Goal: Task Accomplishment & Management: Use online tool/utility

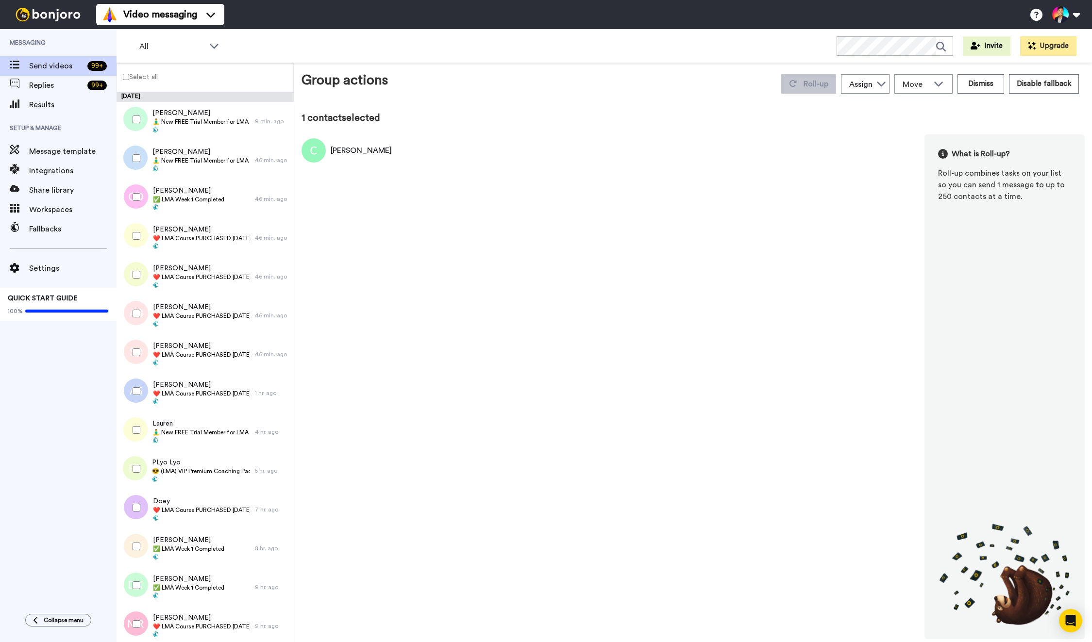
click at [138, 165] on div at bounding box center [134, 158] width 35 height 34
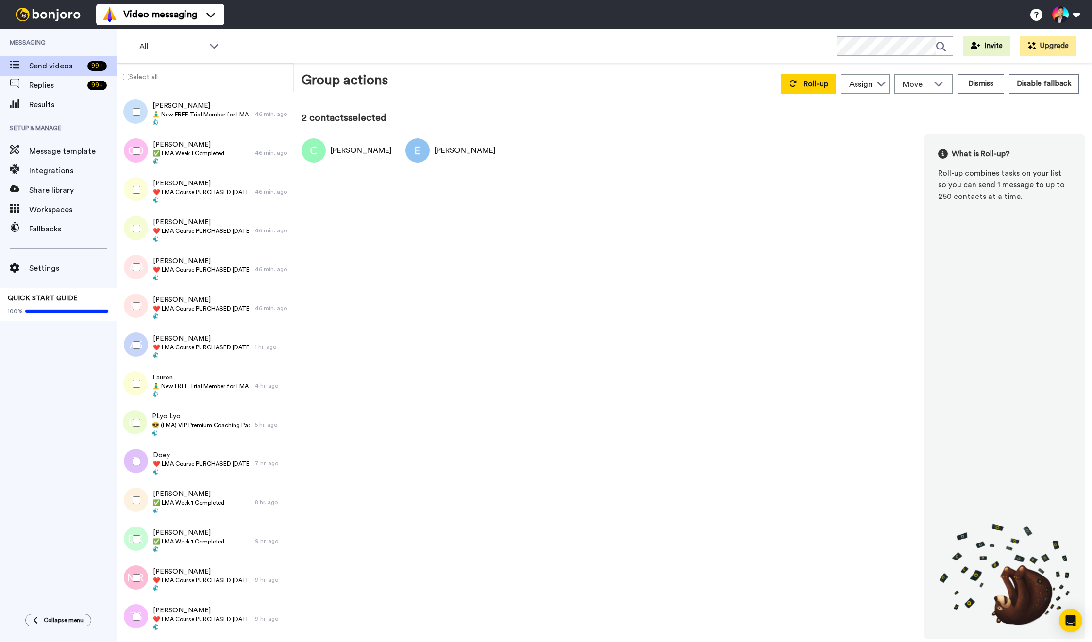
click at [140, 202] on div at bounding box center [134, 190] width 35 height 34
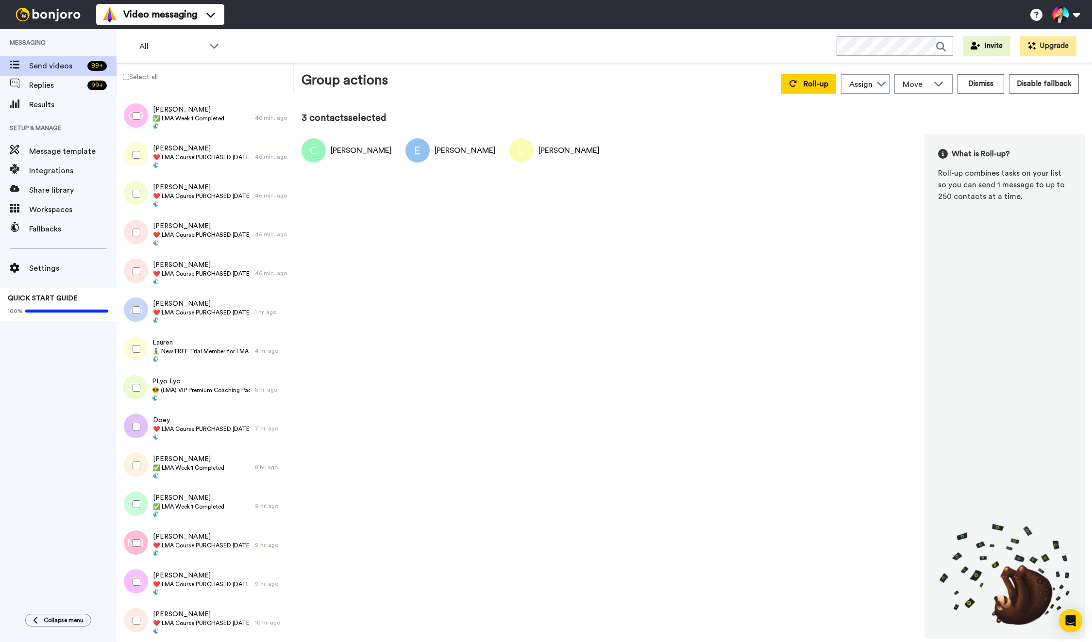
click at [140, 202] on div at bounding box center [134, 194] width 35 height 34
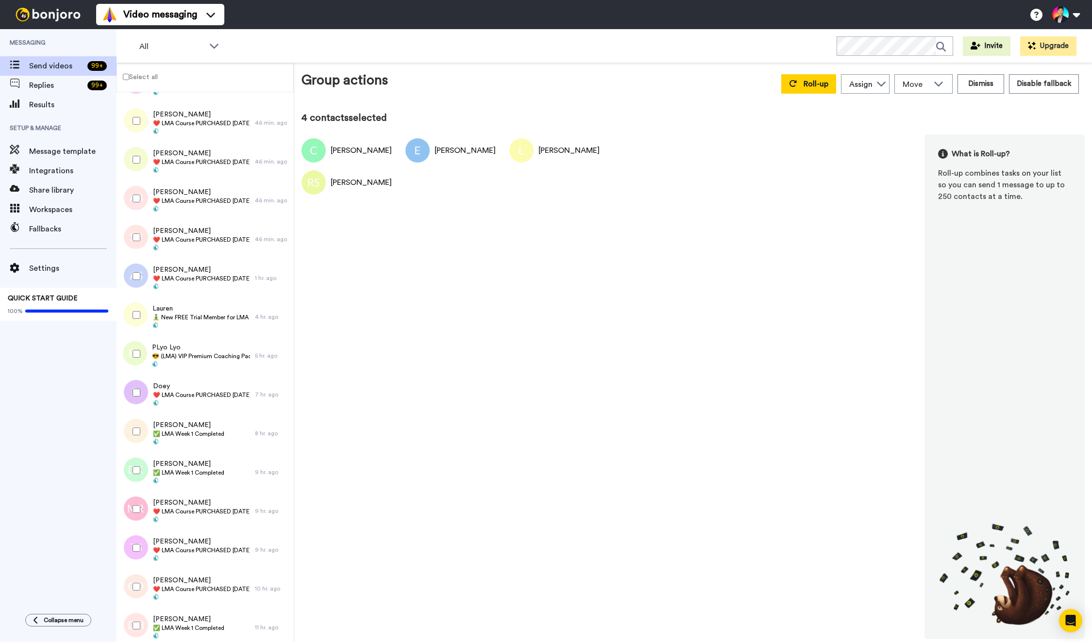
click at [140, 202] on div at bounding box center [134, 199] width 35 height 34
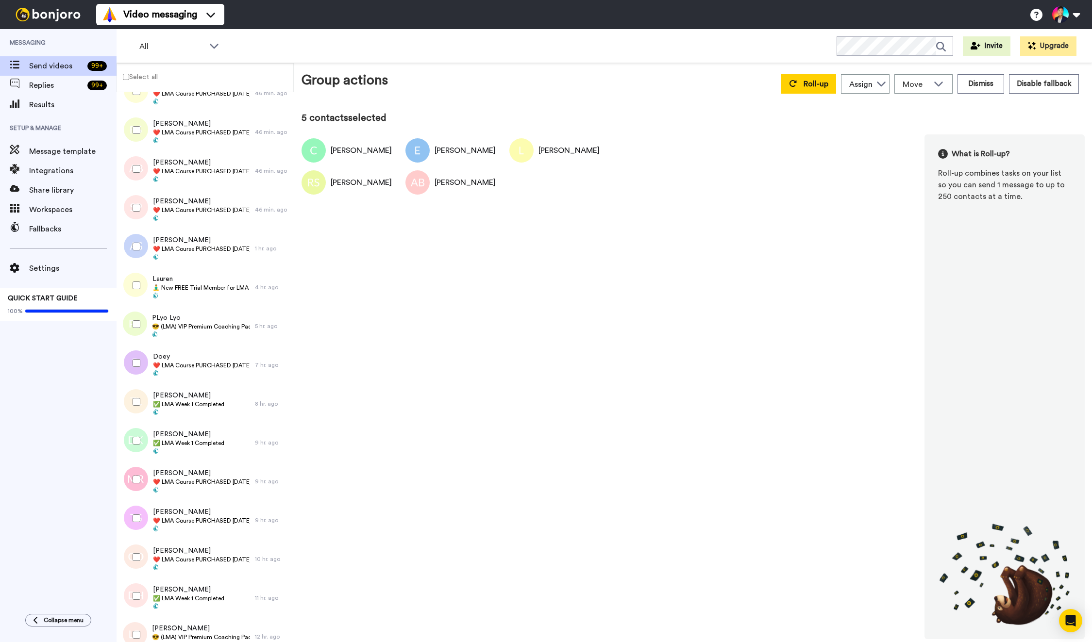
click at [140, 202] on div at bounding box center [134, 208] width 35 height 34
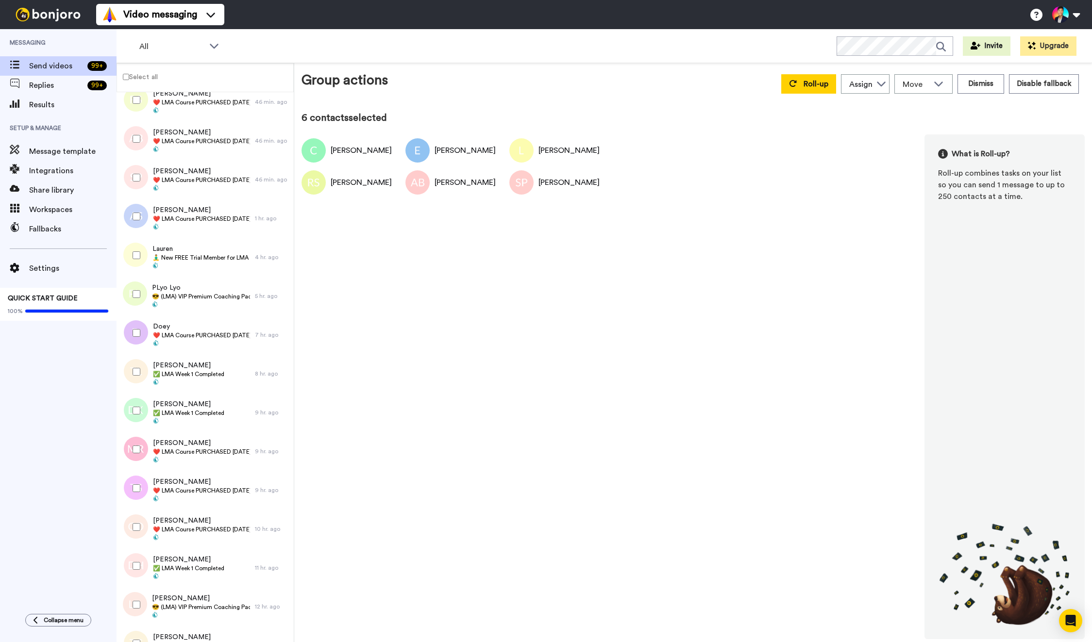
scroll to position [185, 0]
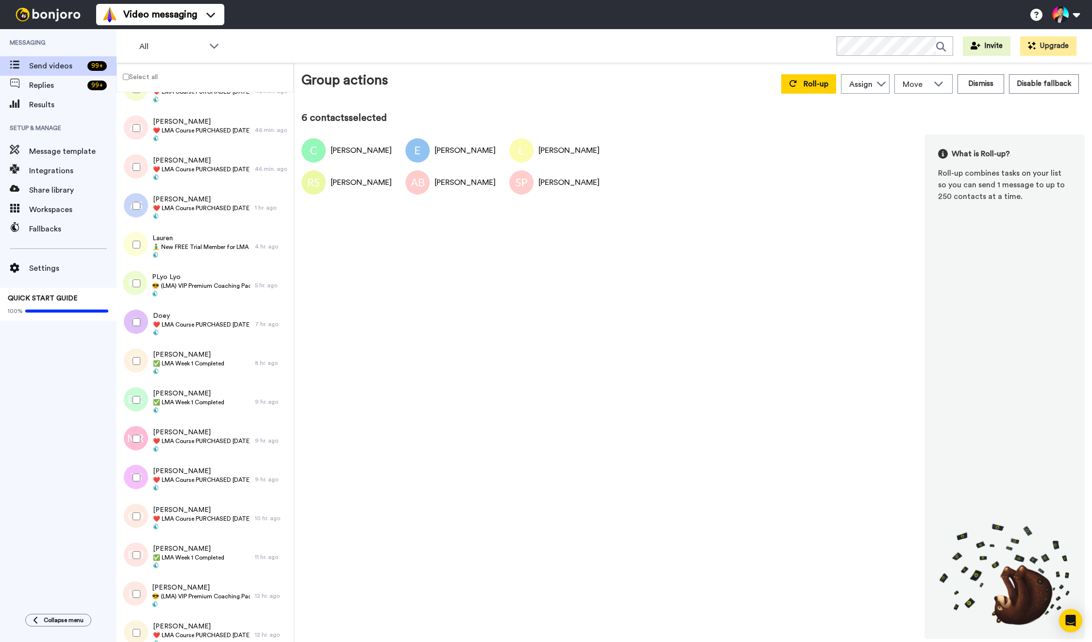
click at [140, 202] on div at bounding box center [134, 206] width 35 height 34
click at [179, 240] on span "Lauren" at bounding box center [201, 239] width 98 height 10
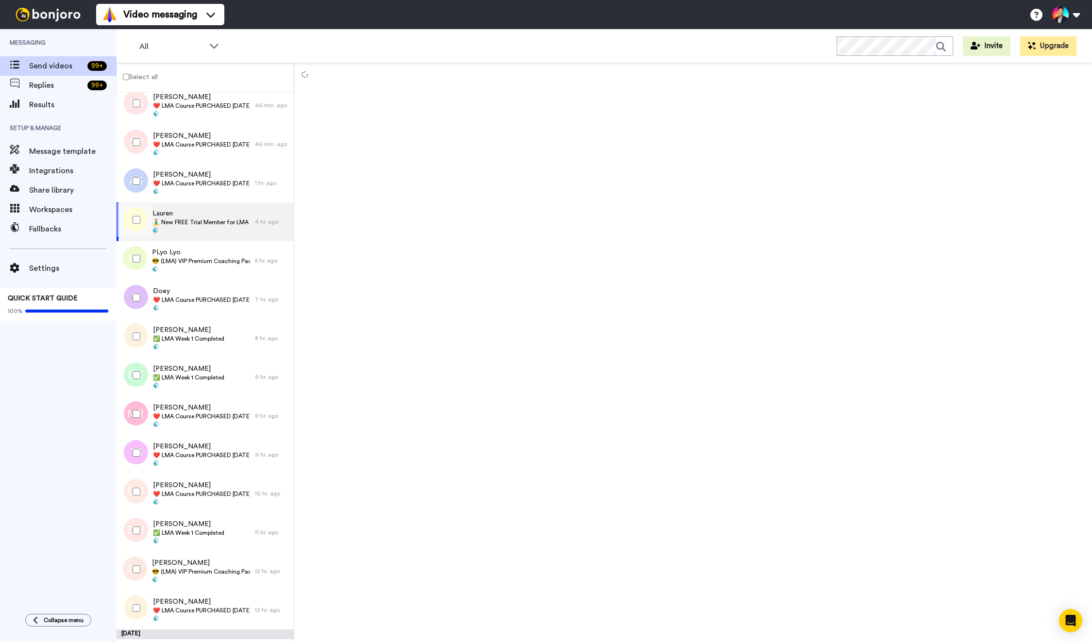
scroll to position [221, 0]
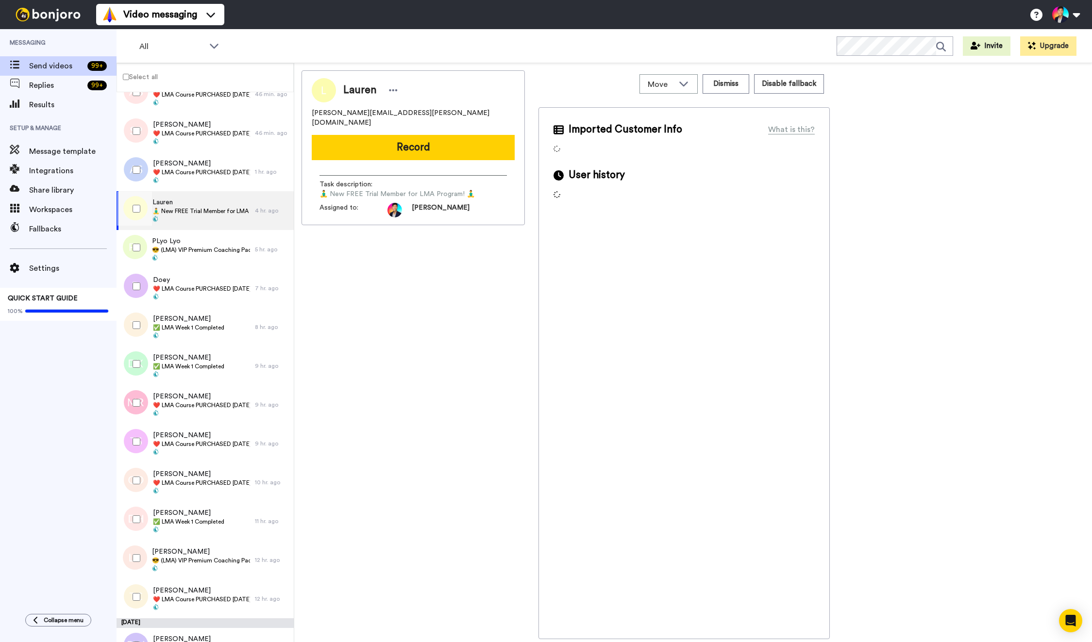
click at [120, 196] on div at bounding box center [134, 209] width 35 height 34
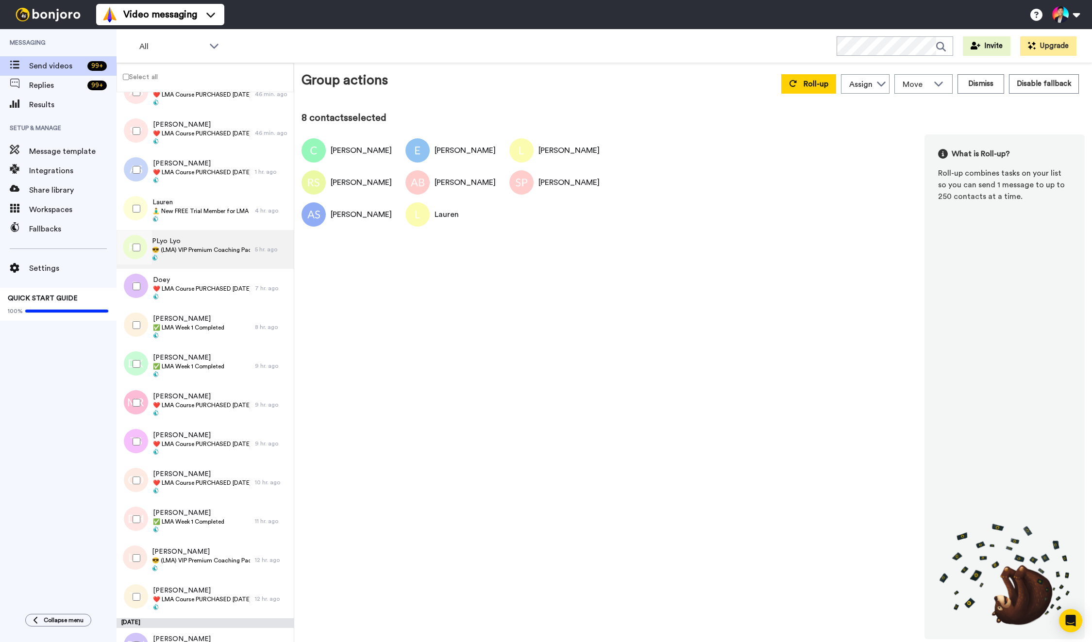
click at [183, 235] on div "PLyo Lyo 😎 (LMA) VIP Premium Coaching Package Purchased 😎" at bounding box center [186, 249] width 138 height 39
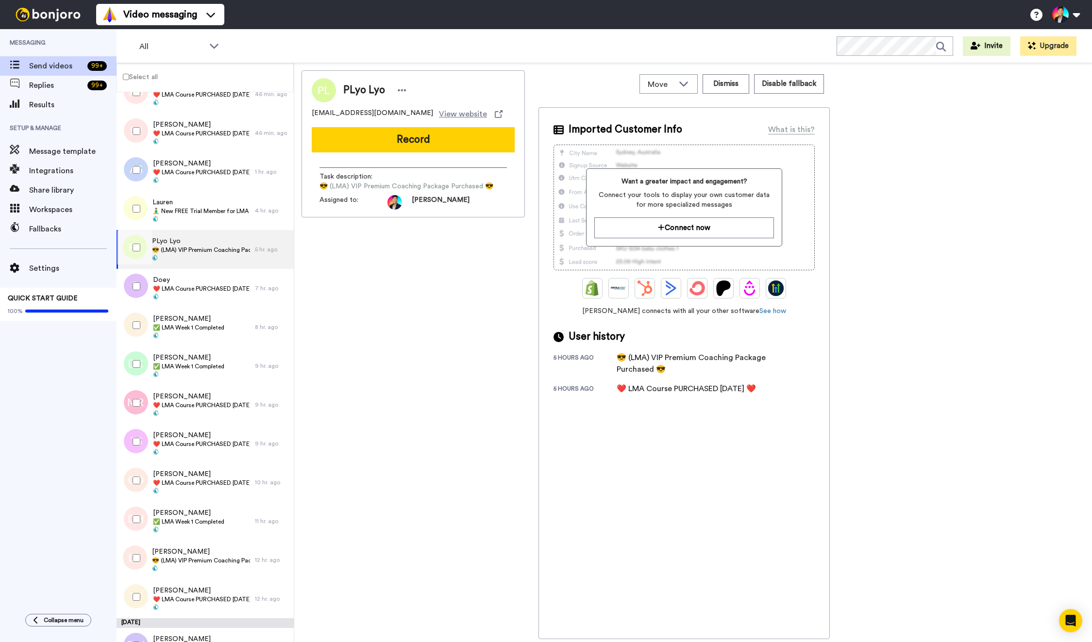
click at [130, 252] on div at bounding box center [134, 248] width 35 height 34
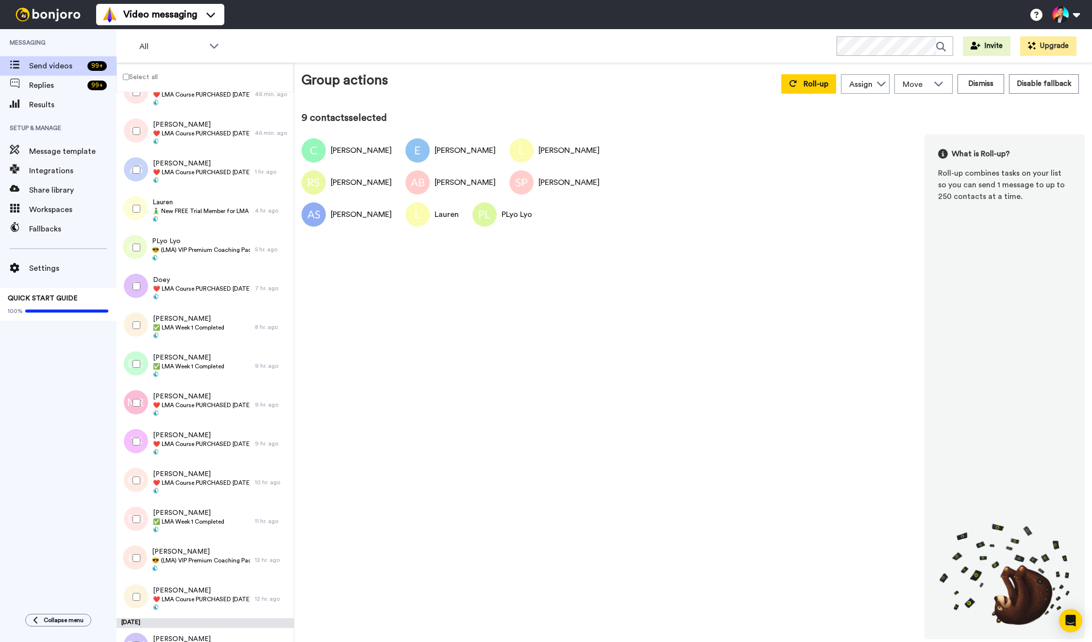
click at [130, 290] on div at bounding box center [134, 286] width 35 height 34
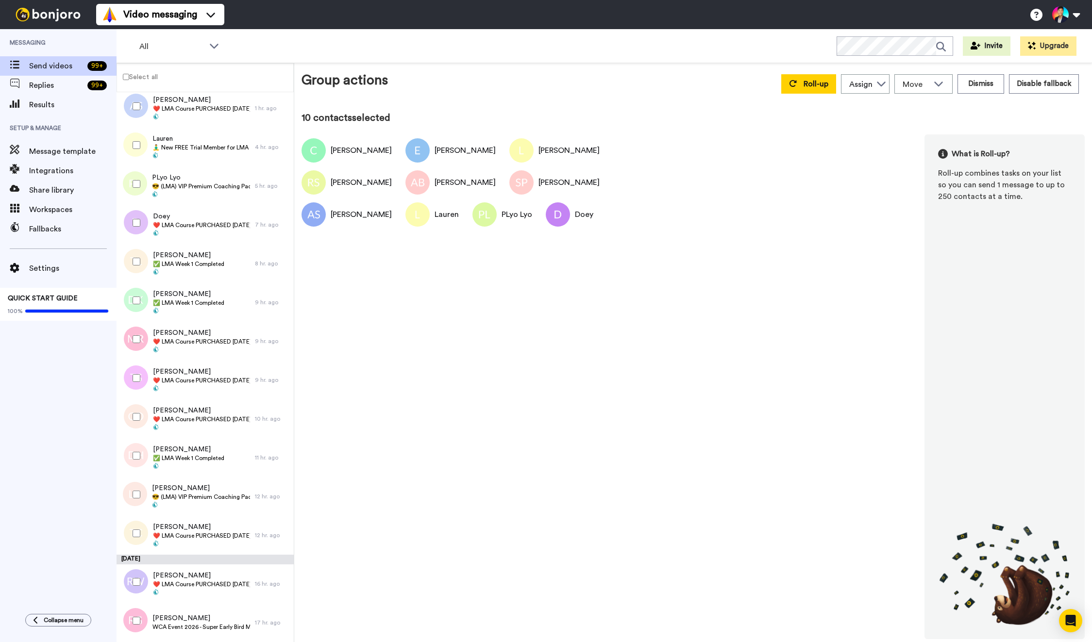
click at [129, 345] on div at bounding box center [134, 339] width 35 height 34
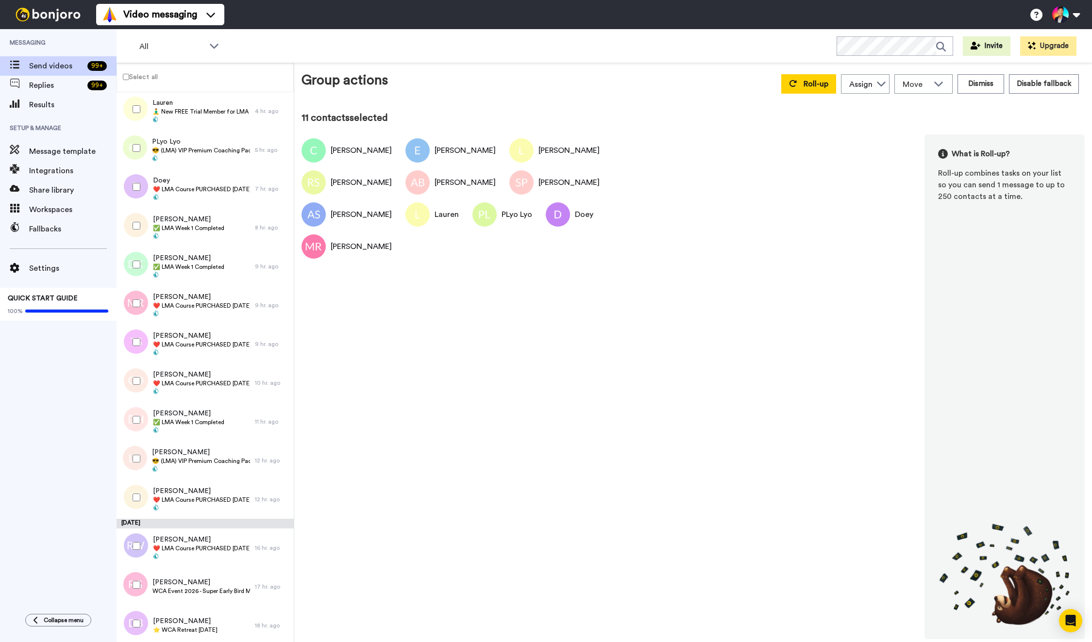
click at [129, 345] on div at bounding box center [134, 342] width 35 height 34
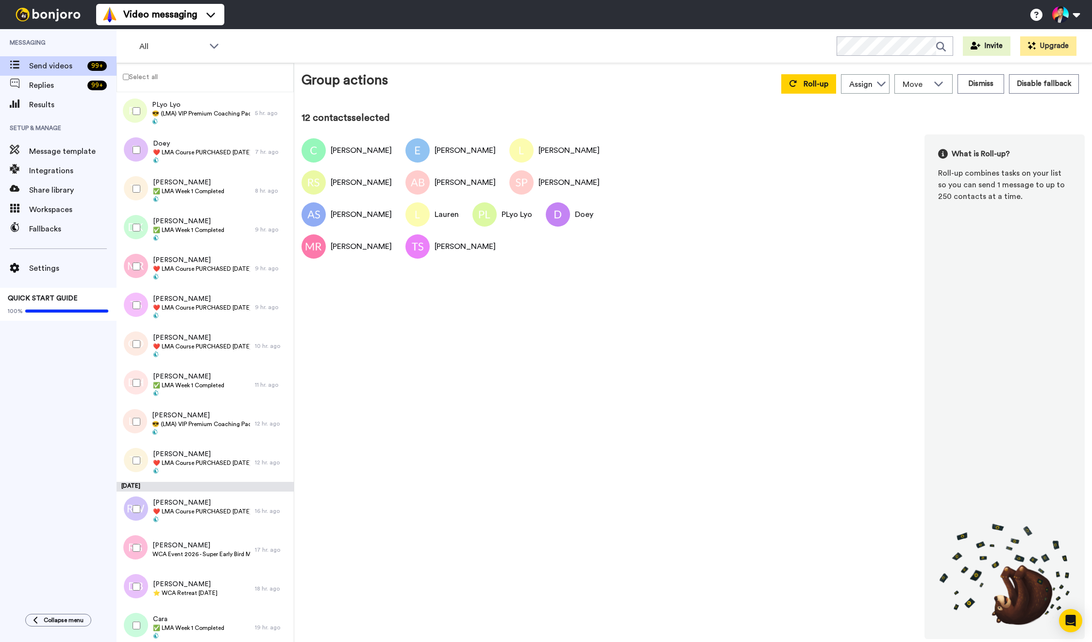
click at [129, 345] on div at bounding box center [134, 344] width 35 height 34
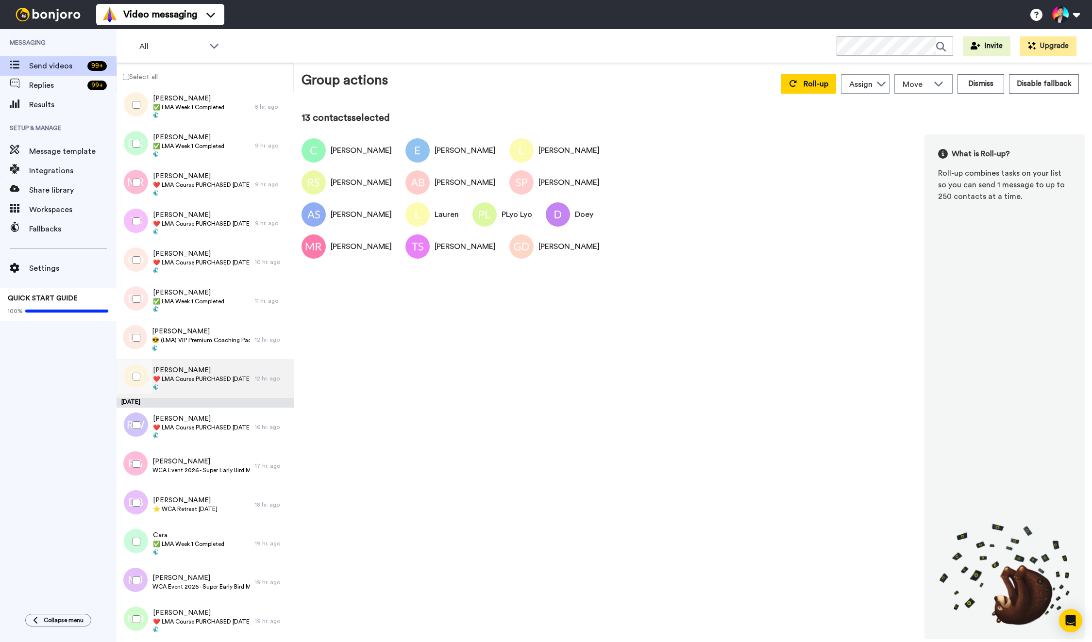
click at [180, 360] on div "Thomas Charney ❤️️ LMA Course PURCHASED Today ❤️️" at bounding box center [186, 378] width 138 height 39
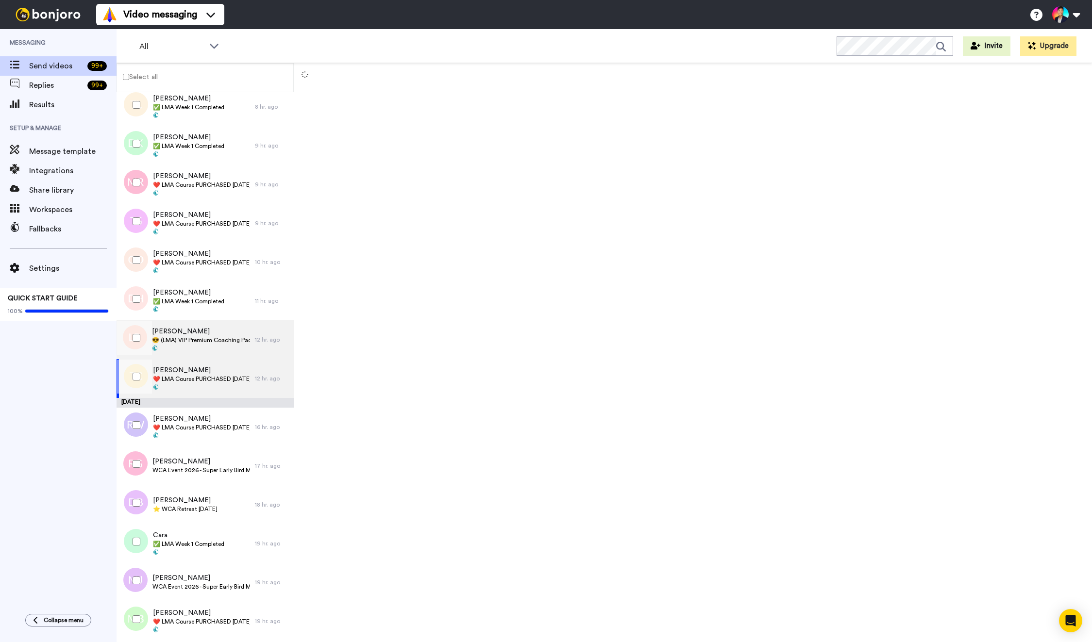
click at [176, 343] on div "Lisa Ruggiero 😎 (LMA) VIP Premium Coaching Package Purchased 😎" at bounding box center [201, 340] width 98 height 26
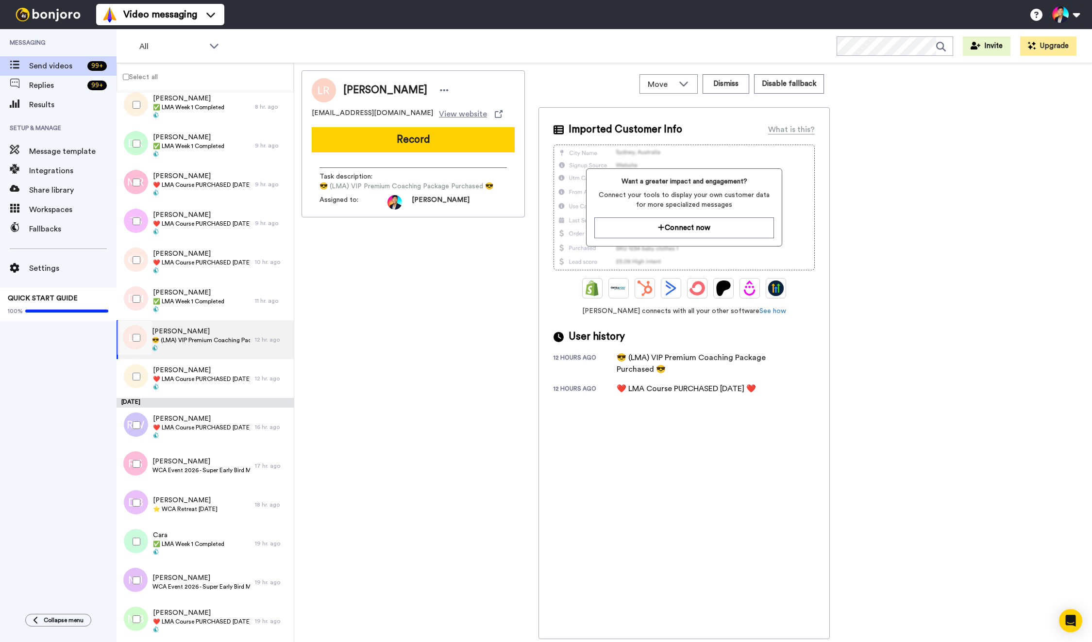
click at [148, 345] on div at bounding box center [134, 338] width 35 height 34
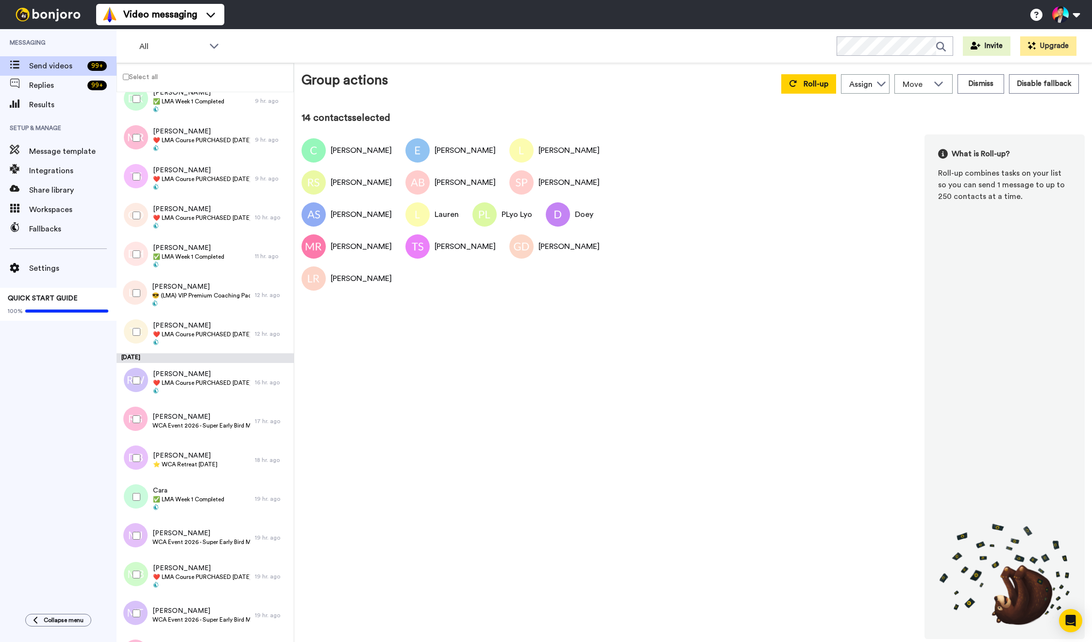
click at [148, 345] on div at bounding box center [134, 332] width 35 height 34
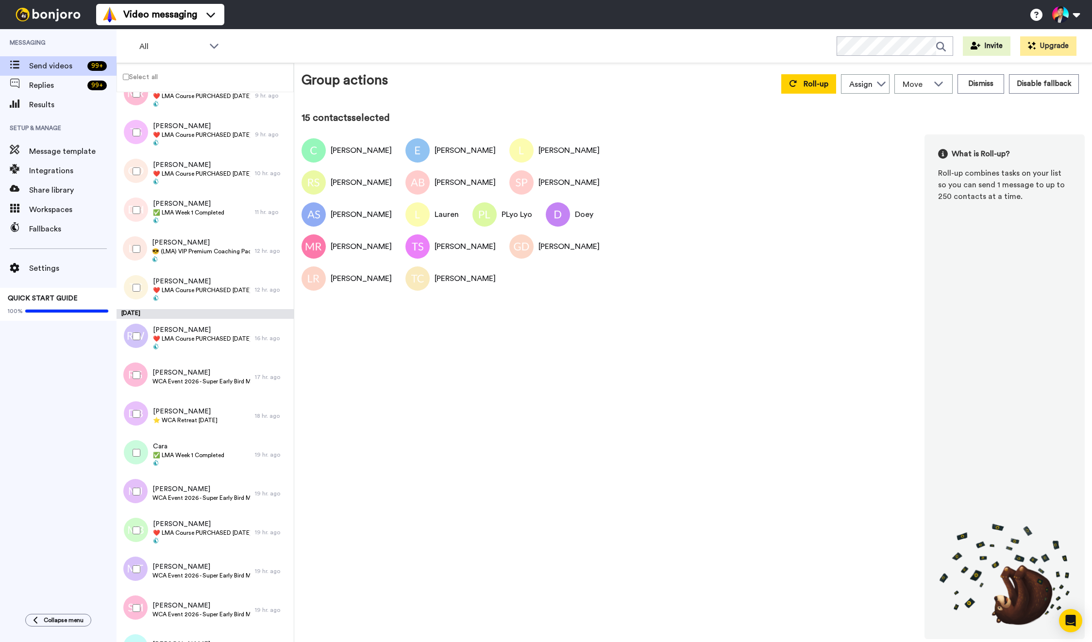
click at [148, 345] on div at bounding box center [134, 337] width 35 height 34
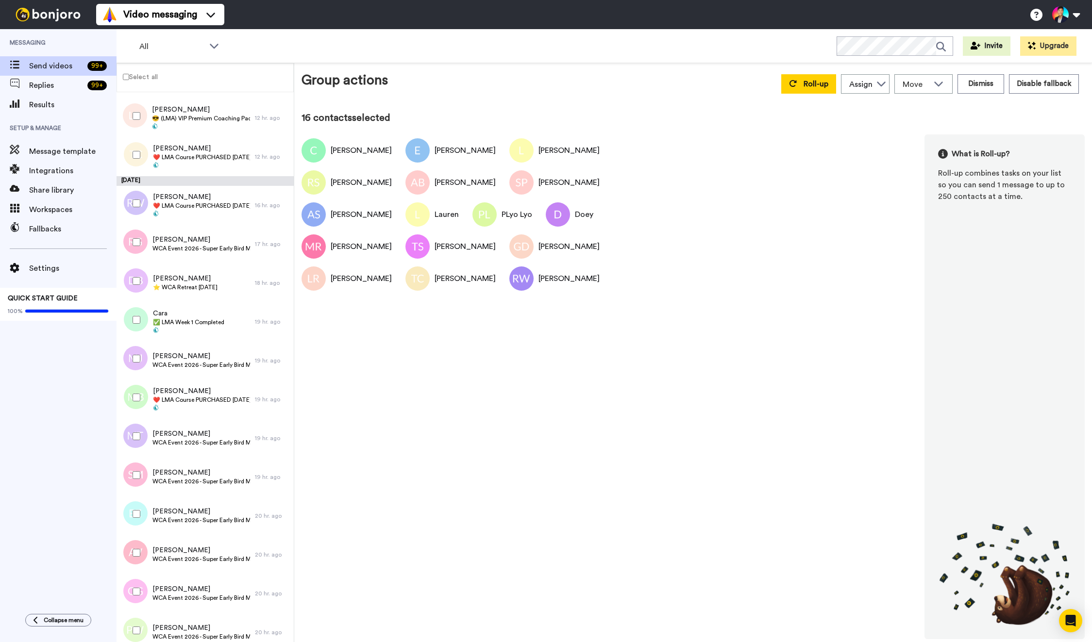
scroll to position [677, 0]
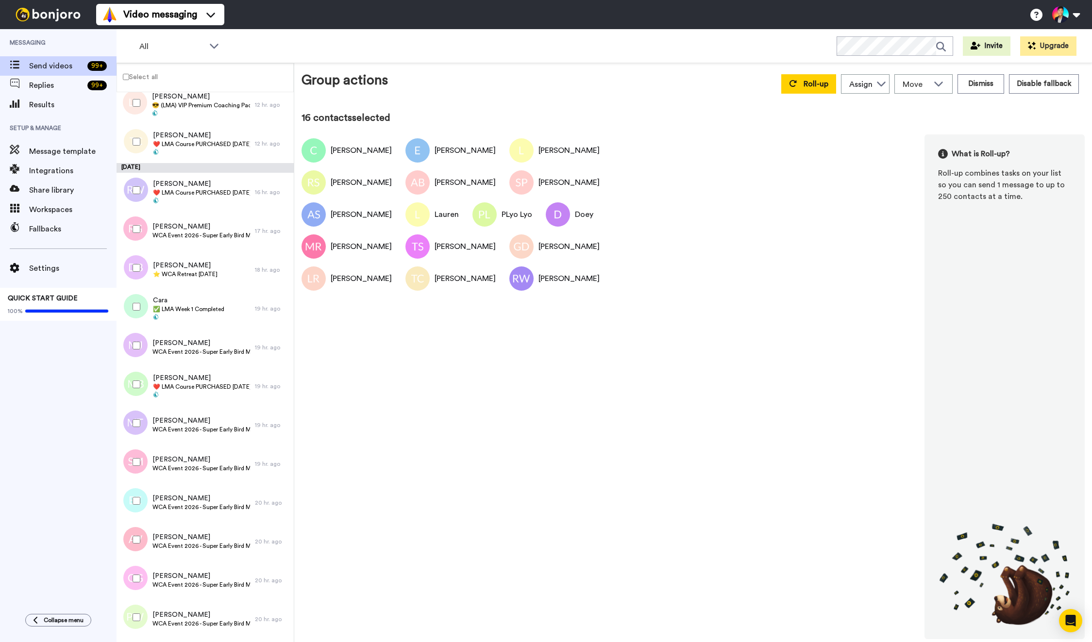
click at [139, 390] on div at bounding box center [134, 385] width 35 height 34
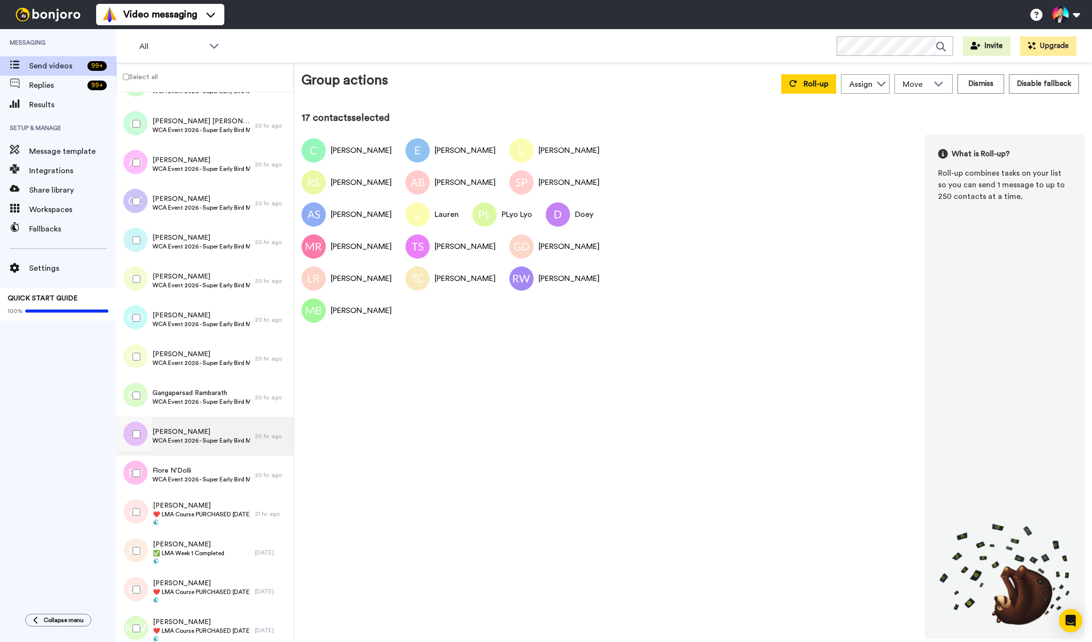
scroll to position [2383, 0]
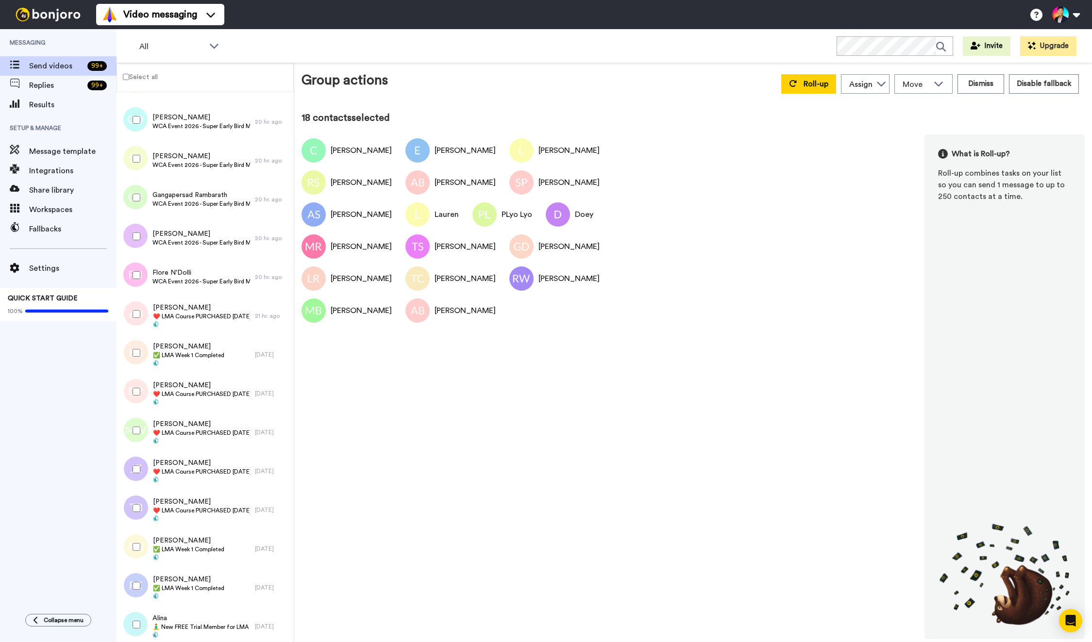
click at [134, 360] on div at bounding box center [134, 353] width 35 height 34
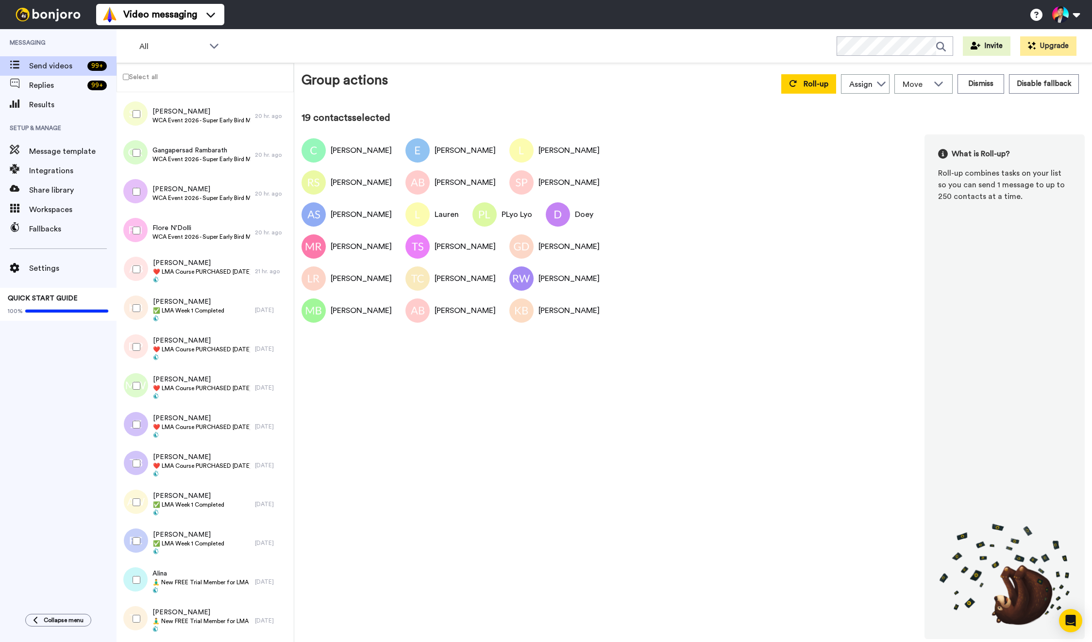
click at [134, 360] on div at bounding box center [134, 347] width 35 height 34
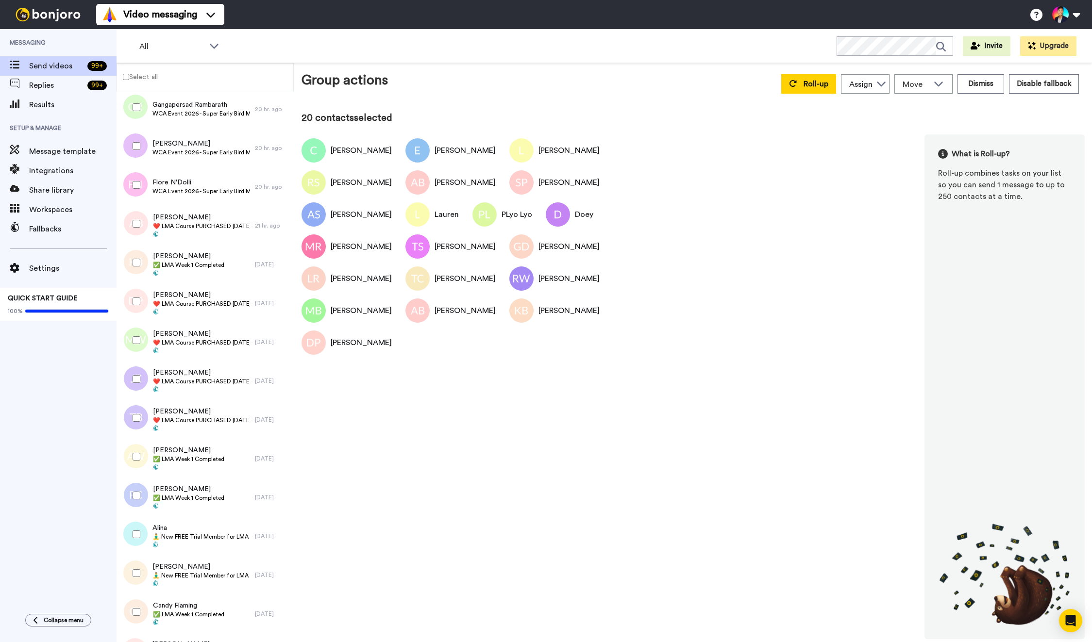
click at [134, 360] on div at bounding box center [133, 342] width 29 height 39
click at [142, 321] on div at bounding box center [133, 303] width 29 height 39
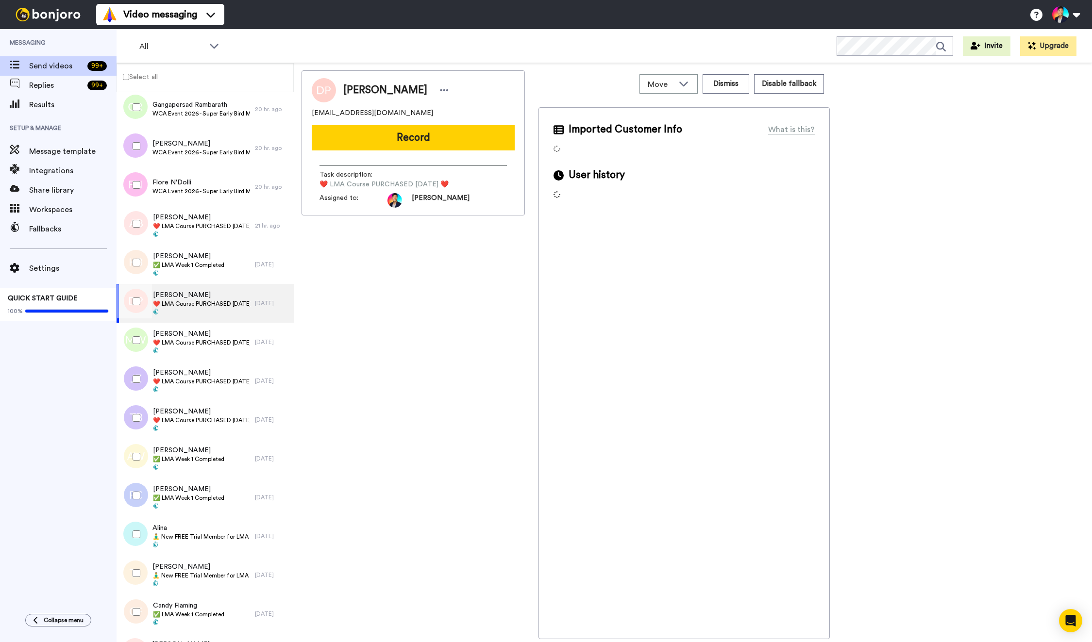
click at [142, 330] on div at bounding box center [134, 340] width 35 height 34
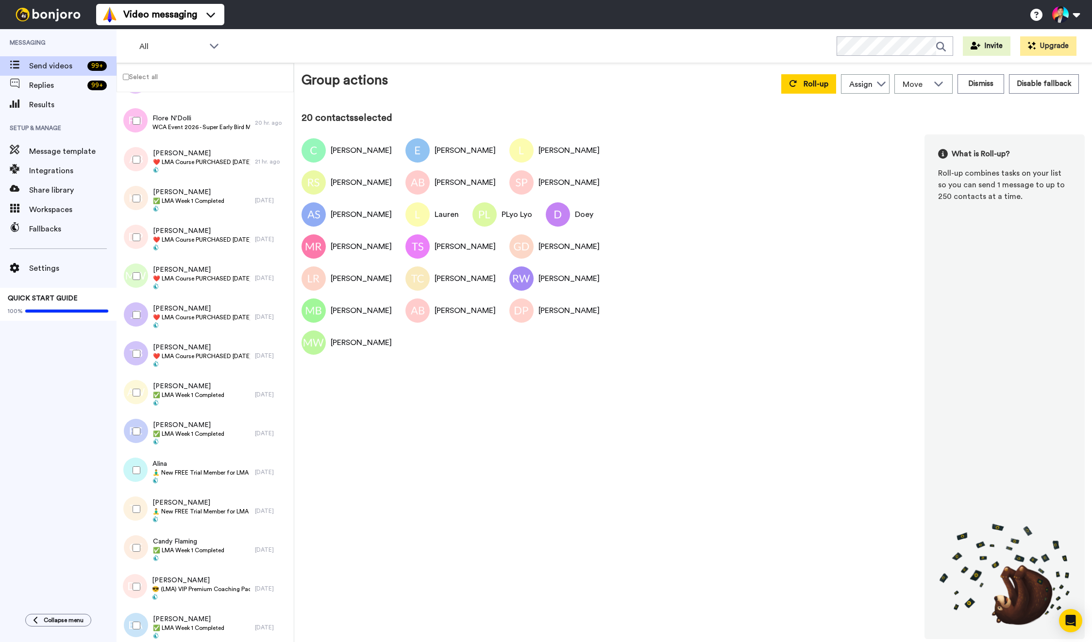
click at [142, 330] on div at bounding box center [134, 315] width 35 height 34
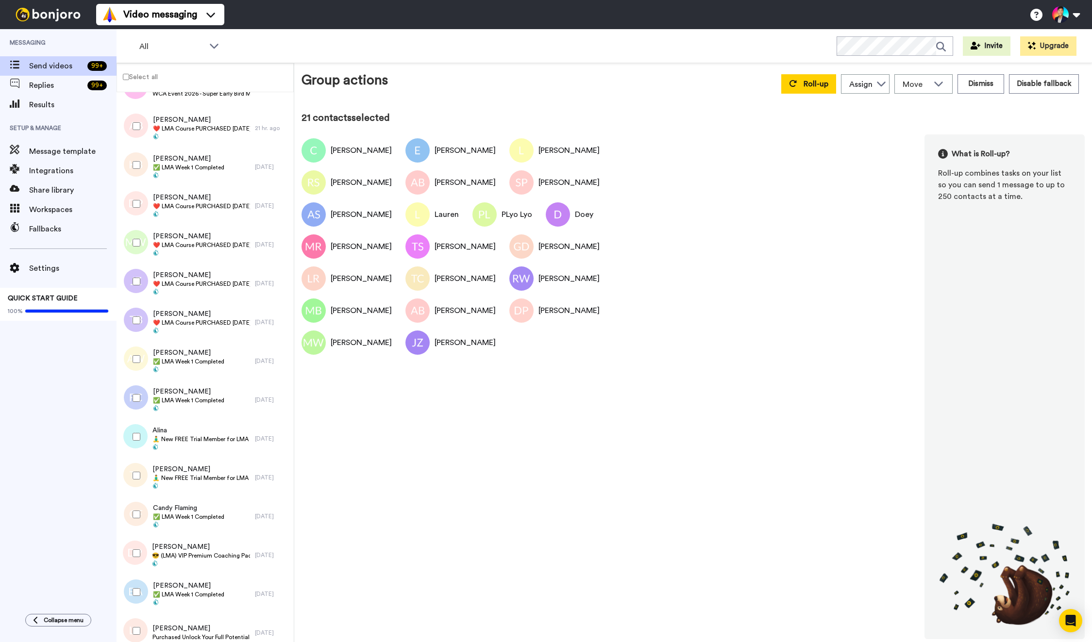
click at [142, 330] on div at bounding box center [134, 320] width 35 height 34
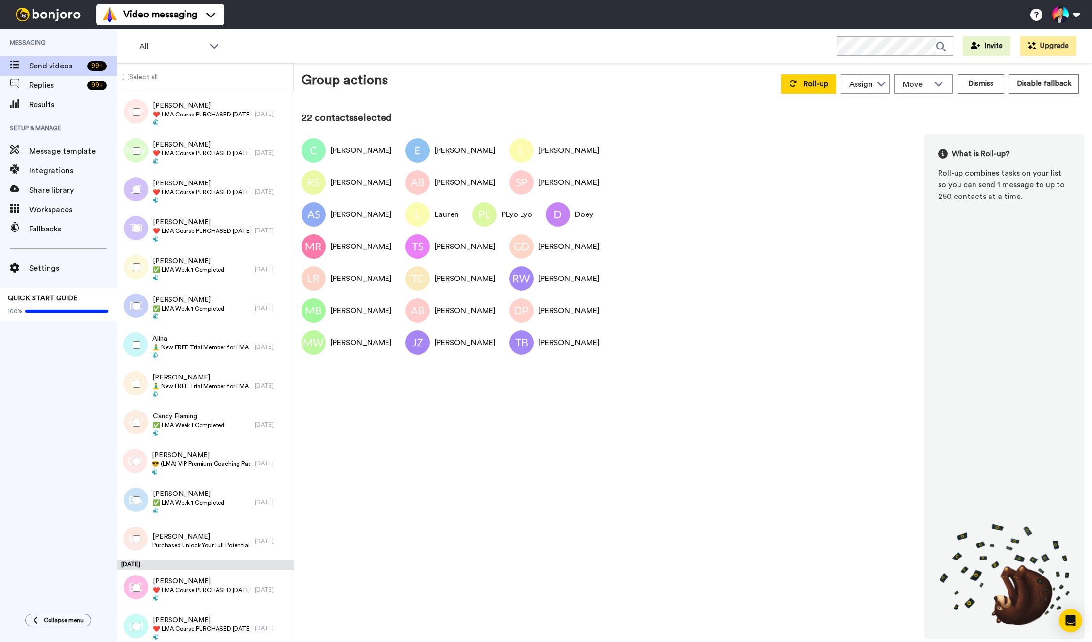
scroll to position [2897, 0]
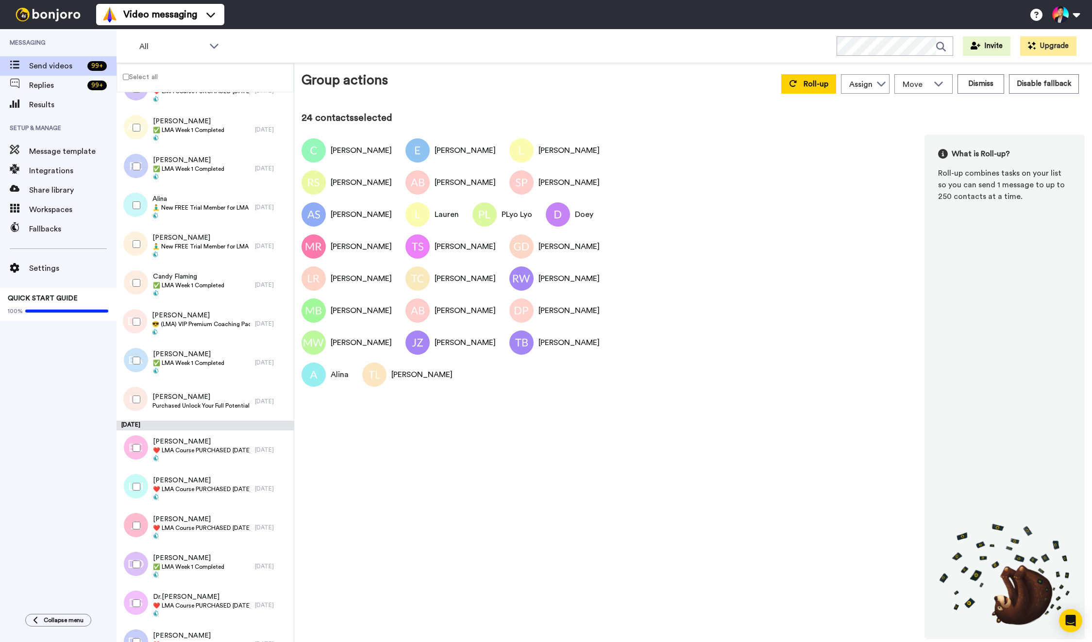
click at [140, 317] on div at bounding box center [134, 322] width 35 height 34
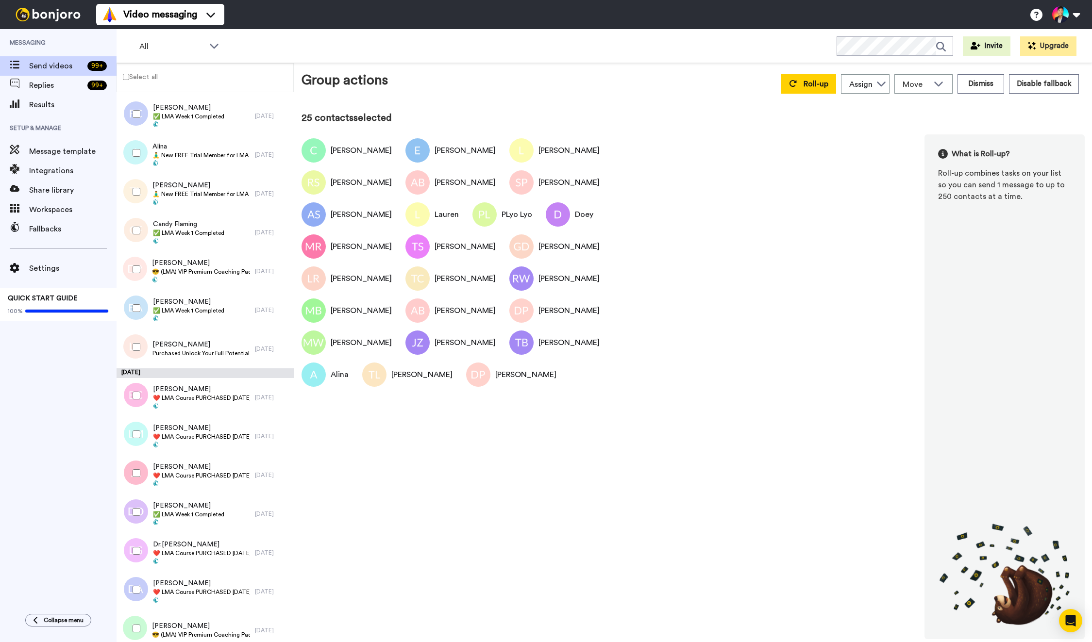
scroll to position [3086, 0]
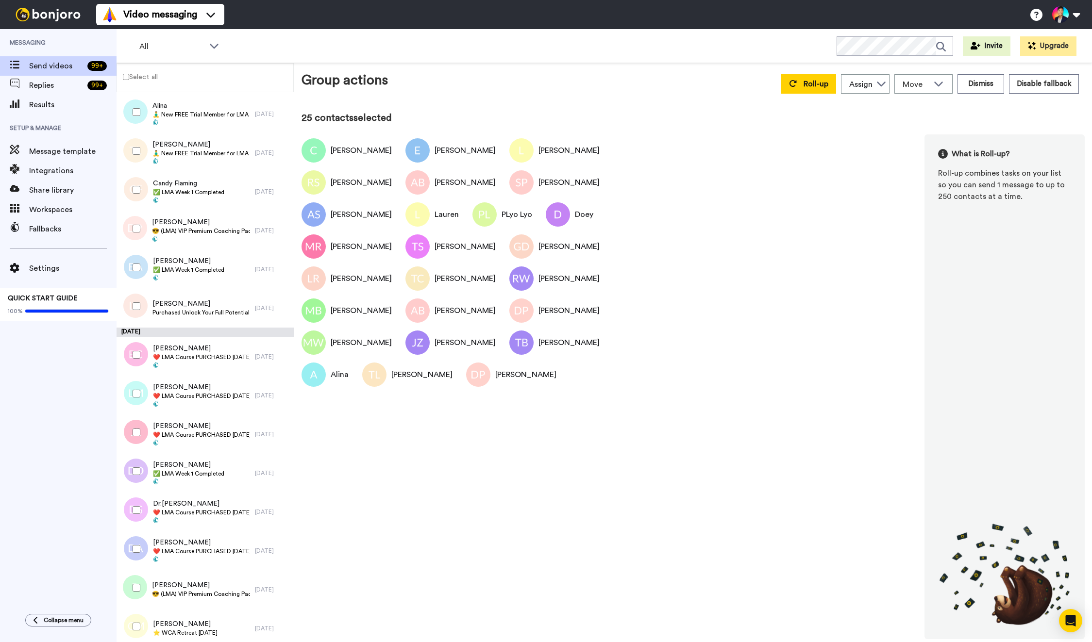
click at [137, 366] on div at bounding box center [134, 355] width 35 height 34
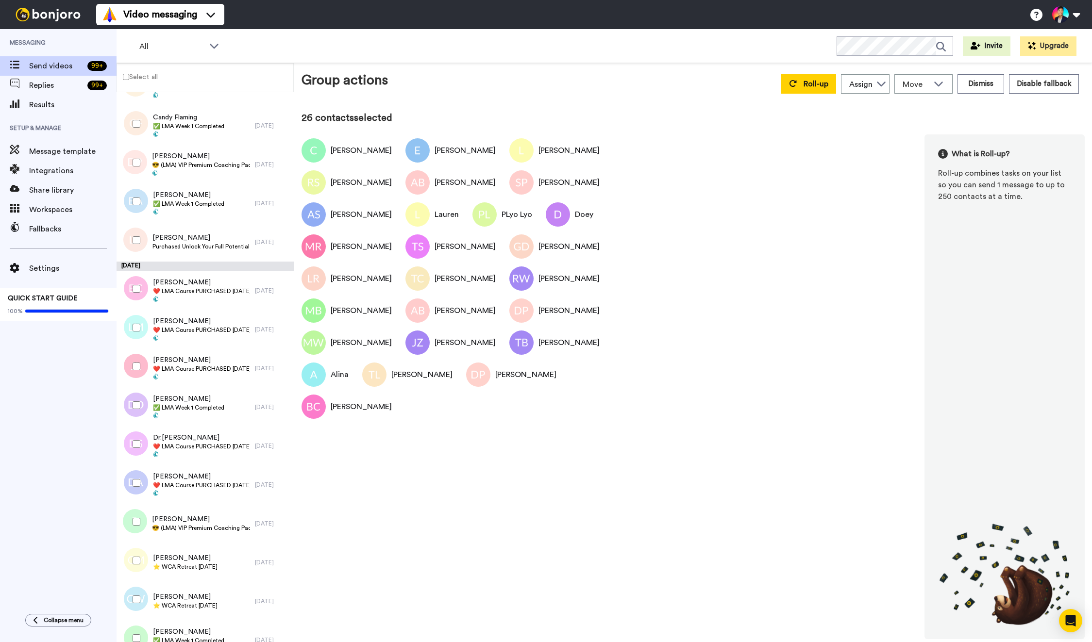
click at [140, 326] on div at bounding box center [134, 328] width 35 height 34
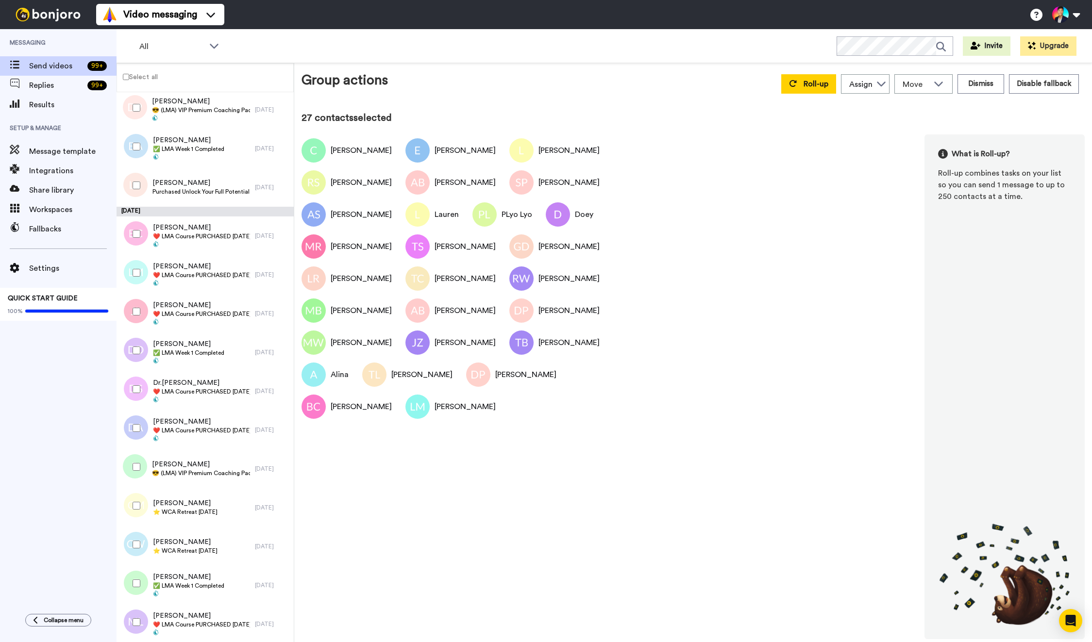
click at [140, 326] on div at bounding box center [134, 312] width 35 height 34
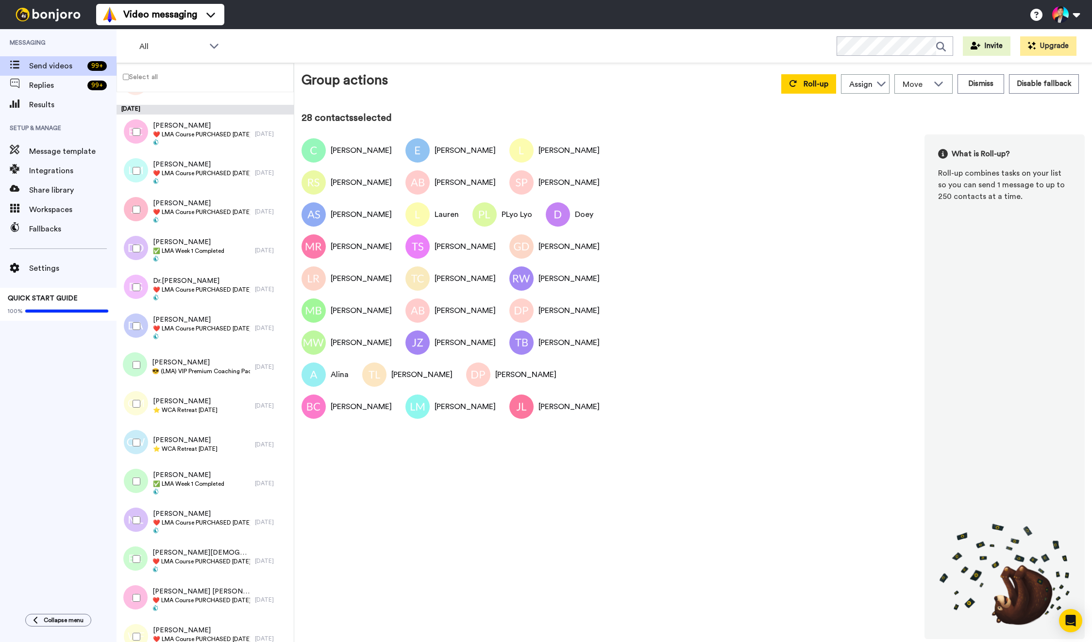
click at [140, 326] on div at bounding box center [134, 326] width 35 height 34
click at [140, 296] on div at bounding box center [134, 287] width 35 height 34
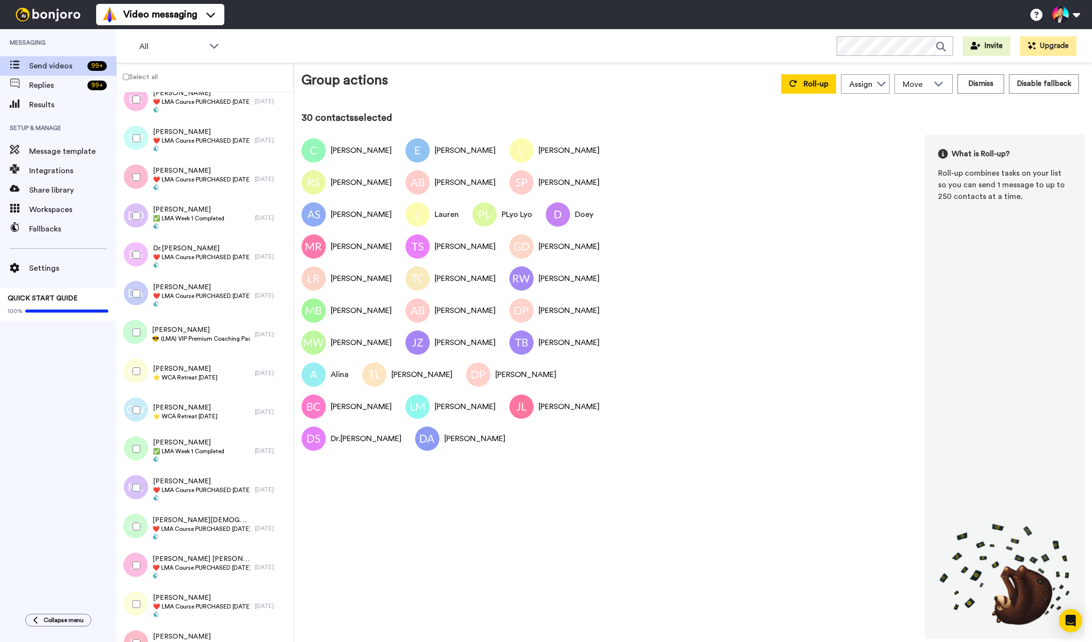
scroll to position [3373, 0]
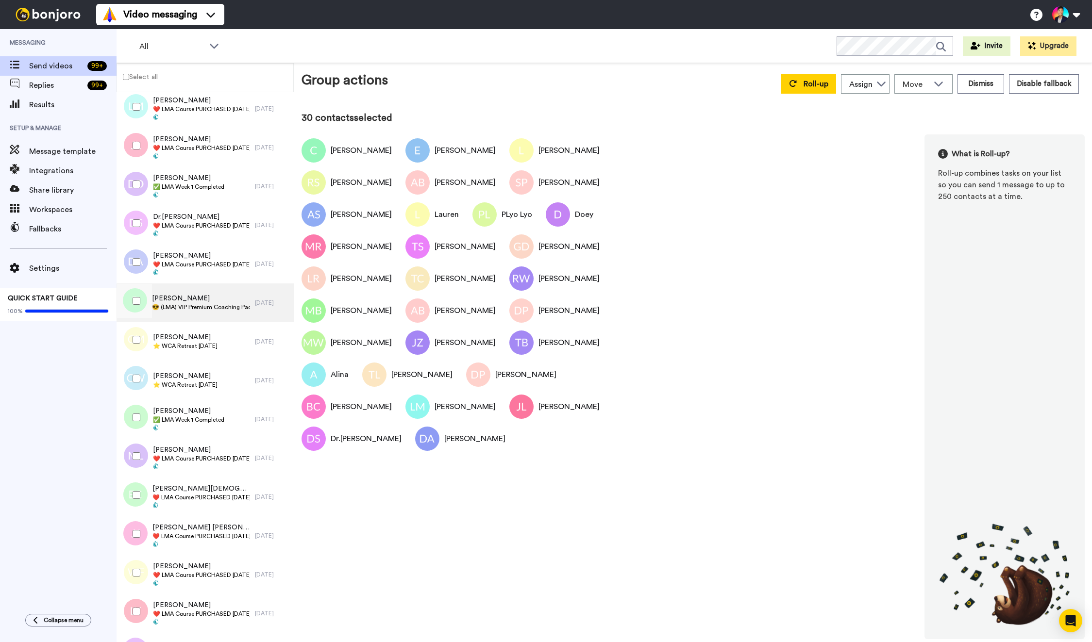
click at [177, 304] on span "😎 (LMA) VIP Premium Coaching Package Purchased 😎" at bounding box center [201, 307] width 98 height 8
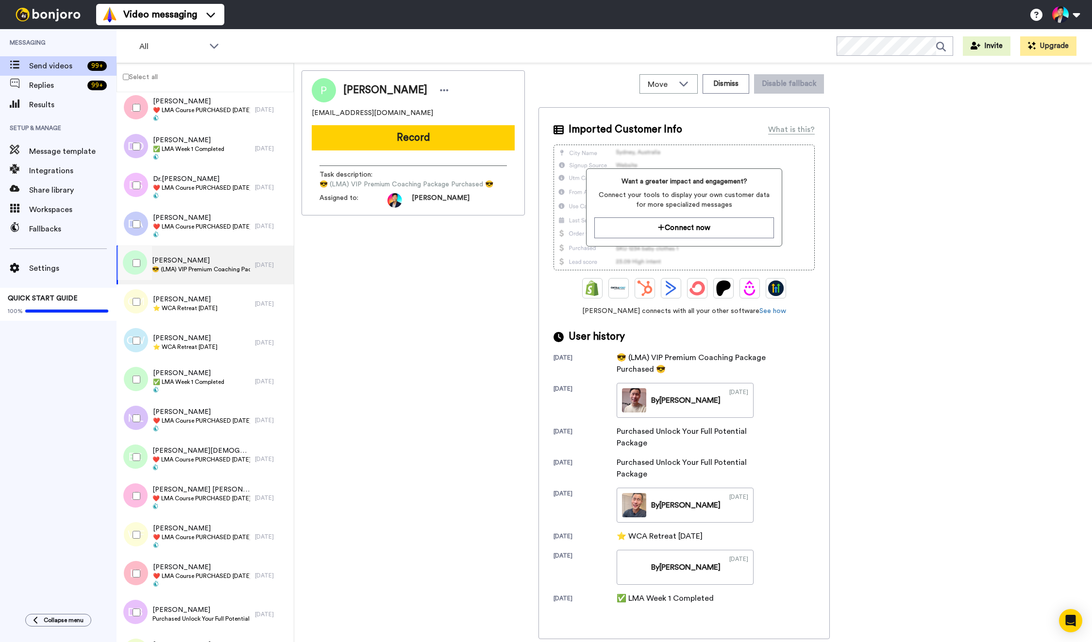
scroll to position [3416, 0]
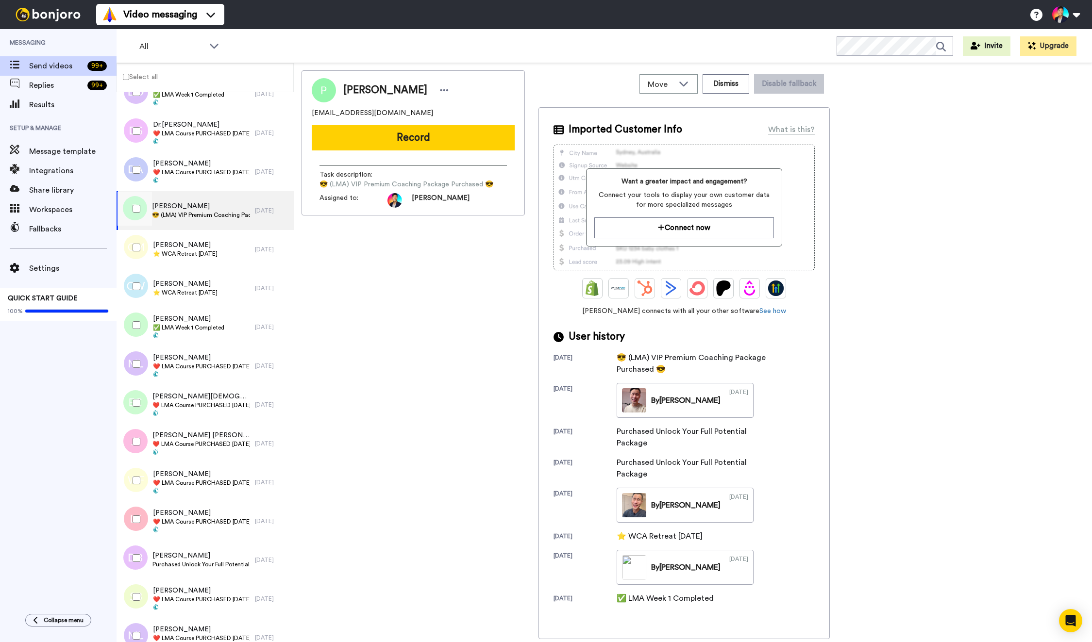
click at [137, 371] on div at bounding box center [134, 364] width 35 height 34
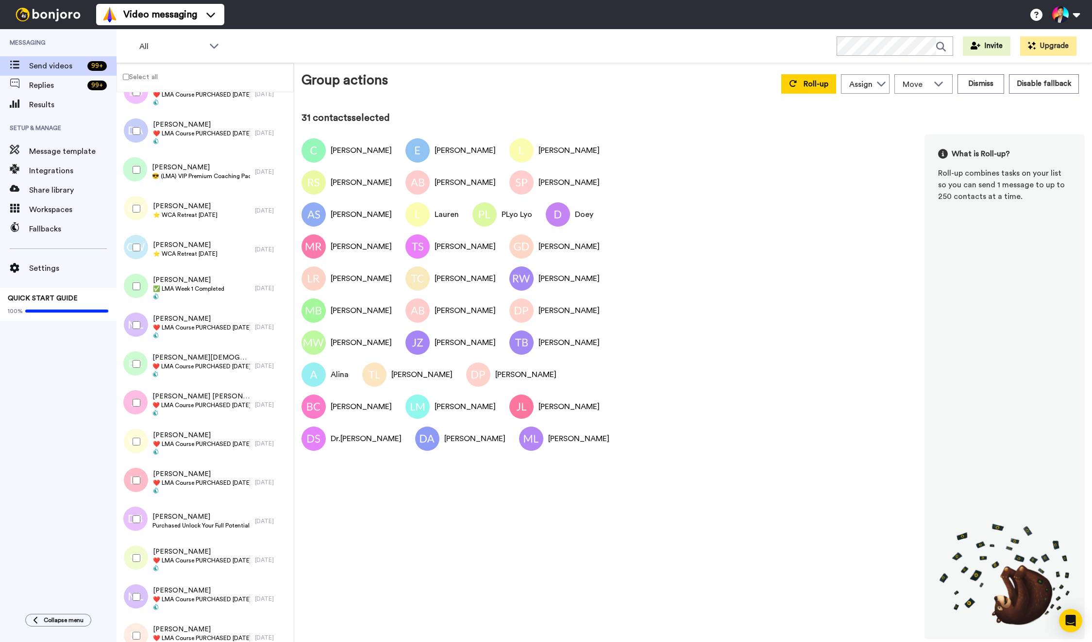
click at [137, 371] on div at bounding box center [134, 364] width 35 height 34
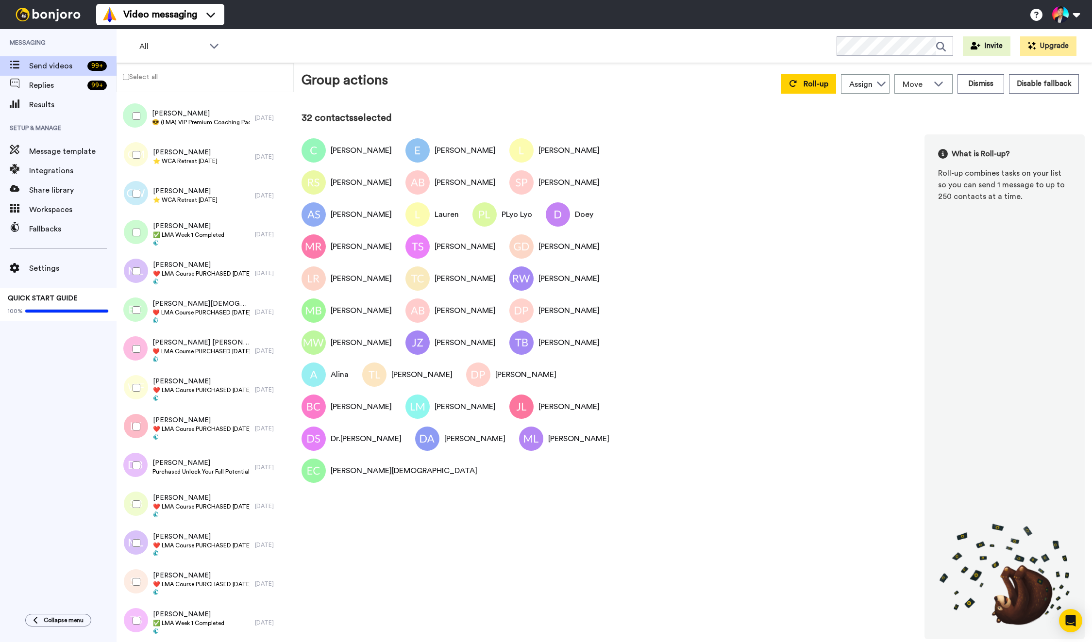
click at [137, 371] on div at bounding box center [134, 388] width 35 height 34
click at [137, 356] on div at bounding box center [134, 349] width 35 height 34
click at [135, 414] on div at bounding box center [134, 427] width 35 height 34
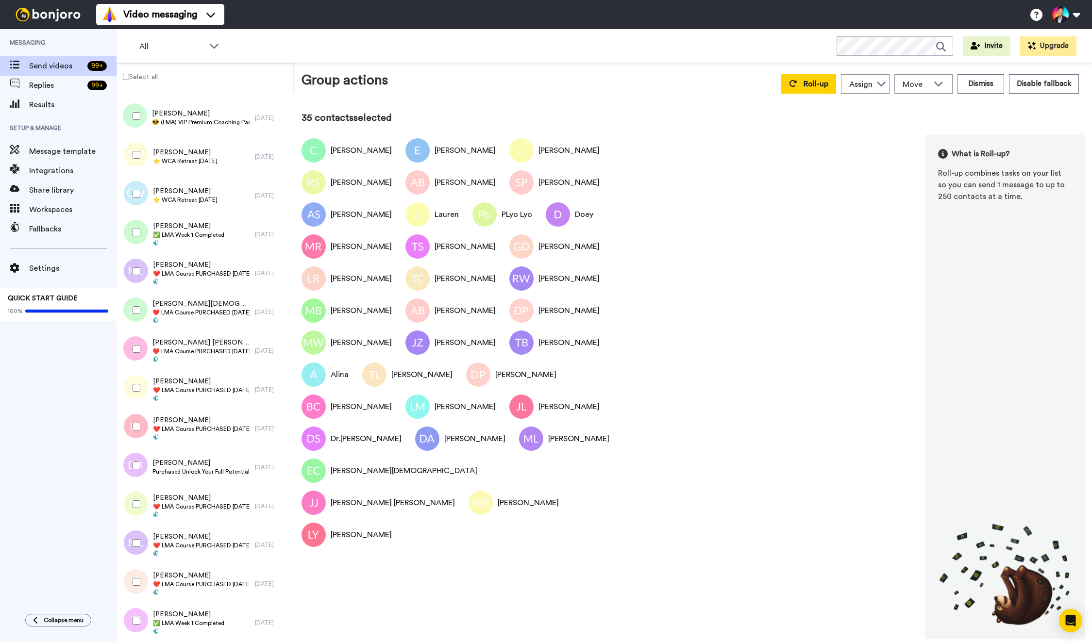
click at [135, 491] on div at bounding box center [134, 505] width 35 height 34
click at [135, 526] on div "Mayeline Levy ❤️️ LMA Course PURCHASED Today ❤️️ 2 days ago" at bounding box center [205, 545] width 177 height 39
click at [127, 548] on div at bounding box center [134, 543] width 35 height 34
click at [131, 567] on div at bounding box center [134, 582] width 35 height 34
click at [828, 84] on span "Roll-up" at bounding box center [816, 84] width 25 height 8
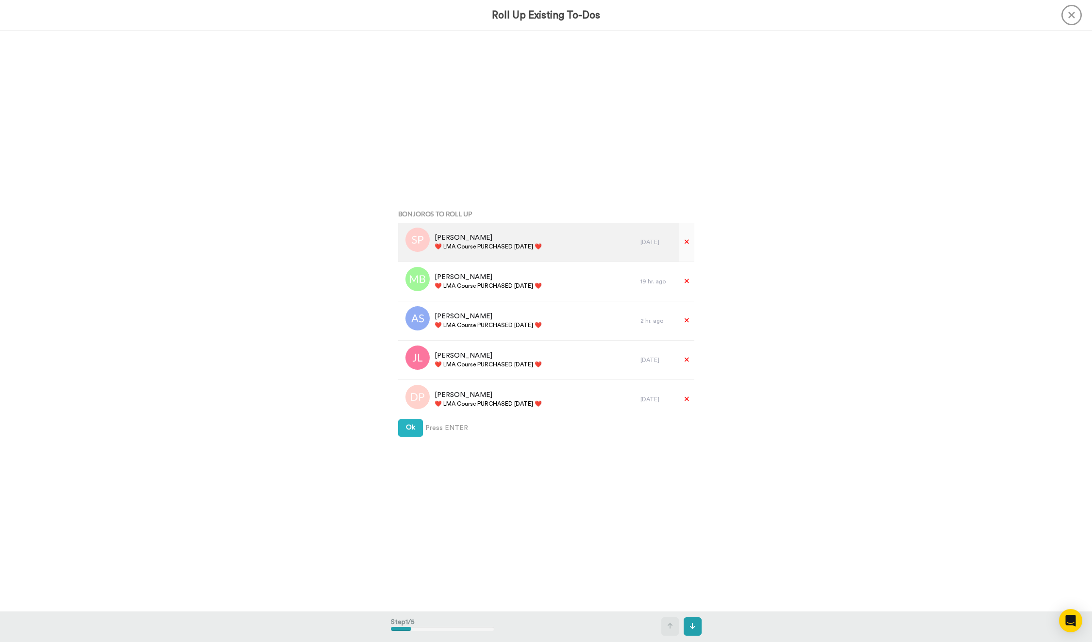
click at [494, 256] on div "Stacy Peterson ❤️️ LMA Course PURCHASED Today ❤️️" at bounding box center [519, 242] width 243 height 39
copy div "❤️️ LMA Course PURCHASED Today ❤️️"
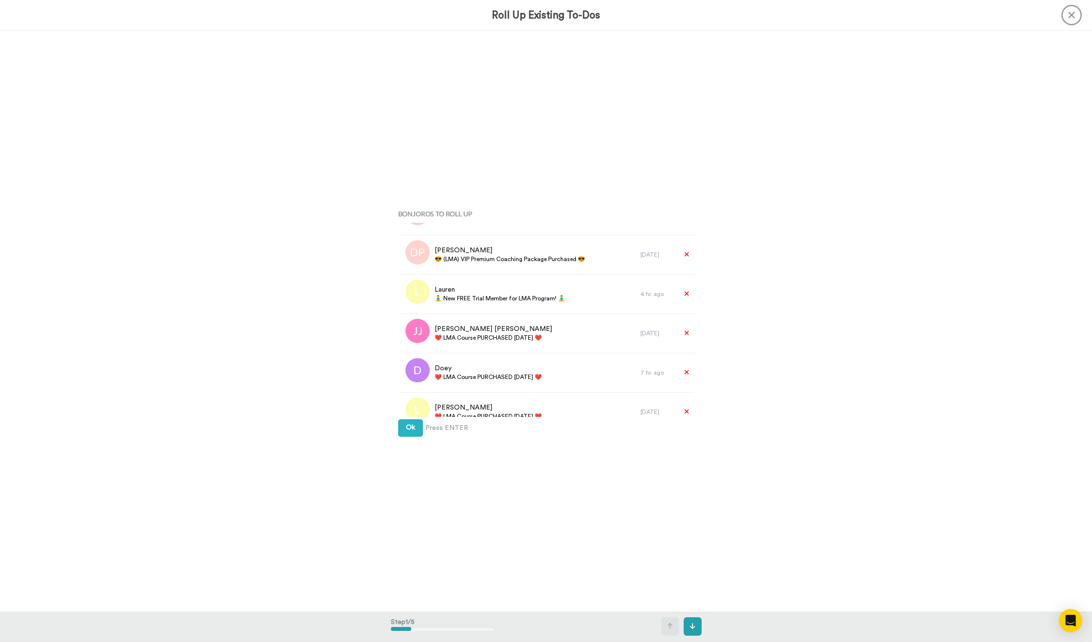
scroll to position [1300, 0]
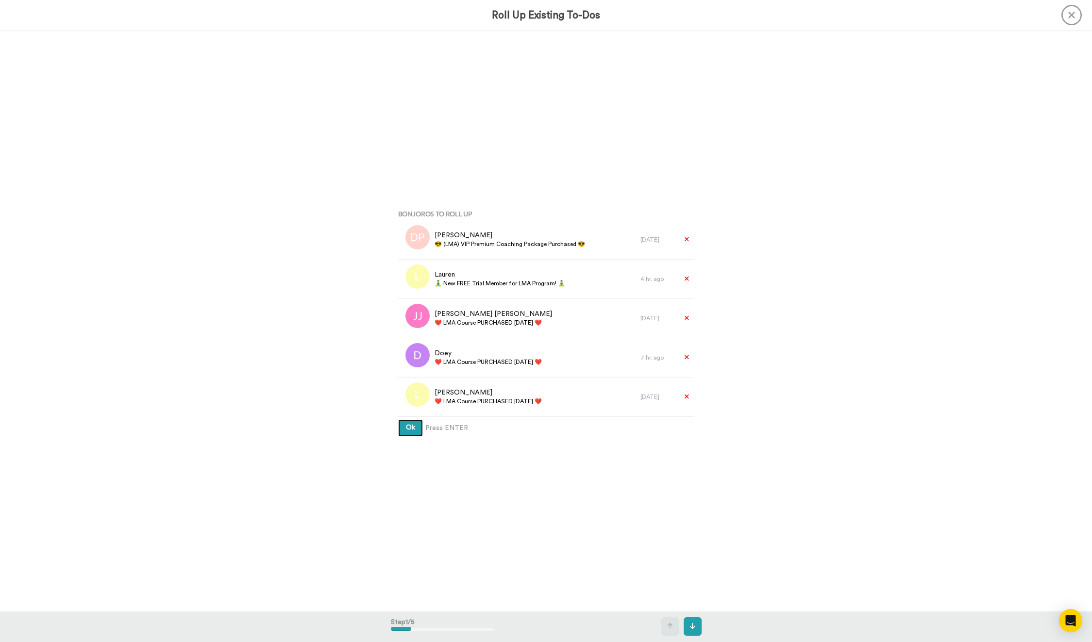
click at [415, 431] on button "Ok" at bounding box center [410, 428] width 25 height 17
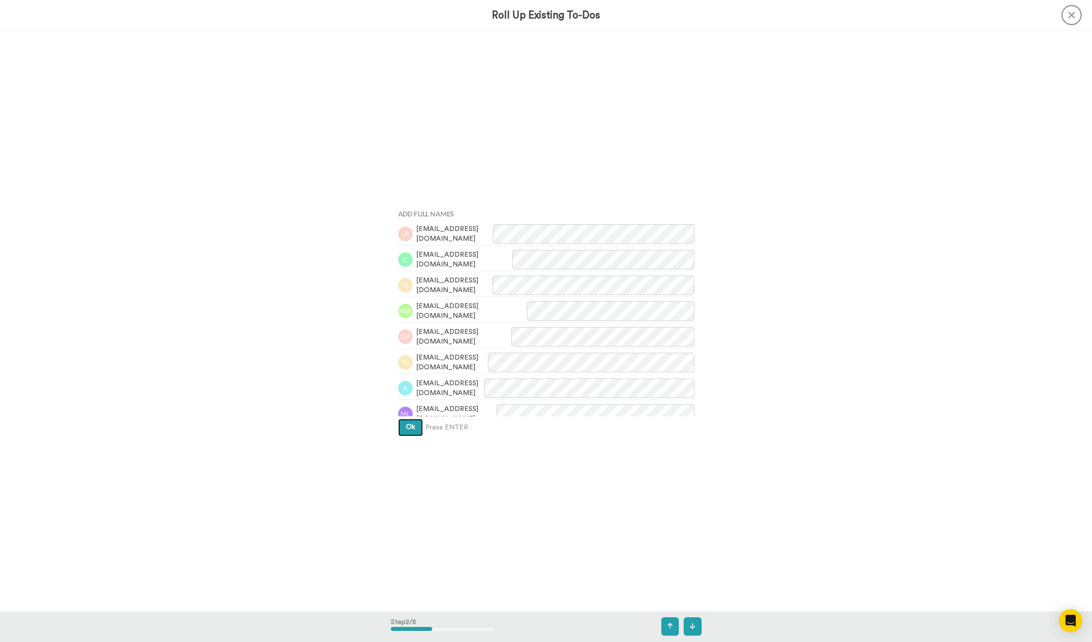
click at [414, 426] on span "Ok" at bounding box center [410, 427] width 9 height 7
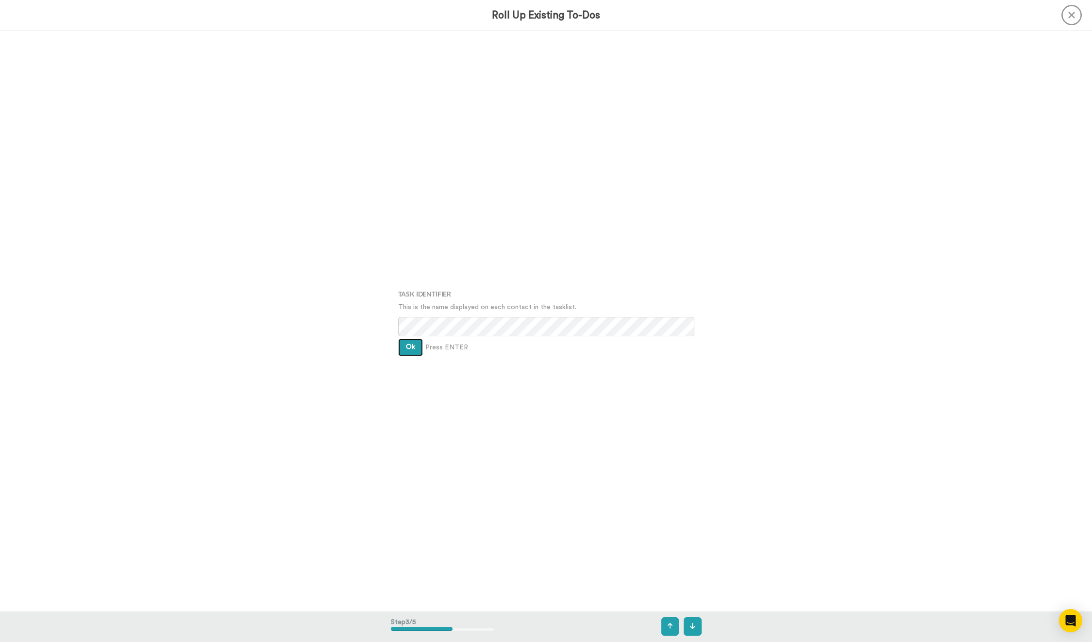
click at [416, 342] on button "Ok" at bounding box center [410, 347] width 25 height 17
click at [416, 342] on button "Ok" at bounding box center [410, 340] width 25 height 17
click at [416, 342] on span "38 To-Dos will be merged" at bounding box center [546, 340] width 296 height 10
click at [416, 353] on span "Create" at bounding box center [417, 355] width 22 height 7
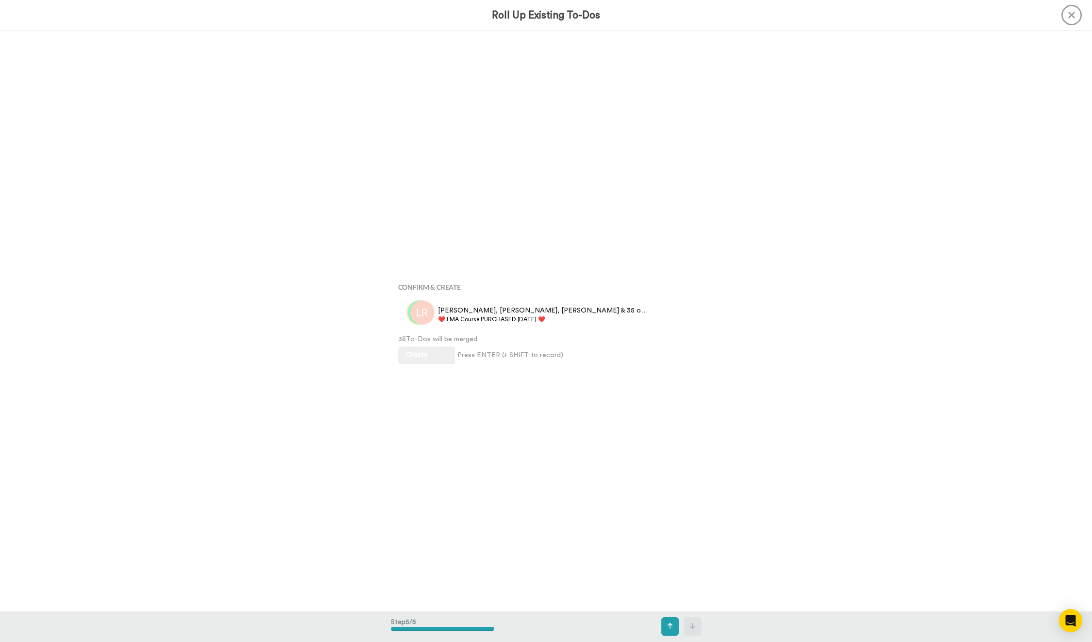
click at [268, 271] on div "Bonjoros To Roll Up Stacy Peterson ❤️️ LMA Course PURCHASED Today ❤️️ 2 days ag…" at bounding box center [546, 321] width 1092 height 581
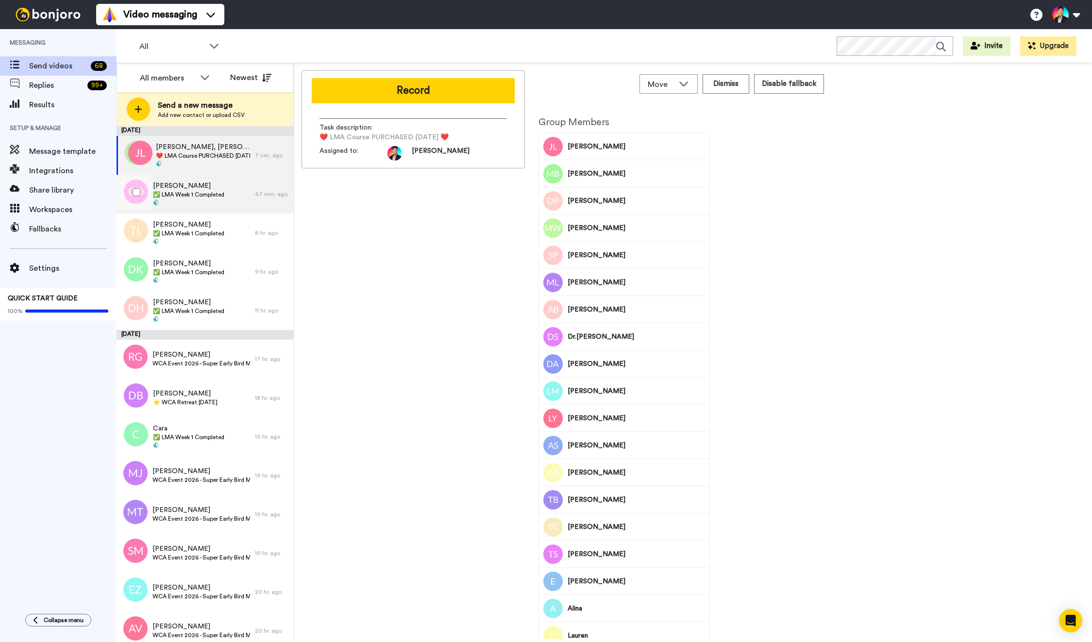
click at [221, 202] on span at bounding box center [188, 204] width 71 height 8
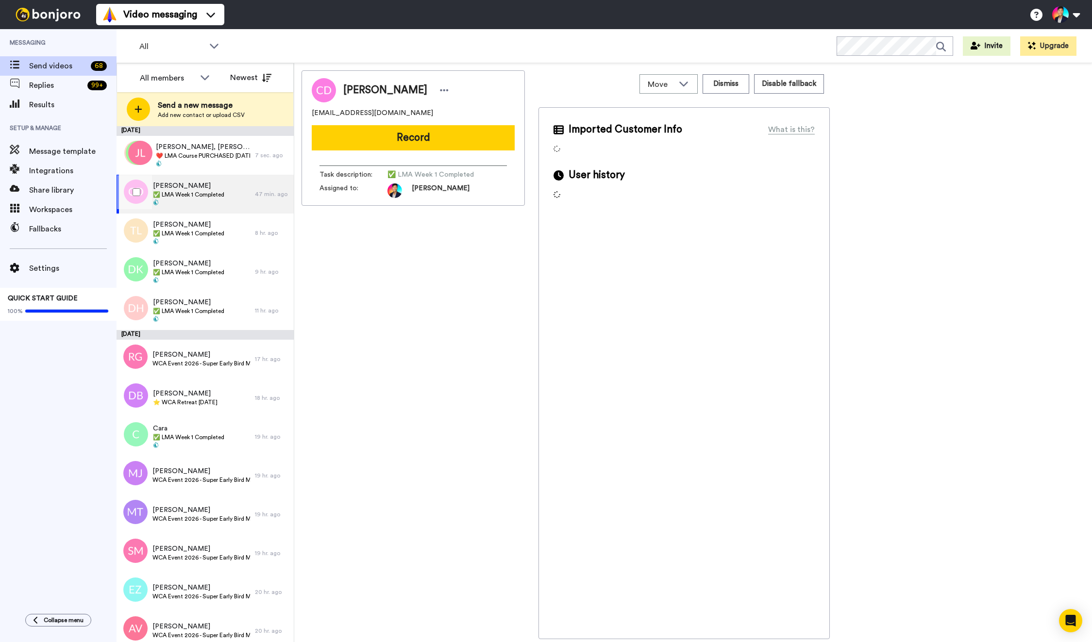
click at [159, 202] on span at bounding box center [188, 204] width 71 height 8
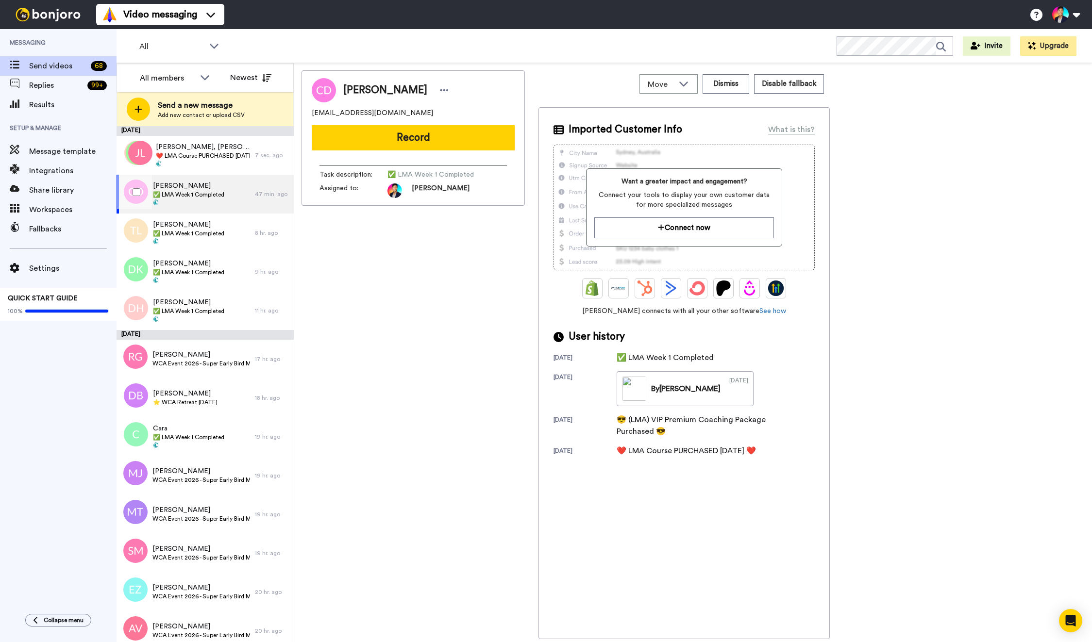
click at [137, 196] on div at bounding box center [134, 192] width 35 height 34
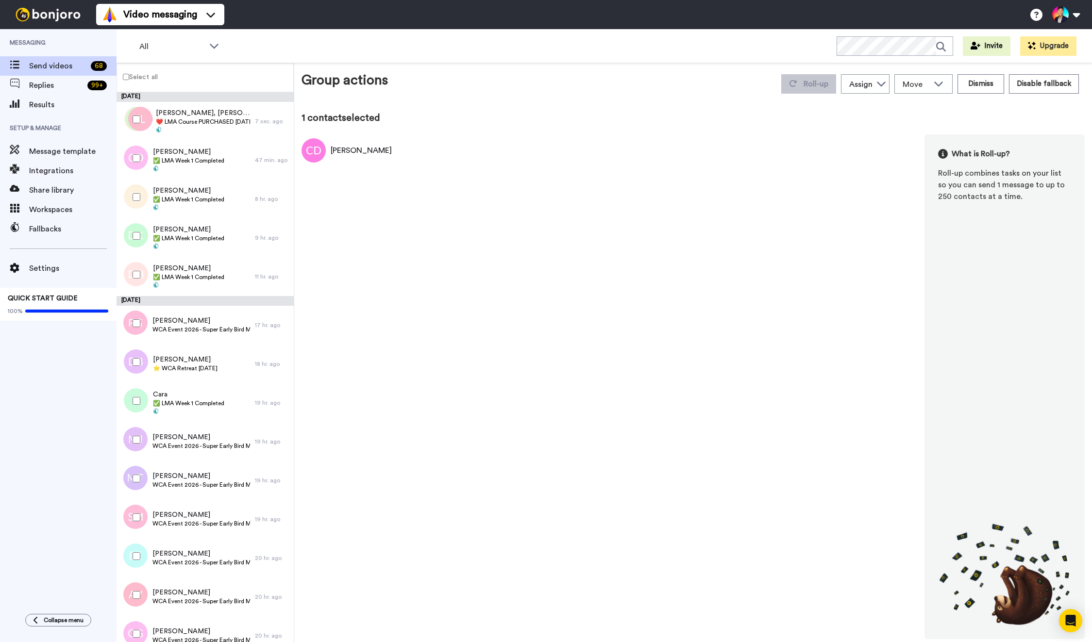
click at [135, 224] on div at bounding box center [134, 236] width 35 height 34
click at [135, 202] on div at bounding box center [134, 197] width 35 height 34
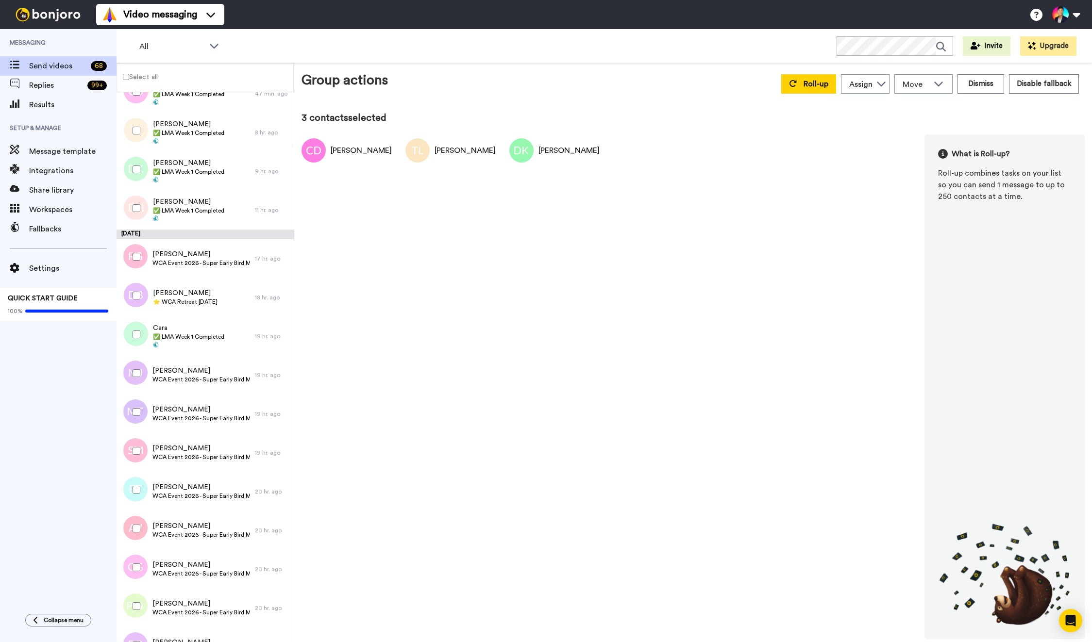
click at [135, 202] on div at bounding box center [134, 208] width 35 height 34
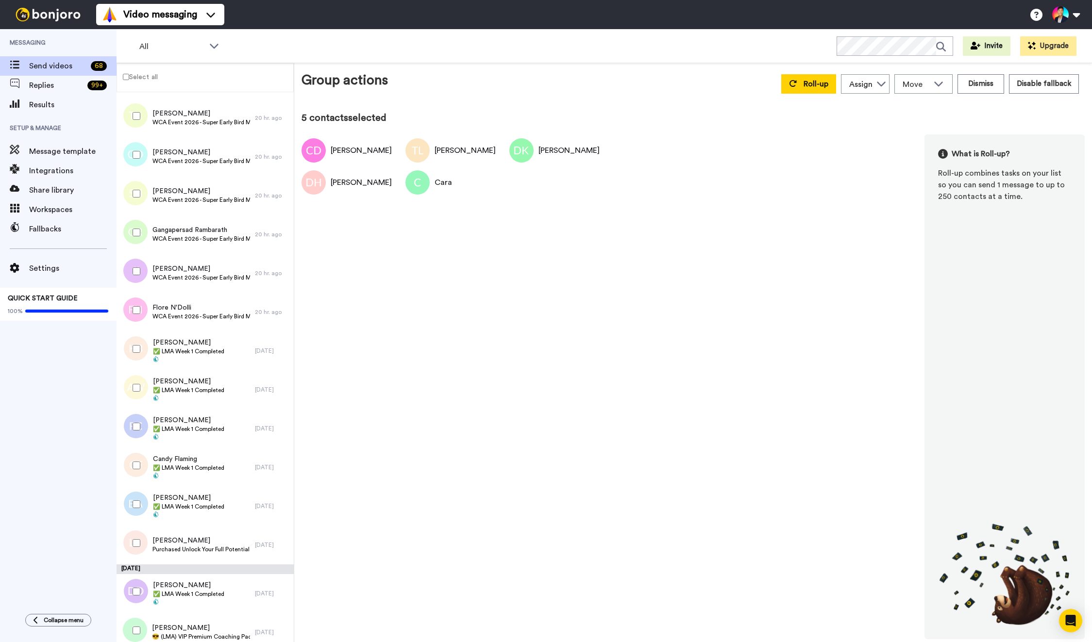
click at [147, 334] on div at bounding box center [134, 349] width 35 height 34
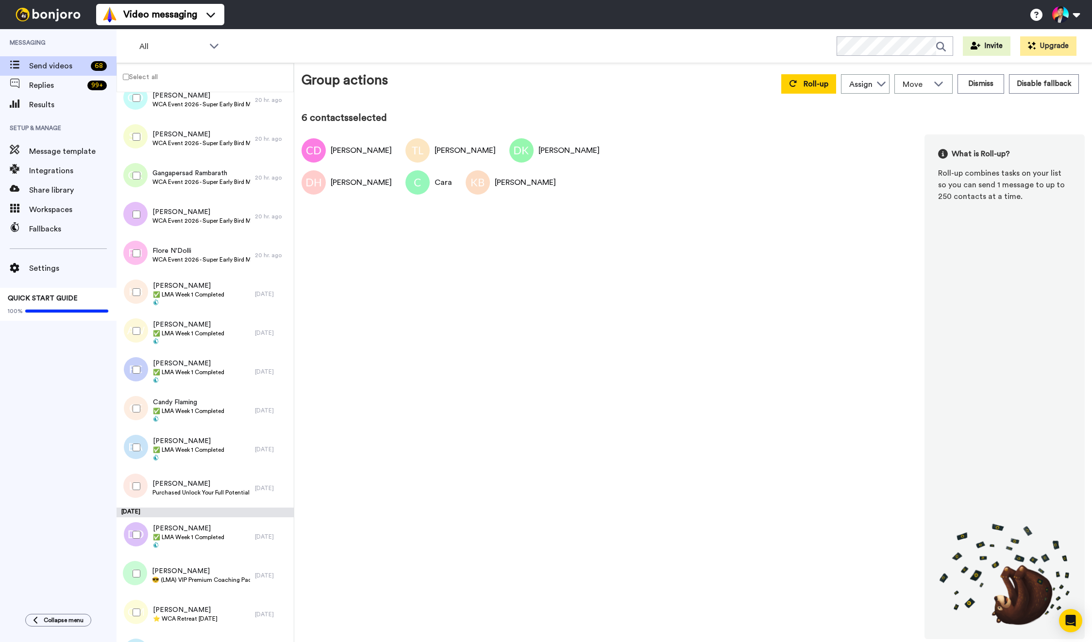
click at [147, 334] on div at bounding box center [134, 331] width 35 height 34
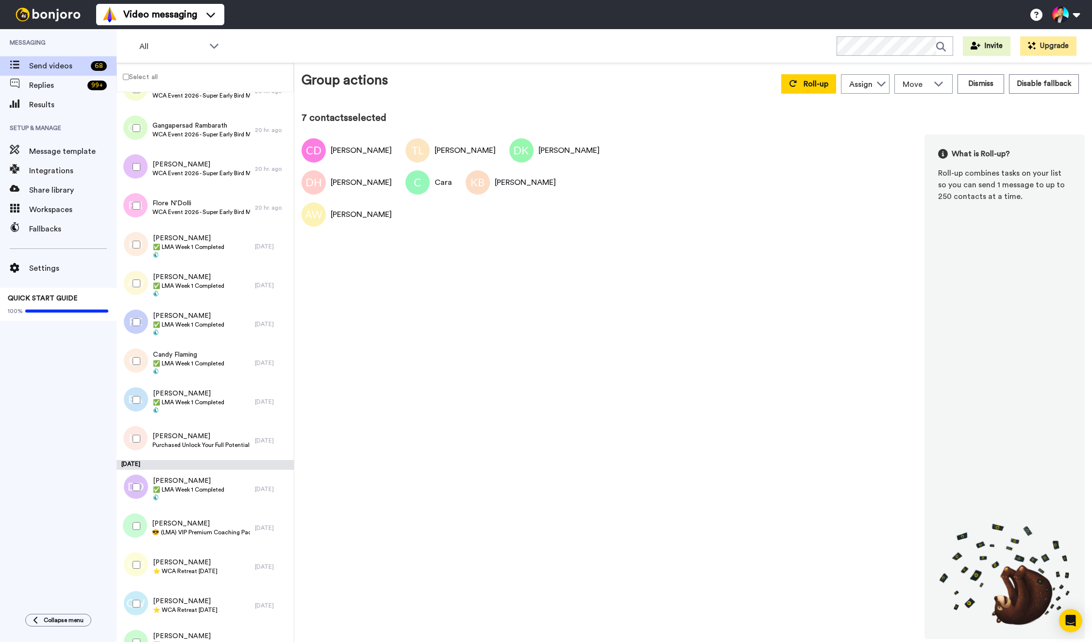
click at [147, 334] on div at bounding box center [134, 322] width 35 height 34
click at [145, 358] on div at bounding box center [134, 361] width 35 height 34
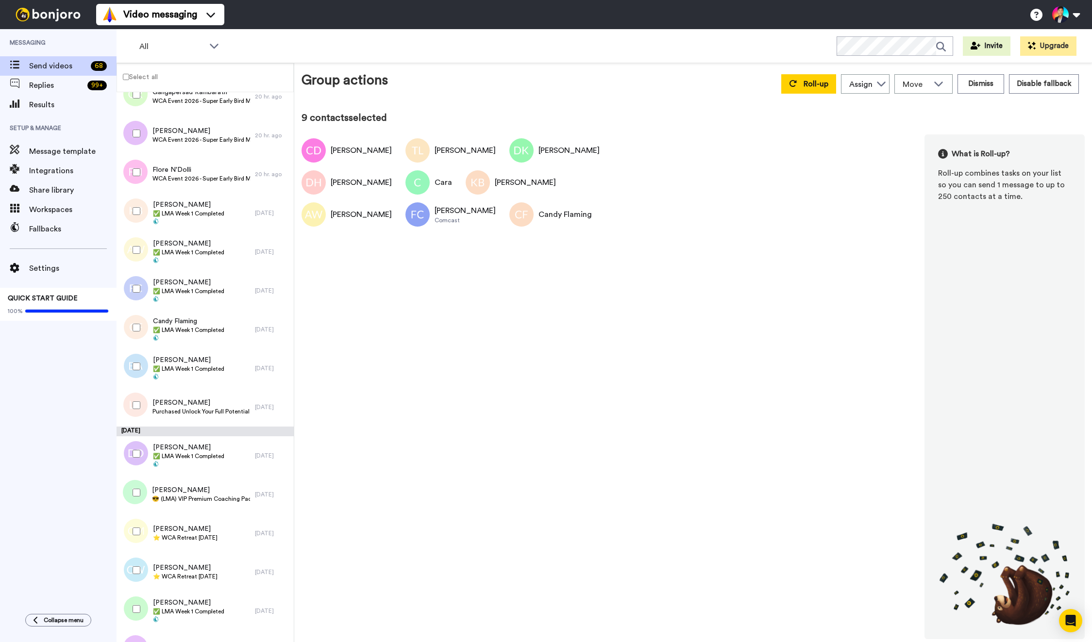
click at [145, 358] on div at bounding box center [134, 367] width 35 height 34
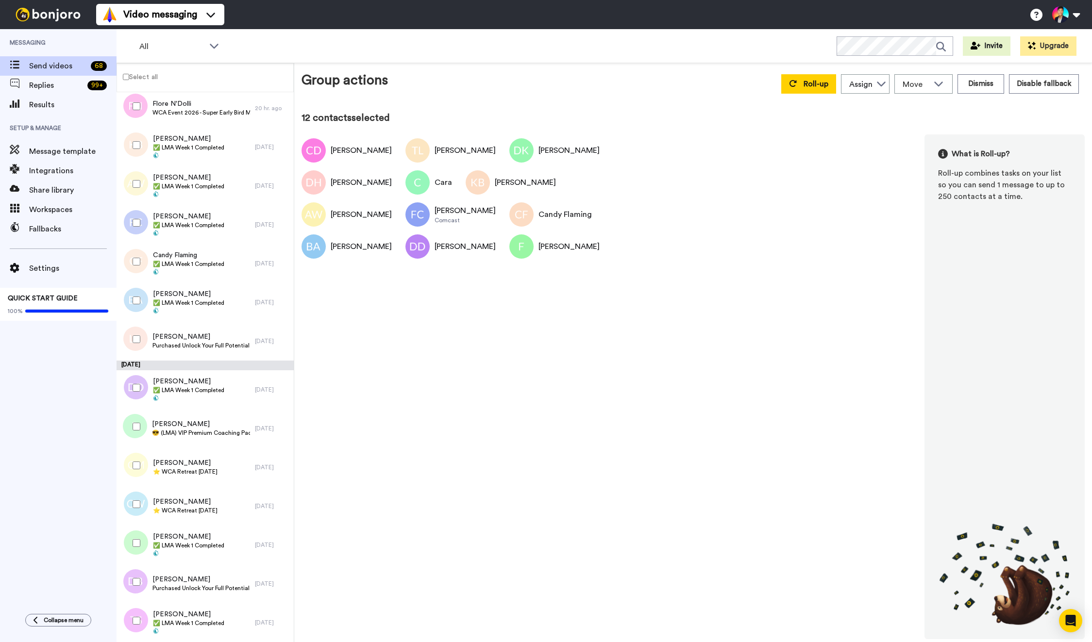
click at [144, 618] on div at bounding box center [134, 621] width 35 height 34
click at [789, 84] on button "Roll-up" at bounding box center [808, 83] width 55 height 19
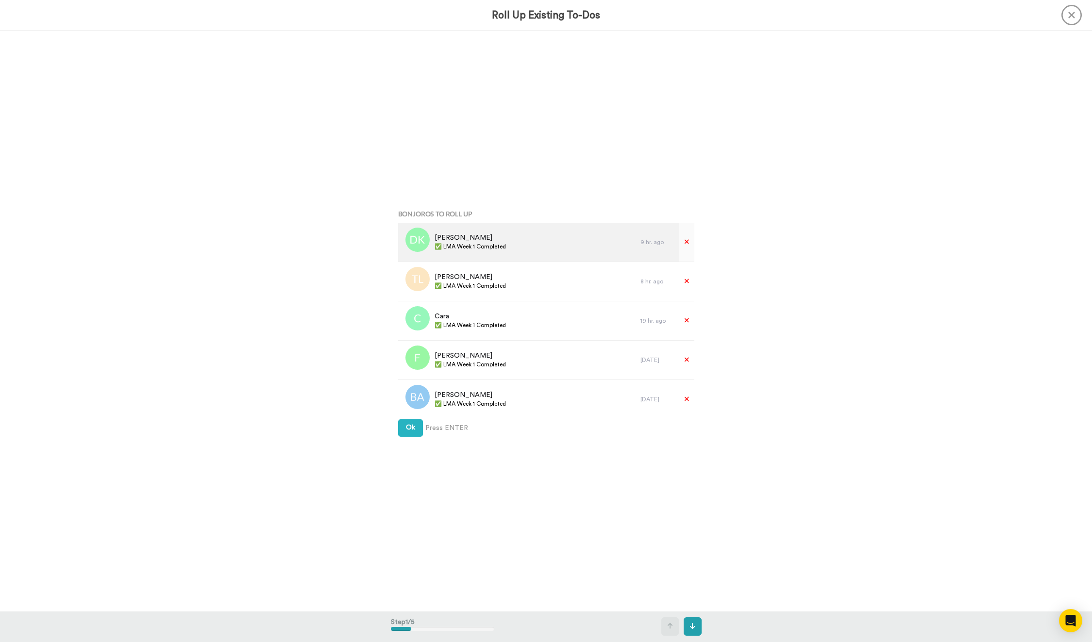
click at [491, 254] on div "Dawn Kennedy ✅ LMA Week 1 Completed" at bounding box center [519, 242] width 243 height 39
copy div "✅ LMA Week 1 Completed"
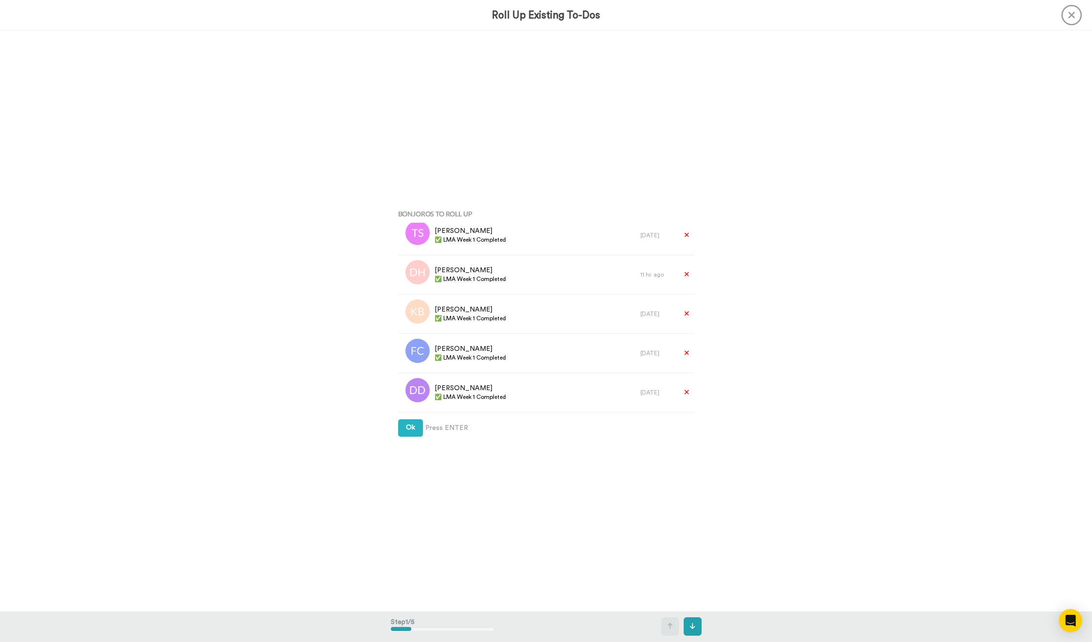
scroll to position [317, 0]
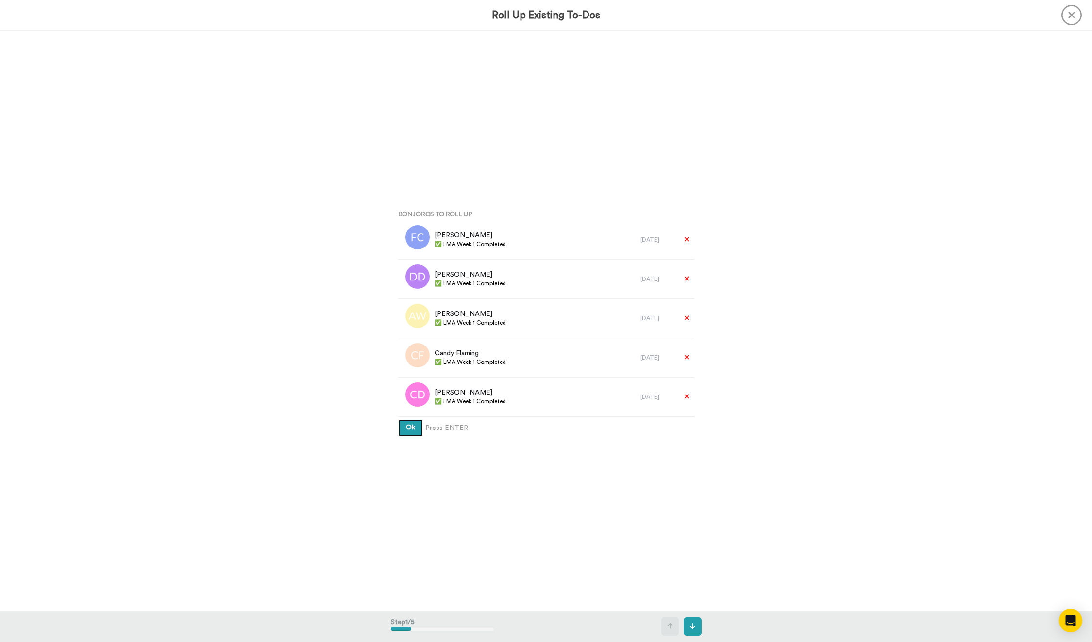
click at [417, 428] on button "Ok" at bounding box center [410, 428] width 25 height 17
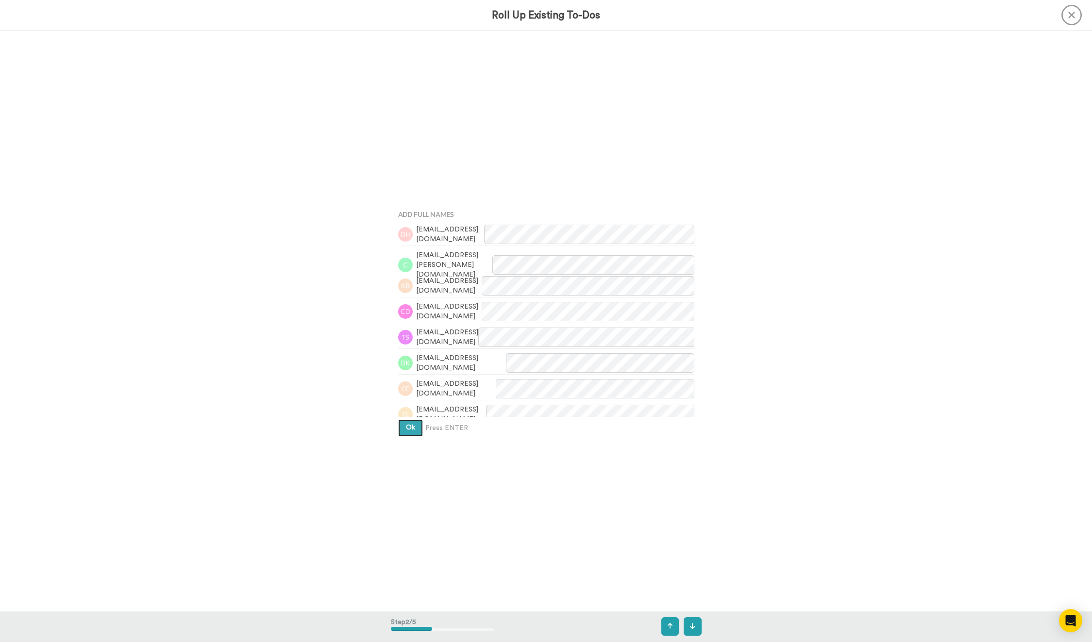
click at [417, 428] on button "Ok" at bounding box center [410, 428] width 25 height 17
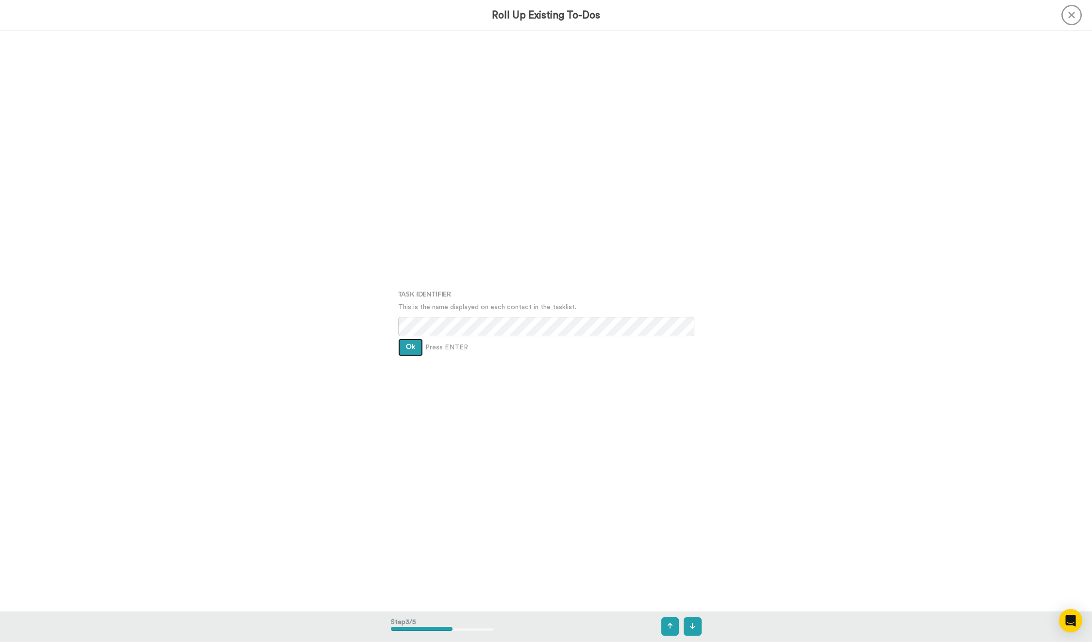
click at [401, 349] on button "Ok" at bounding box center [410, 347] width 25 height 17
click at [401, 349] on button "Ok" at bounding box center [410, 340] width 25 height 17
click at [414, 357] on span "Create" at bounding box center [417, 355] width 22 height 7
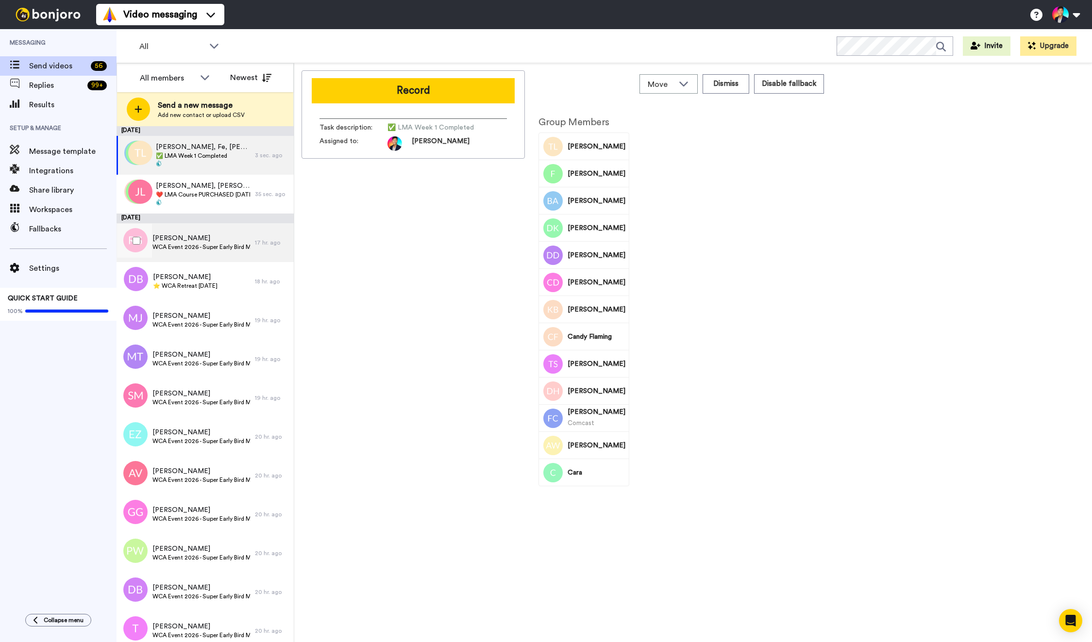
click at [155, 253] on div "Rachel Goodwin WCA Event 2026 - Super Early Bird Member Joined" at bounding box center [186, 242] width 138 height 39
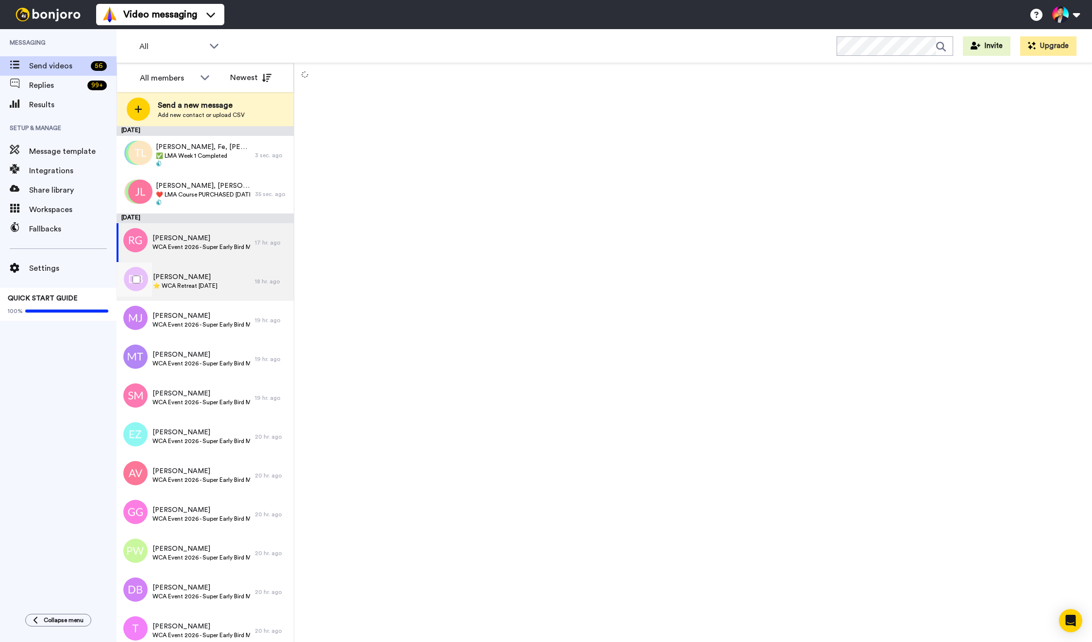
click at [164, 275] on span "Denise Buck" at bounding box center [185, 277] width 65 height 10
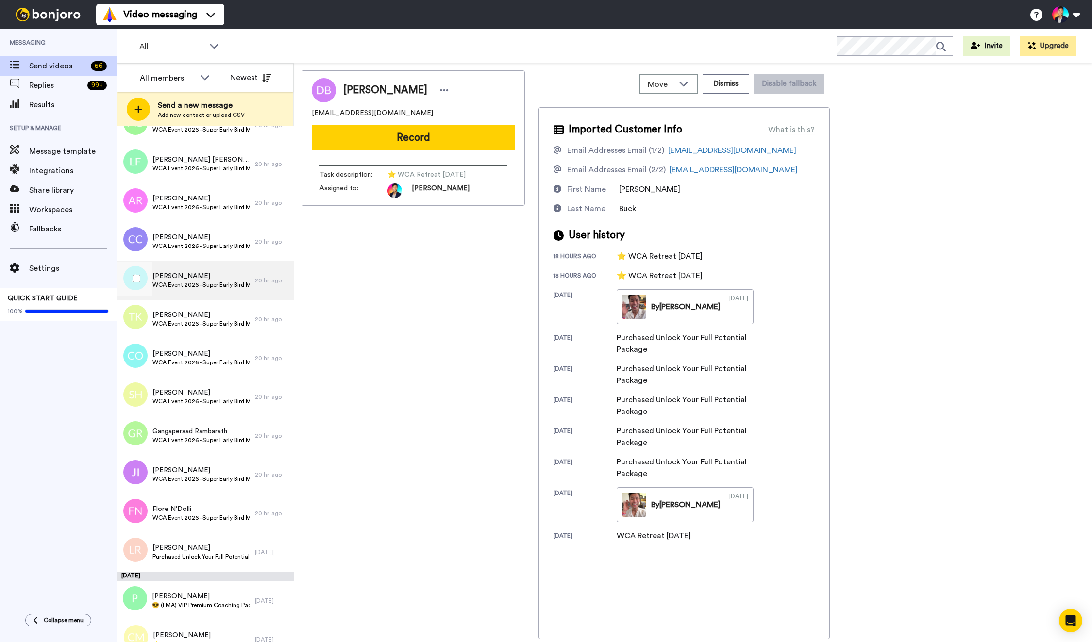
scroll to position [1688, 0]
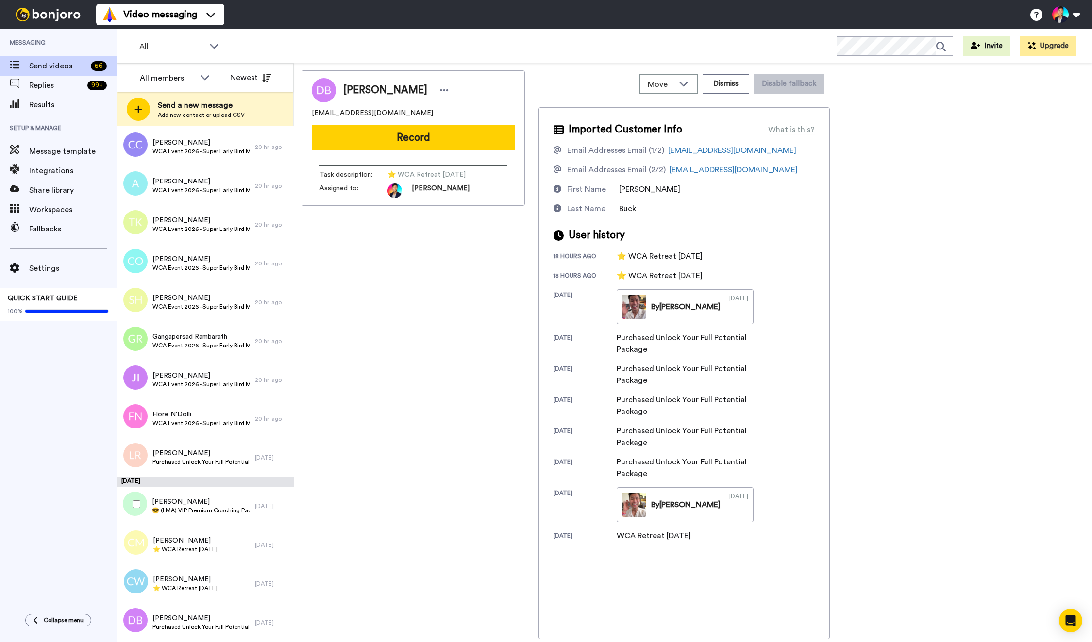
click at [119, 502] on div at bounding box center [134, 505] width 35 height 34
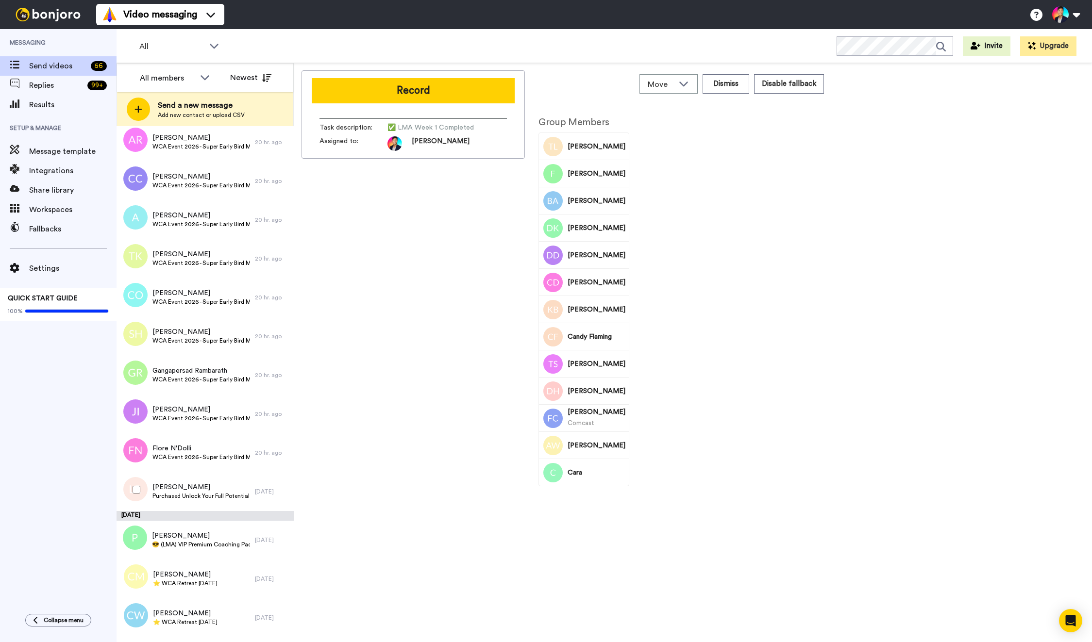
scroll to position [1688, 0]
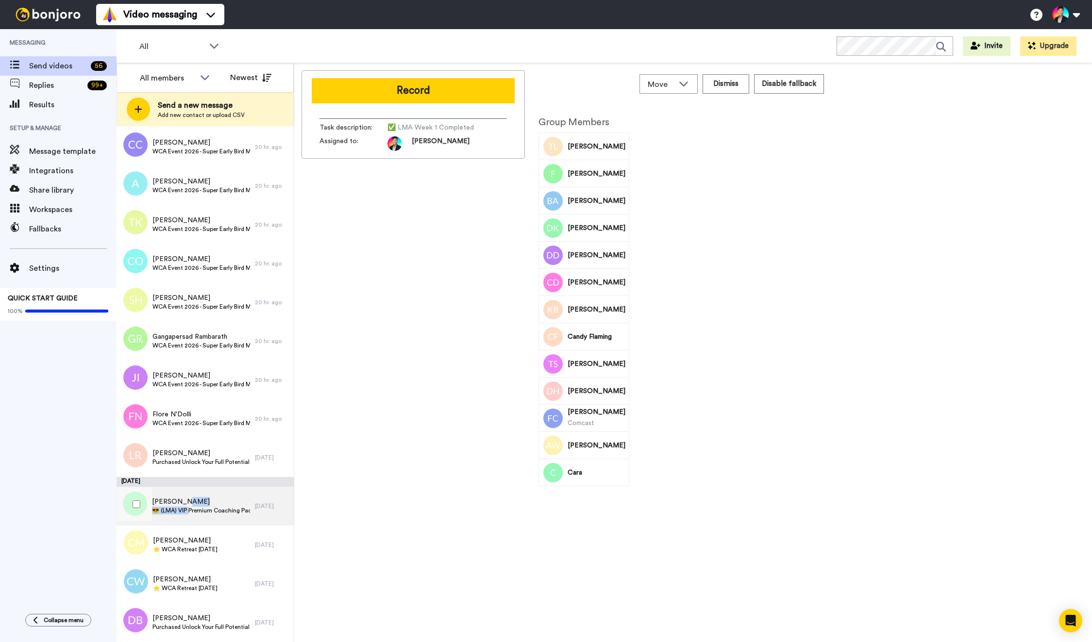
click at [189, 506] on div "PJ Zetten 😎 (LMA) VIP Premium Coaching Package Purchased 😎" at bounding box center [201, 506] width 98 height 18
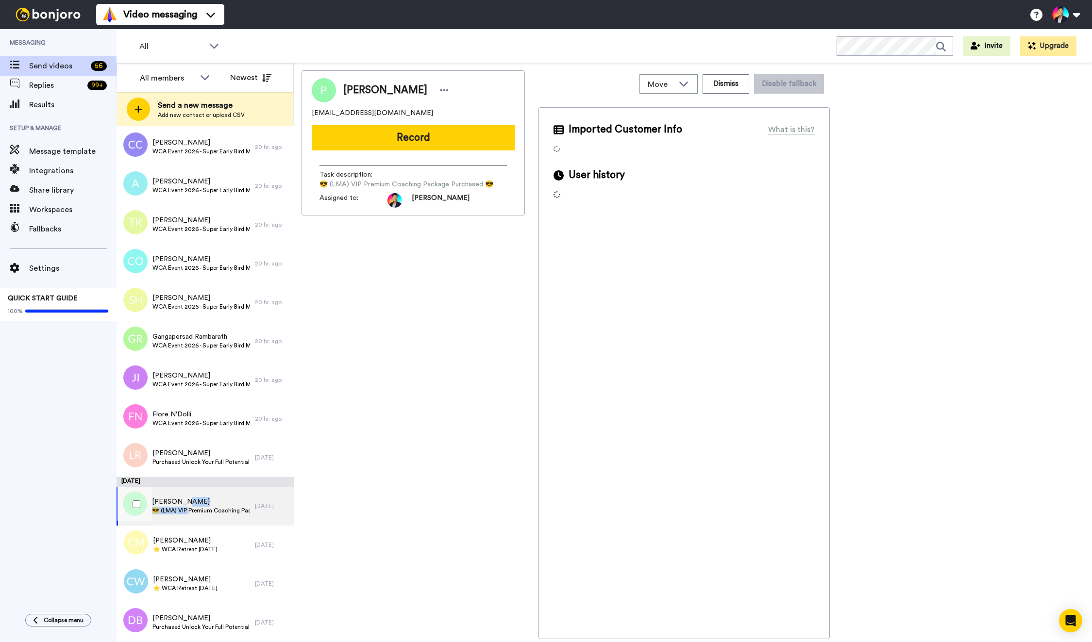
click at [189, 506] on span "PJ Zetten" at bounding box center [201, 502] width 98 height 10
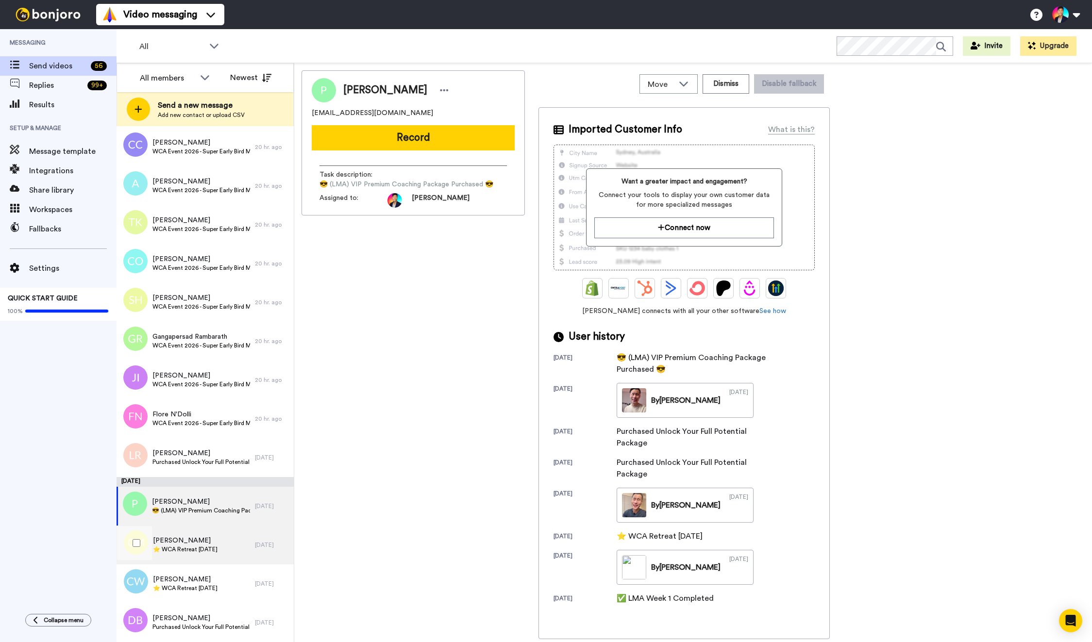
click at [175, 533] on div "Christine Moua ⭐️ WCA Retreat 8th July 2026" at bounding box center [186, 545] width 138 height 39
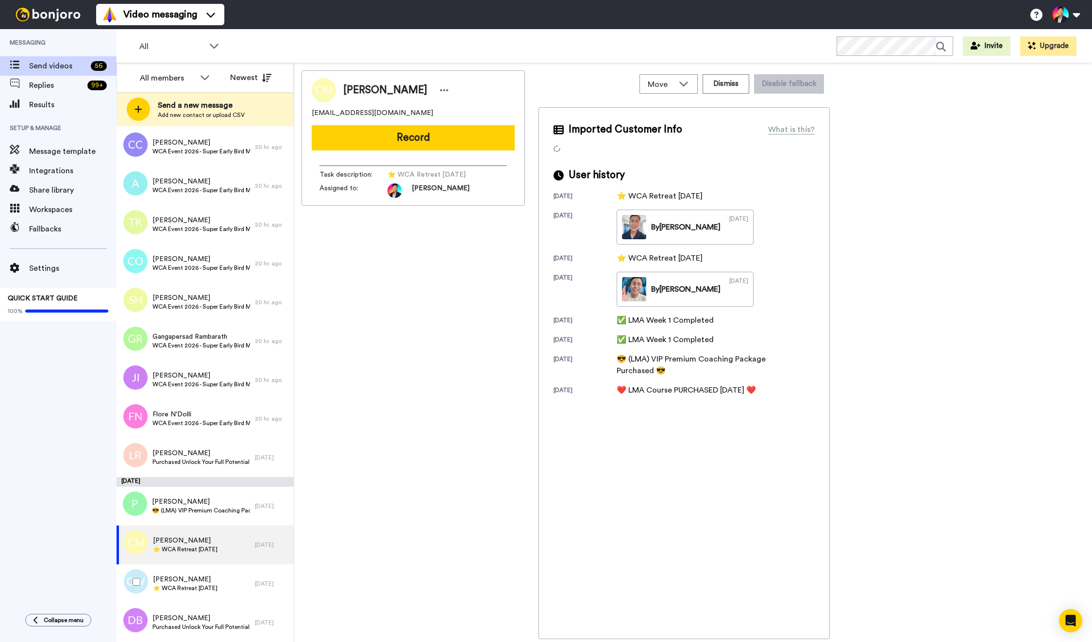
click at [146, 573] on div at bounding box center [134, 582] width 35 height 34
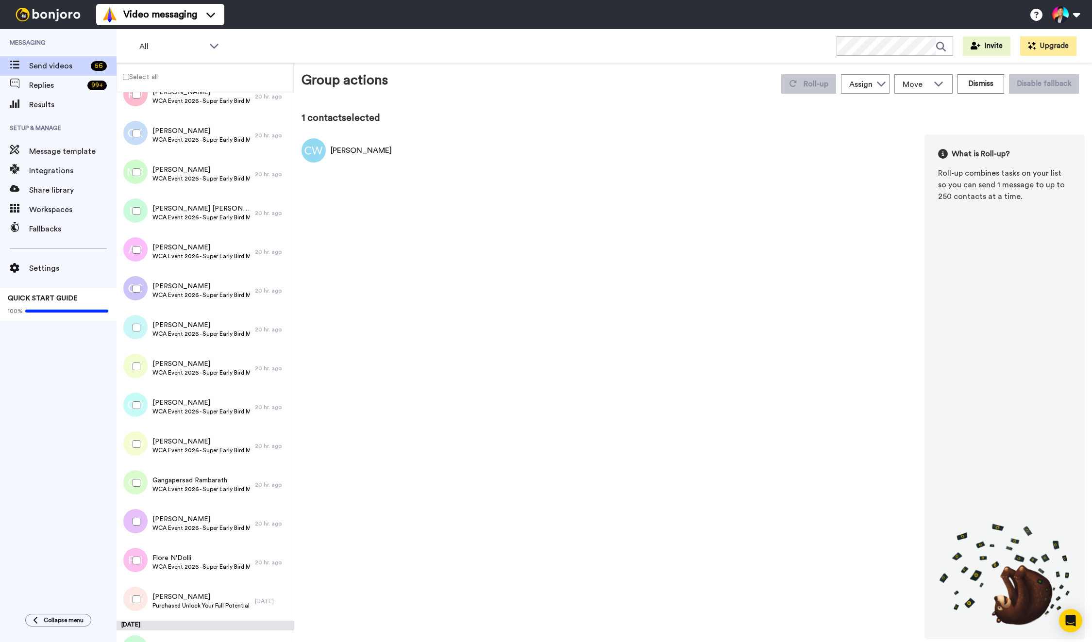
scroll to position [1654, 0]
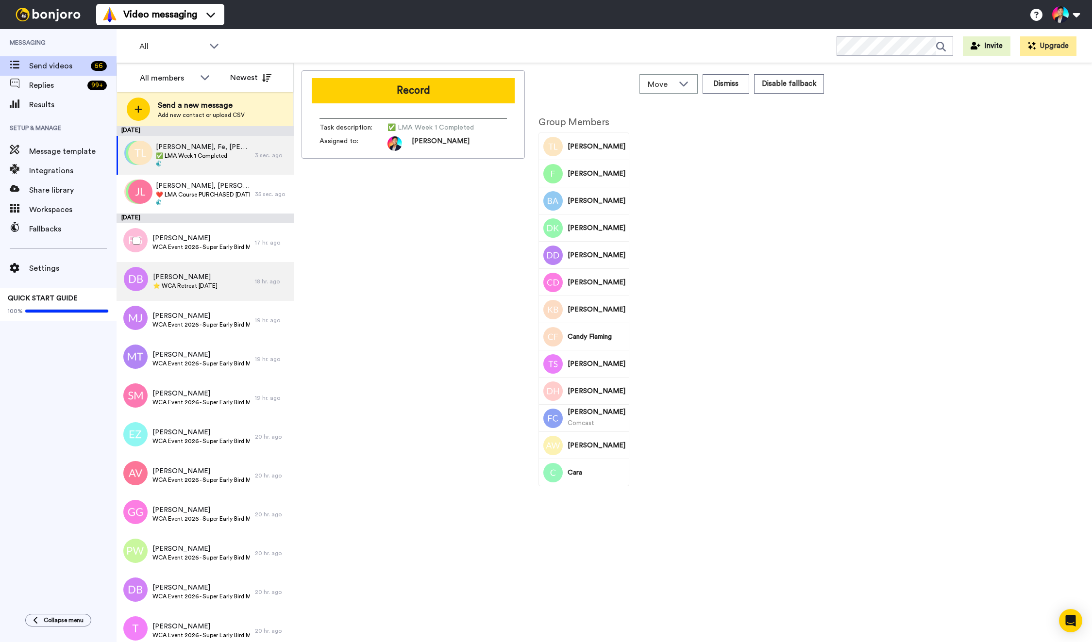
click at [210, 276] on span "Denise Buck" at bounding box center [185, 277] width 65 height 10
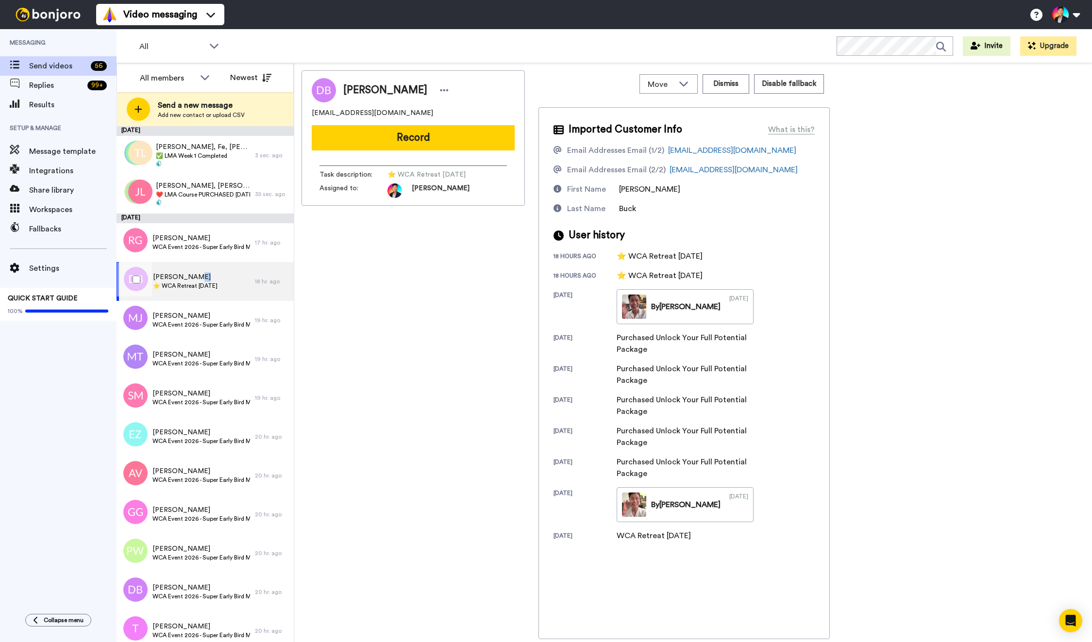
click at [210, 276] on span "Denise Buck" at bounding box center [185, 277] width 65 height 10
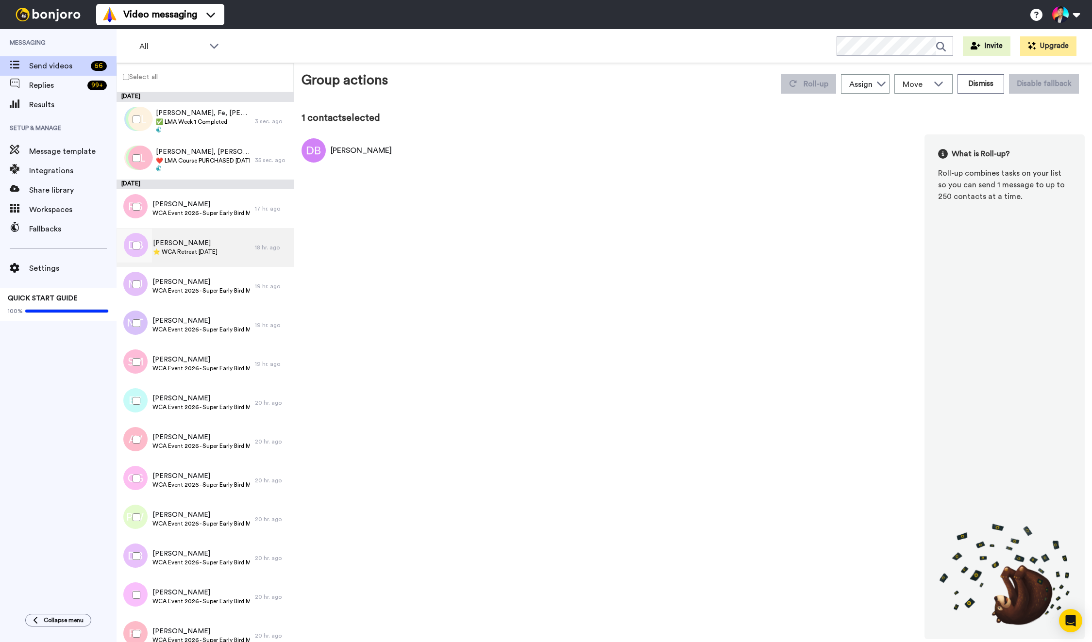
click at [184, 260] on div "Denise Buck ⭐️ WCA Retreat 18th Nov 2026" at bounding box center [186, 247] width 138 height 39
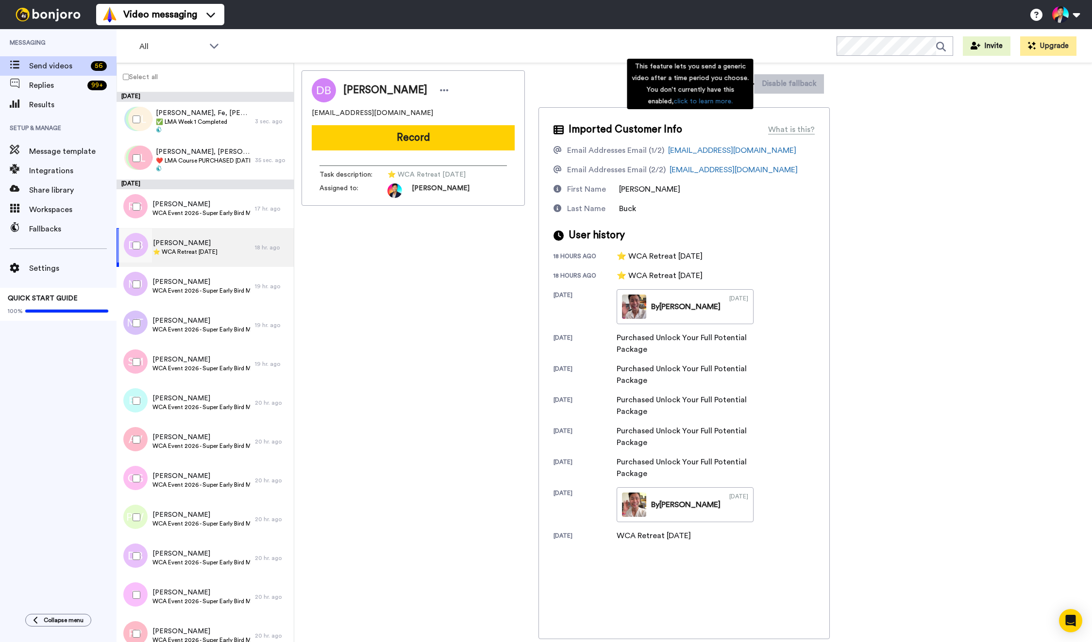
click at [745, 82] on div "This feature lets you send a generic video after a time period you choose. You …" at bounding box center [690, 84] width 126 height 50
click at [772, 51] on div "All WORKSPACES View all All Default Task List Thanking LMA Event - Reminders + …" at bounding box center [605, 46] width 976 height 34
click at [743, 71] on div "Move WORKSPACES View all Default Task List Thanking LMA Event - Reminders + Add…" at bounding box center [683, 83] width 291 height 27
click at [738, 75] on button "Dismiss" at bounding box center [726, 83] width 47 height 19
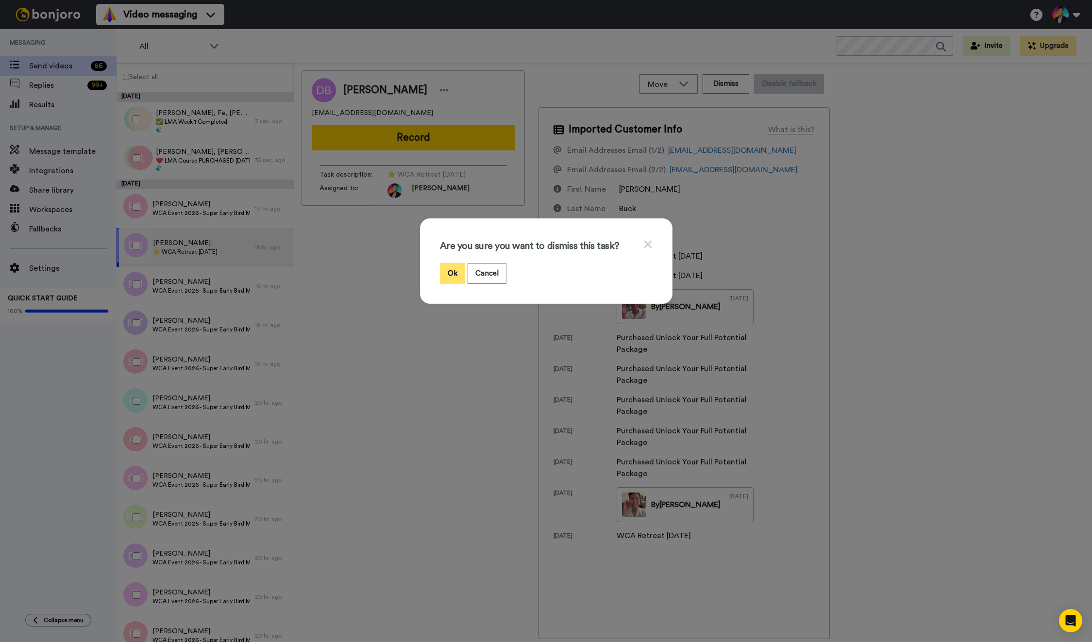
click at [448, 273] on button "Ok" at bounding box center [452, 273] width 25 height 21
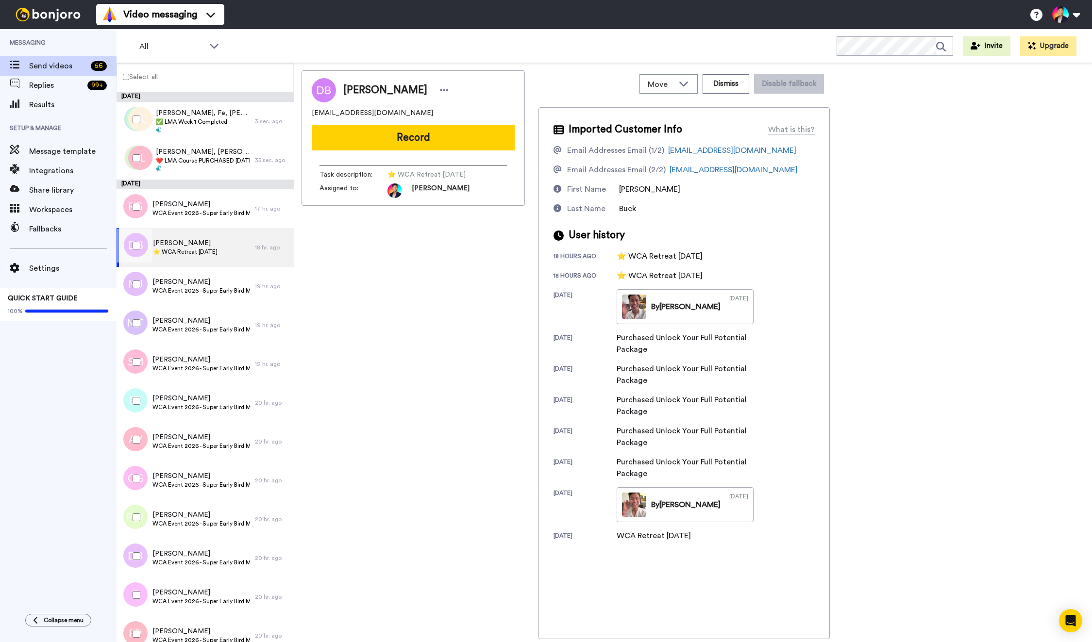
click at [218, 253] on span "⭐️ WCA Retreat 18th Nov 2026" at bounding box center [185, 252] width 65 height 8
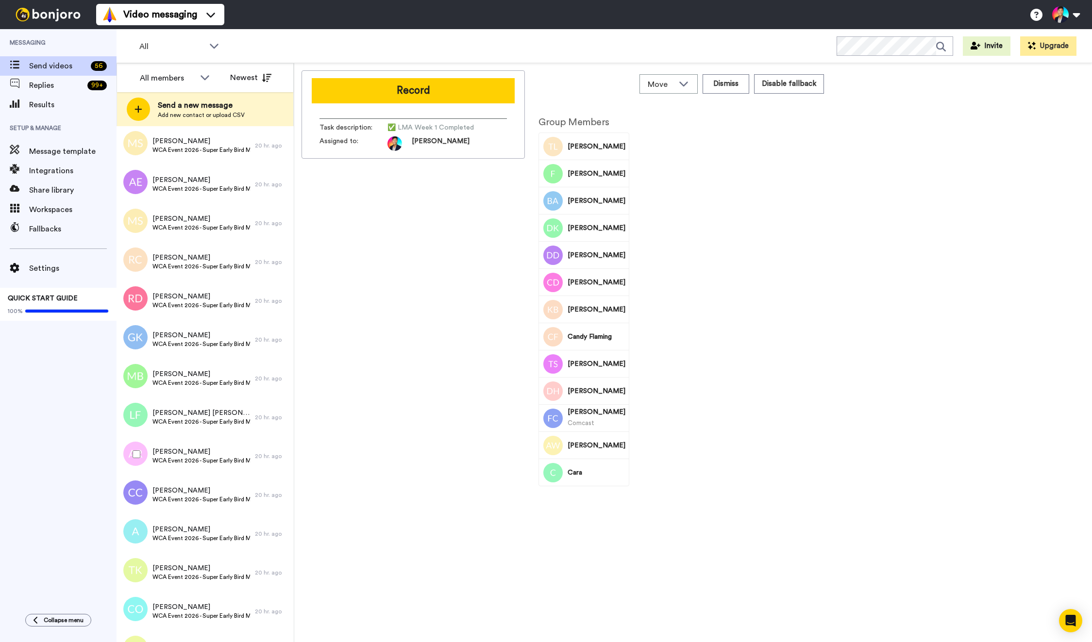
scroll to position [1649, 0]
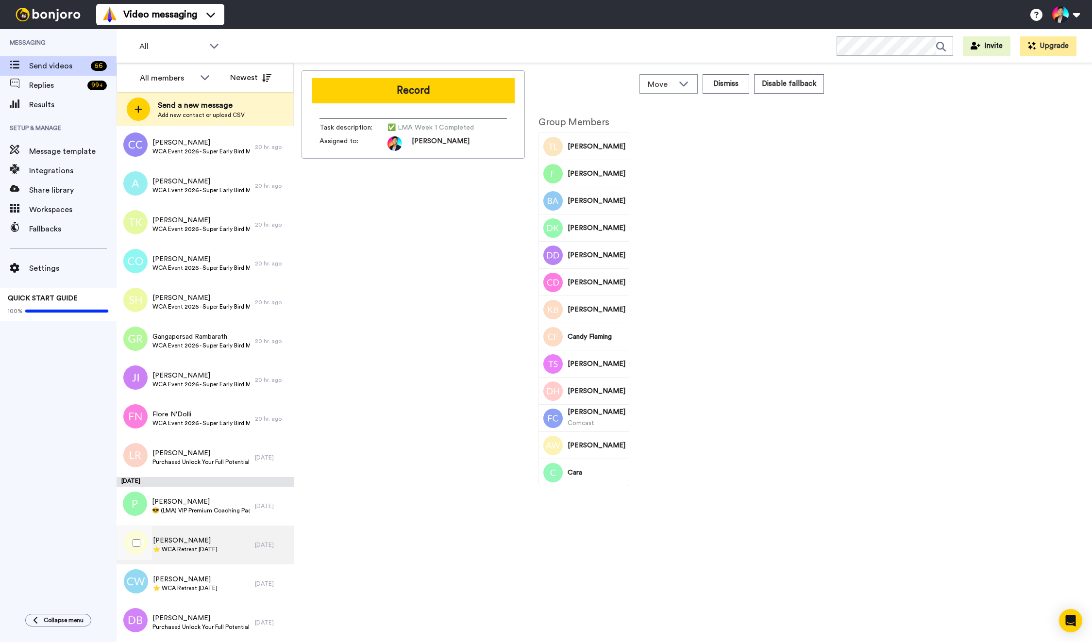
click at [203, 538] on span "Christine Moua" at bounding box center [185, 541] width 65 height 10
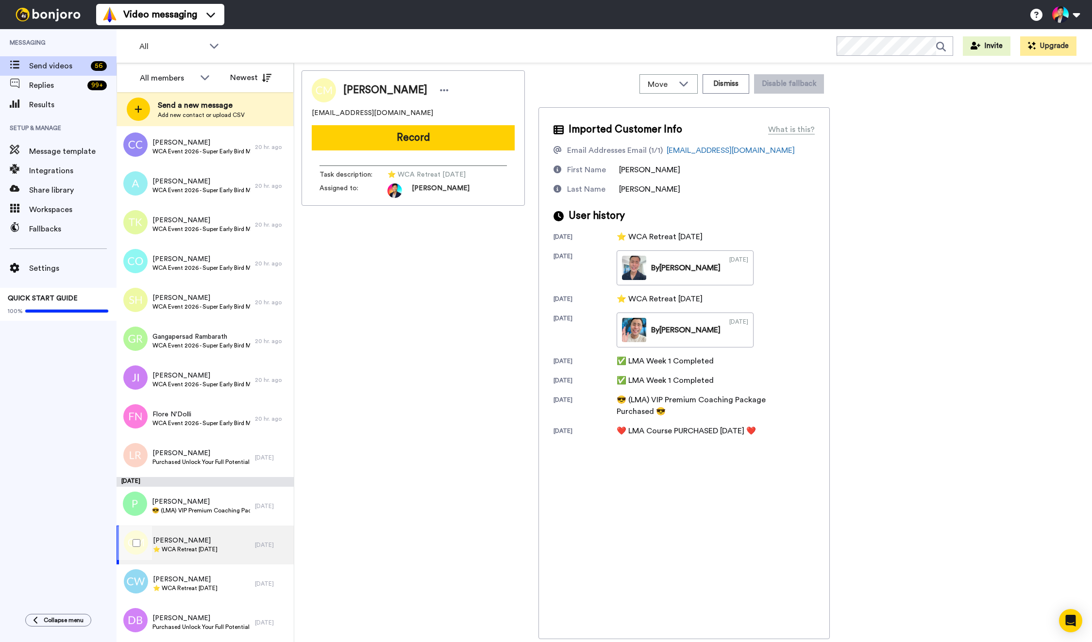
click at [169, 550] on span "⭐️ WCA Retreat 8th July 2026" at bounding box center [185, 550] width 65 height 8
click at [146, 550] on div at bounding box center [134, 543] width 35 height 34
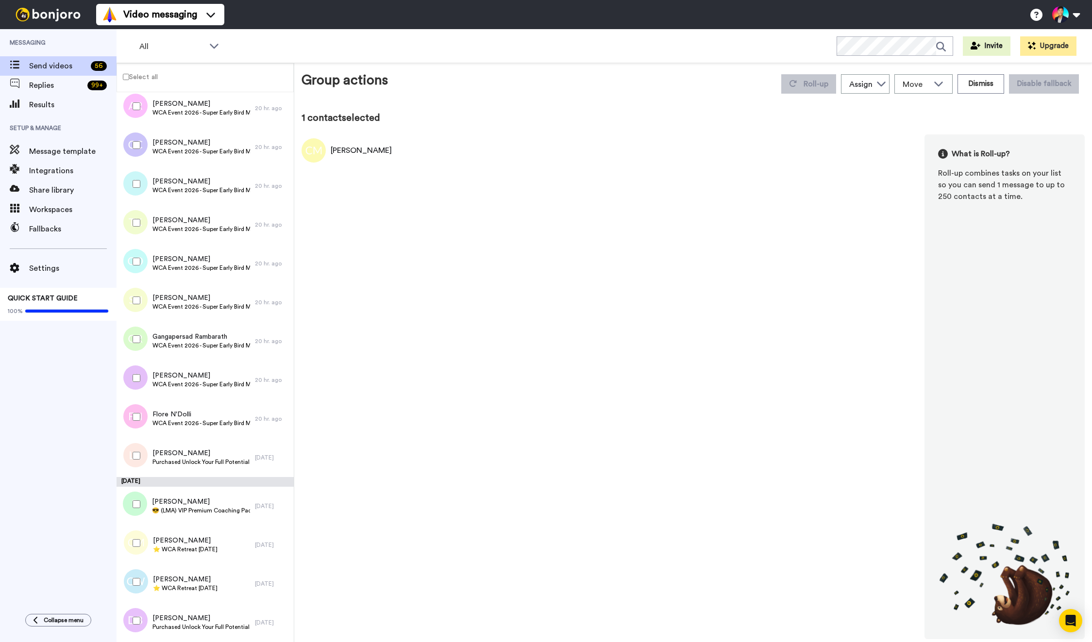
scroll to position [1615, 0]
click at [201, 535] on div "Christine Moua ⭐️ WCA Retreat 8th July 2026" at bounding box center [186, 545] width 138 height 39
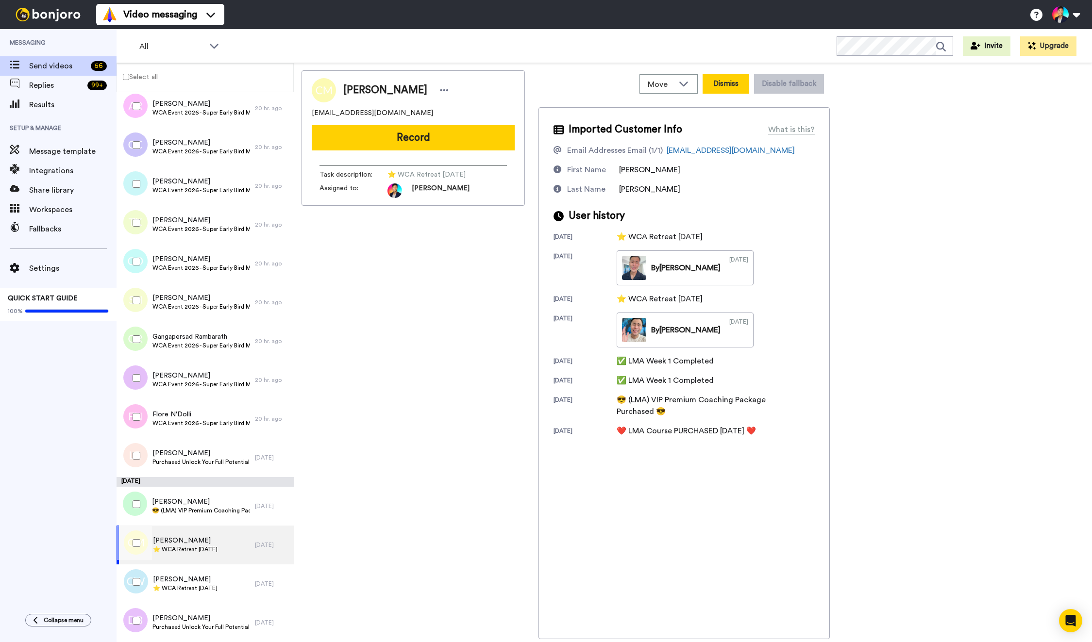
click at [733, 88] on button "Dismiss" at bounding box center [726, 83] width 47 height 19
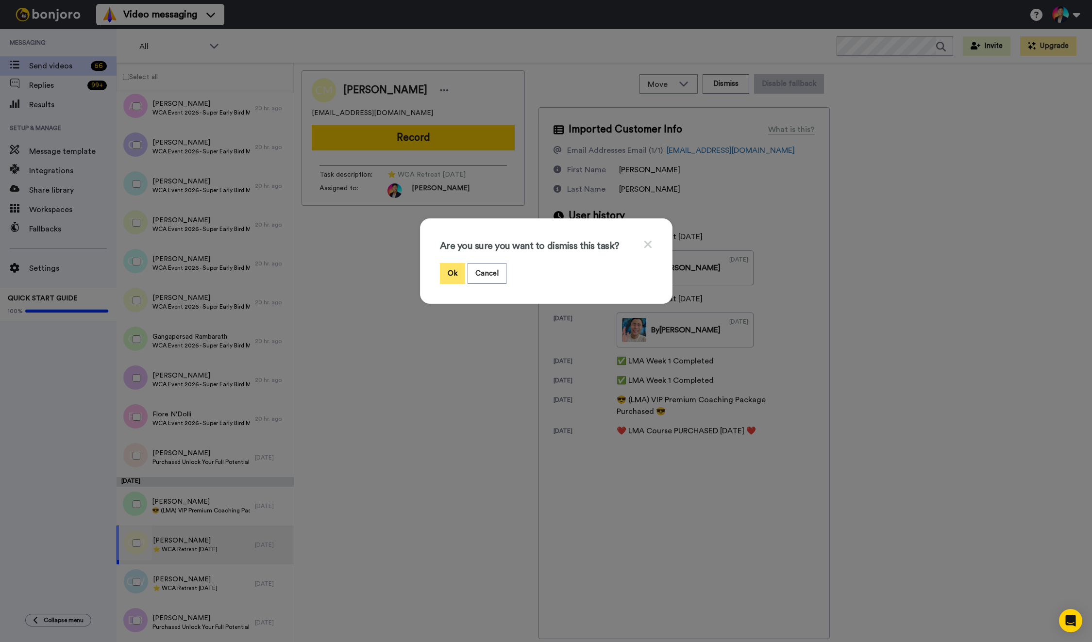
click at [451, 273] on button "Ok" at bounding box center [452, 273] width 25 height 21
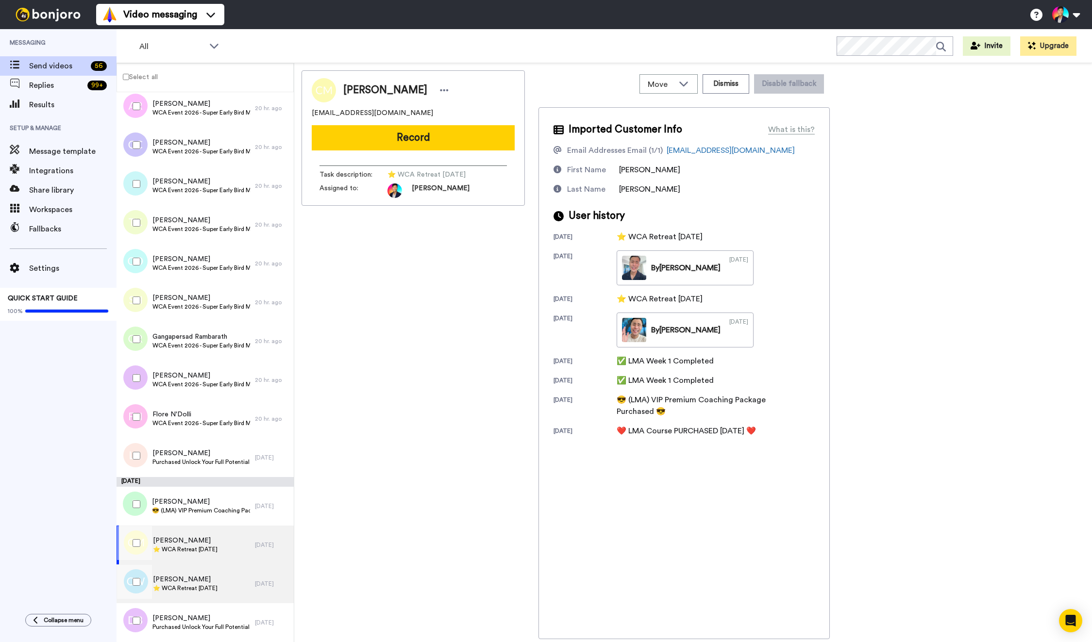
click at [176, 583] on span "Cecilyn Williams" at bounding box center [185, 580] width 65 height 10
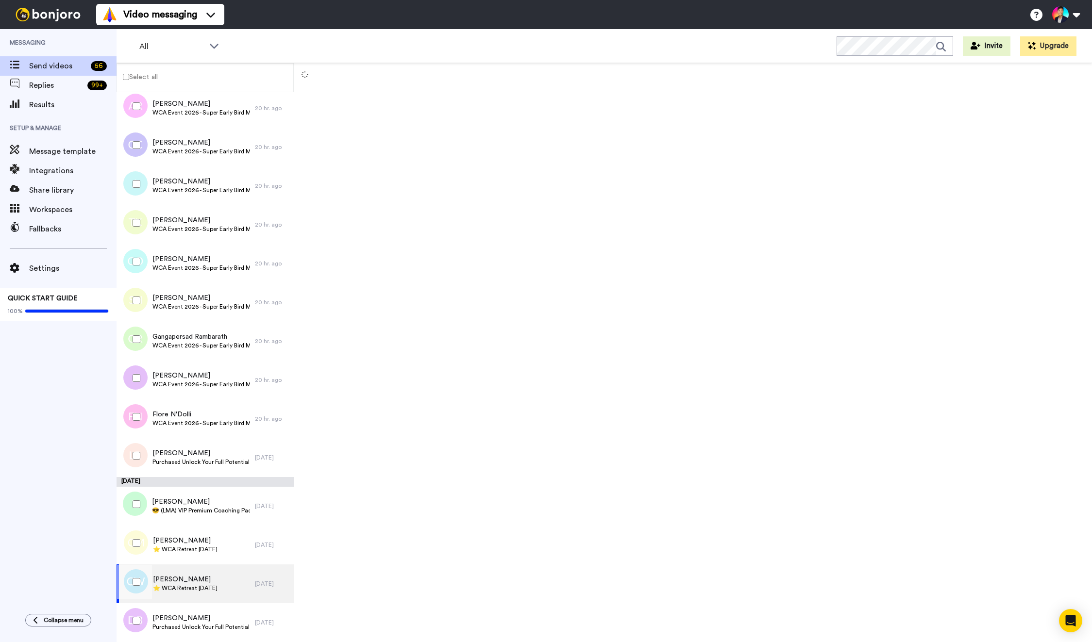
click at [176, 583] on span "Cecilyn Williams" at bounding box center [185, 580] width 65 height 10
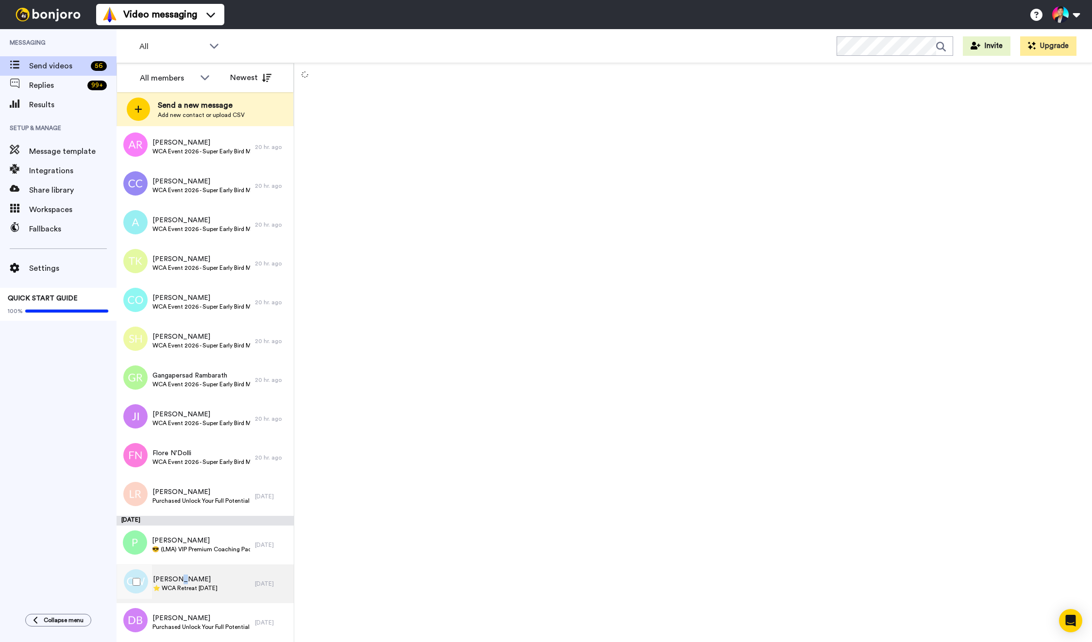
scroll to position [1611, 0]
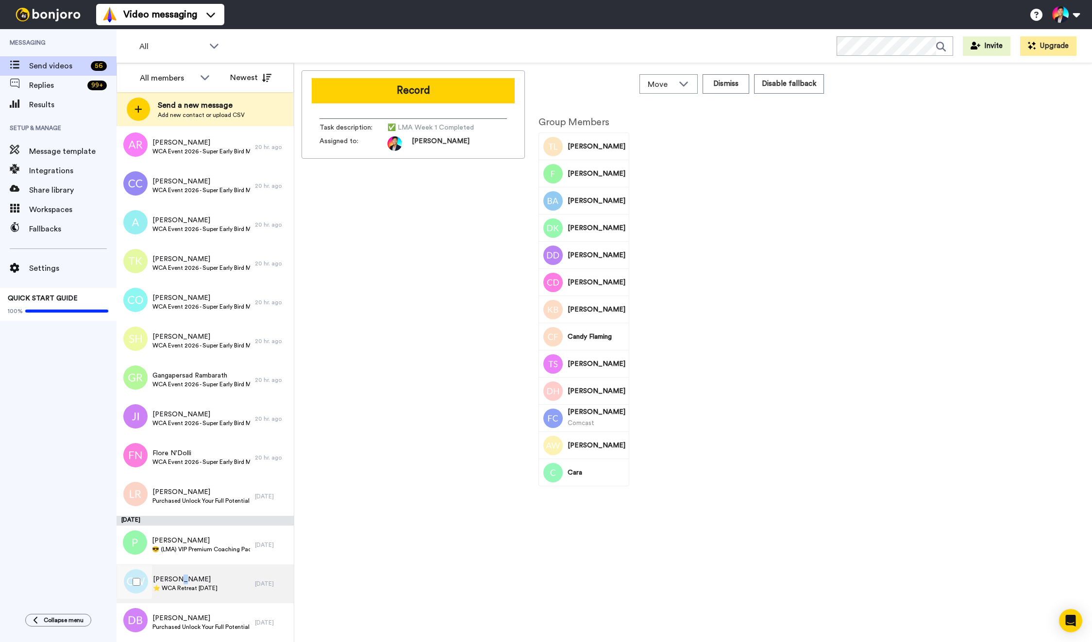
click at [176, 583] on span "Cecilyn Williams" at bounding box center [185, 580] width 65 height 10
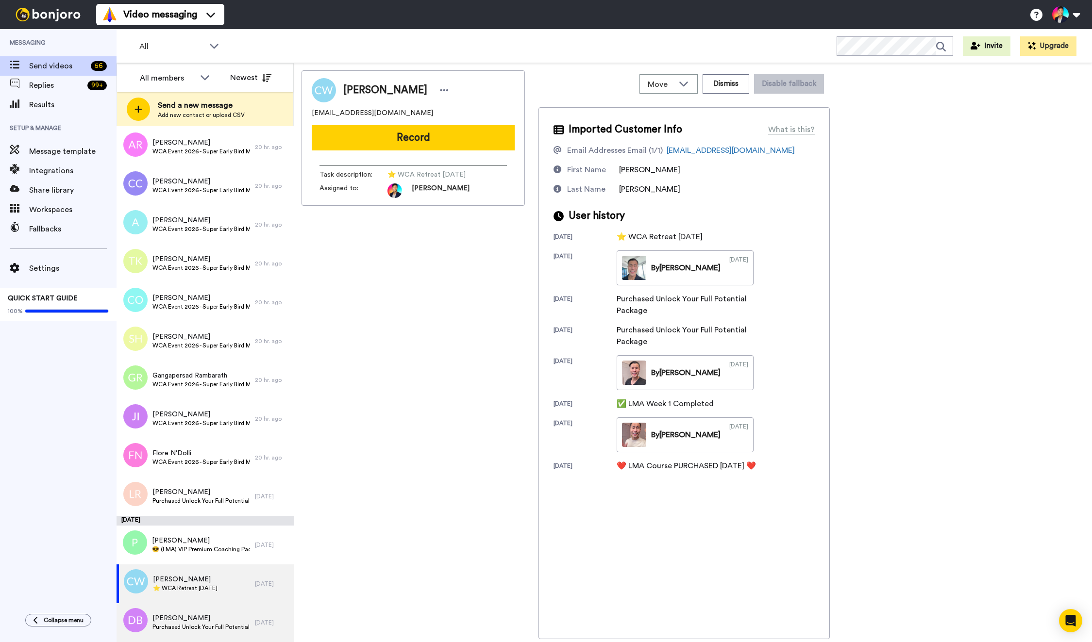
click at [183, 622] on span "David Brasser" at bounding box center [201, 619] width 98 height 10
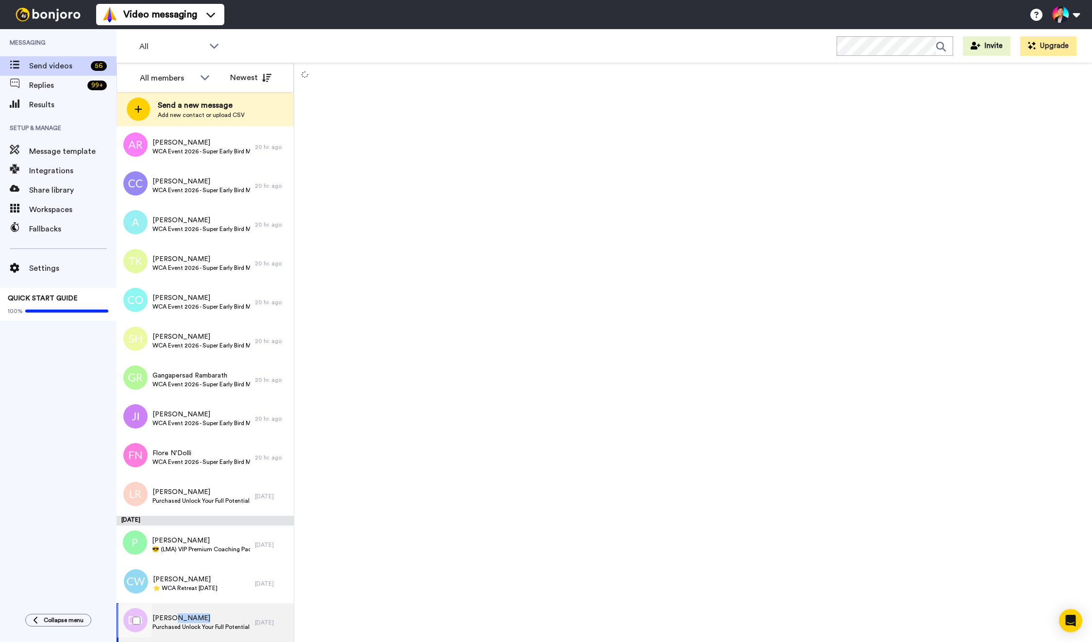
click at [183, 622] on span "David Brasser" at bounding box center [201, 619] width 98 height 10
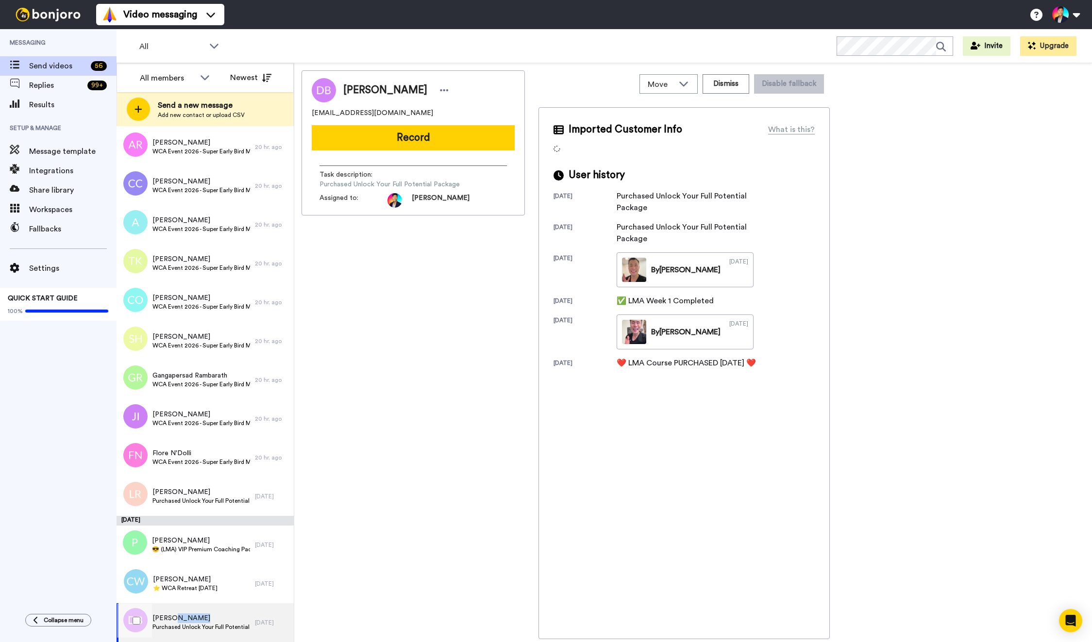
click at [183, 622] on span "David Brasser" at bounding box center [201, 619] width 98 height 10
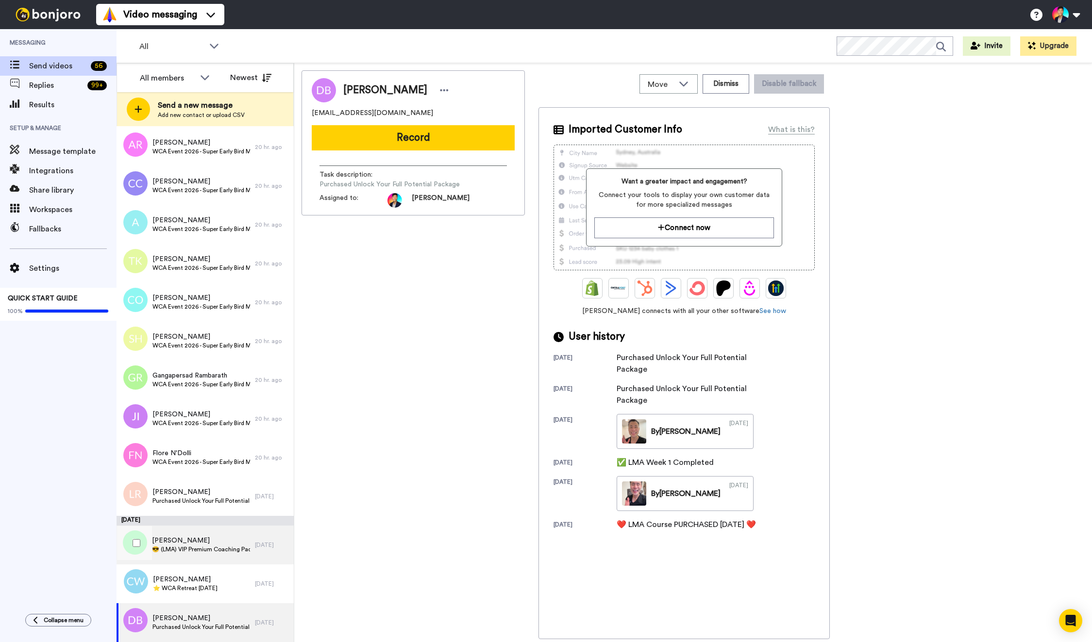
click at [186, 544] on span "PJ Zetten" at bounding box center [201, 541] width 98 height 10
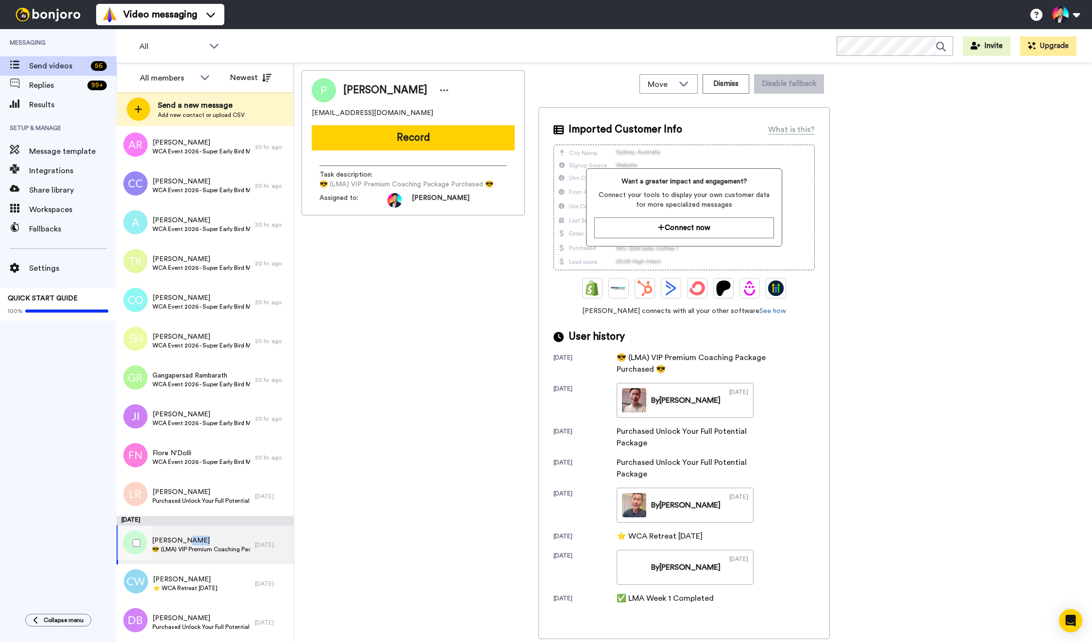
click at [186, 544] on span "PJ Zetten" at bounding box center [201, 541] width 98 height 10
click at [749, 96] on div "Move WORKSPACES View all Default Task List Thanking LMA Event - Reminders + Add…" at bounding box center [683, 83] width 291 height 27
click at [730, 91] on button "Dismiss" at bounding box center [726, 83] width 47 height 19
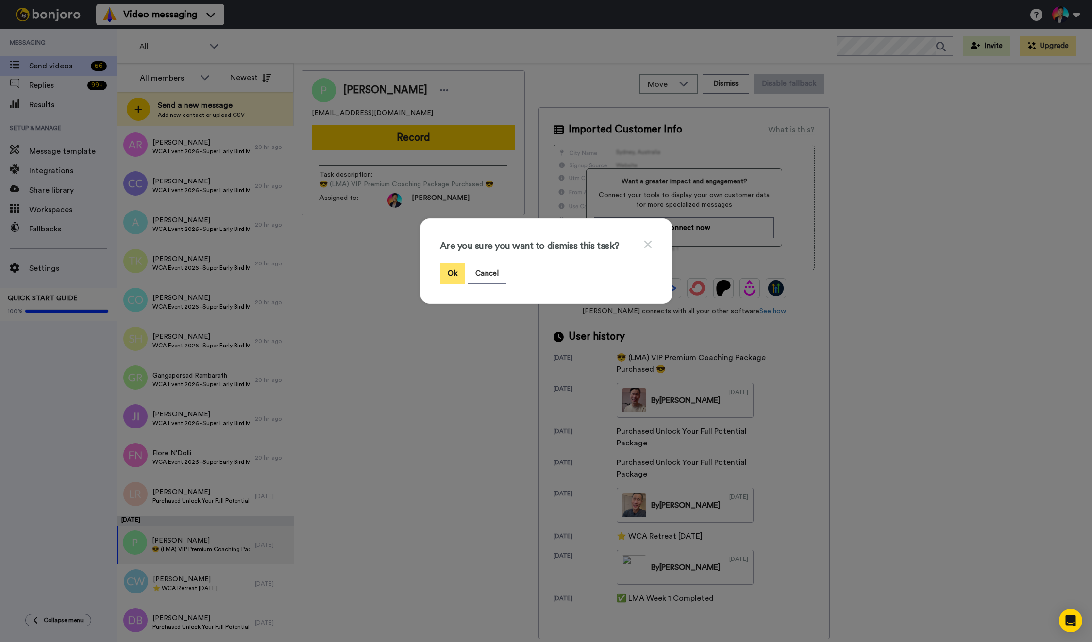
click at [456, 274] on button "Ok" at bounding box center [452, 273] width 25 height 21
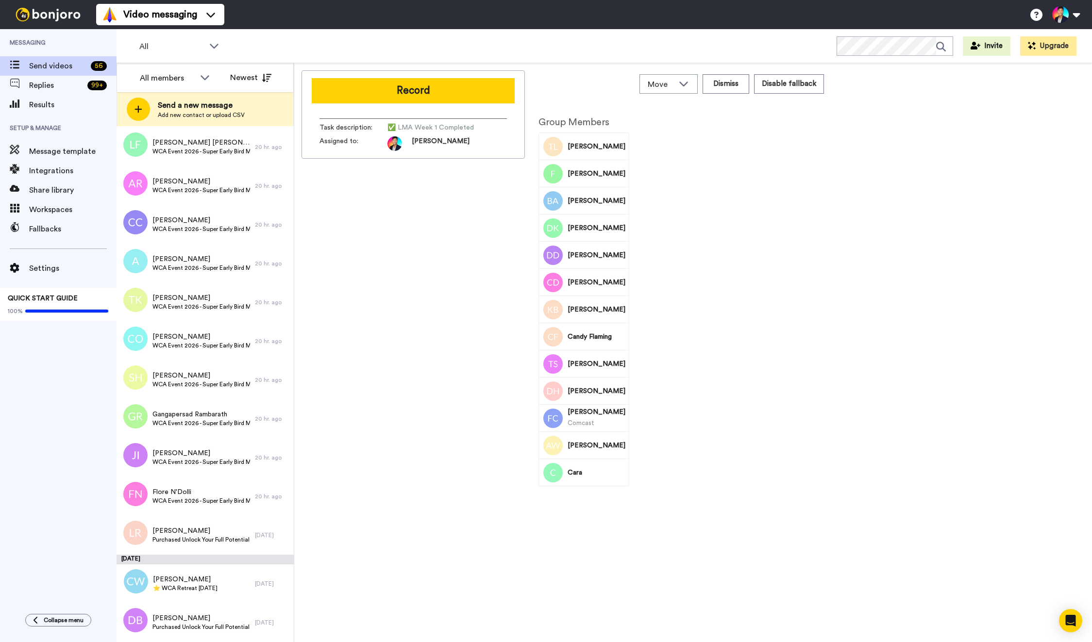
scroll to position [1572, 0]
click at [164, 528] on span "Lisa Rapino" at bounding box center [201, 531] width 98 height 10
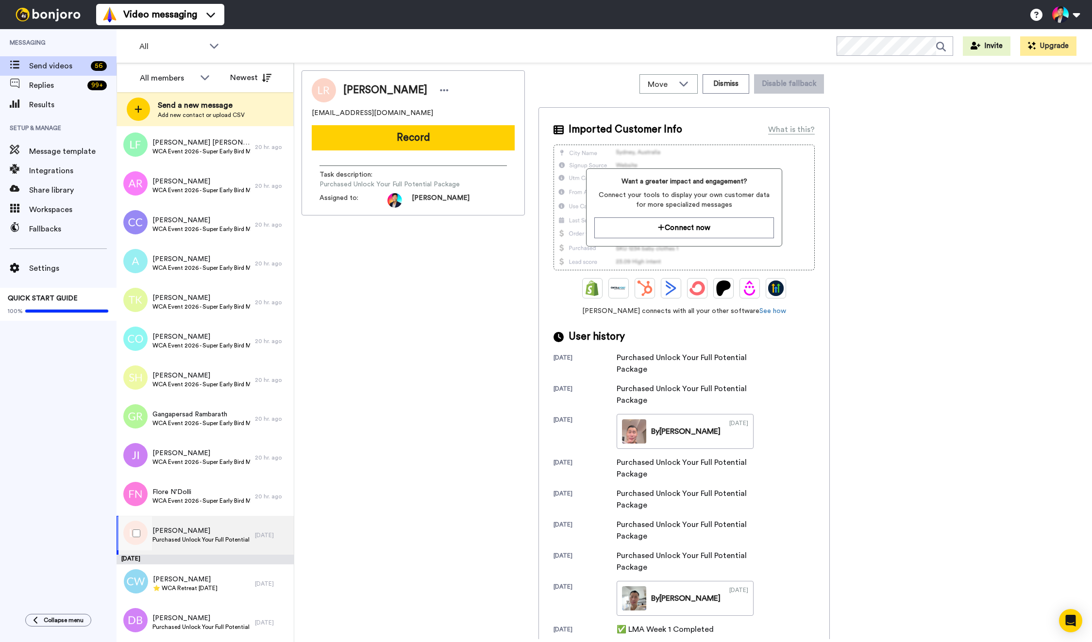
click at [146, 540] on div at bounding box center [134, 534] width 35 height 34
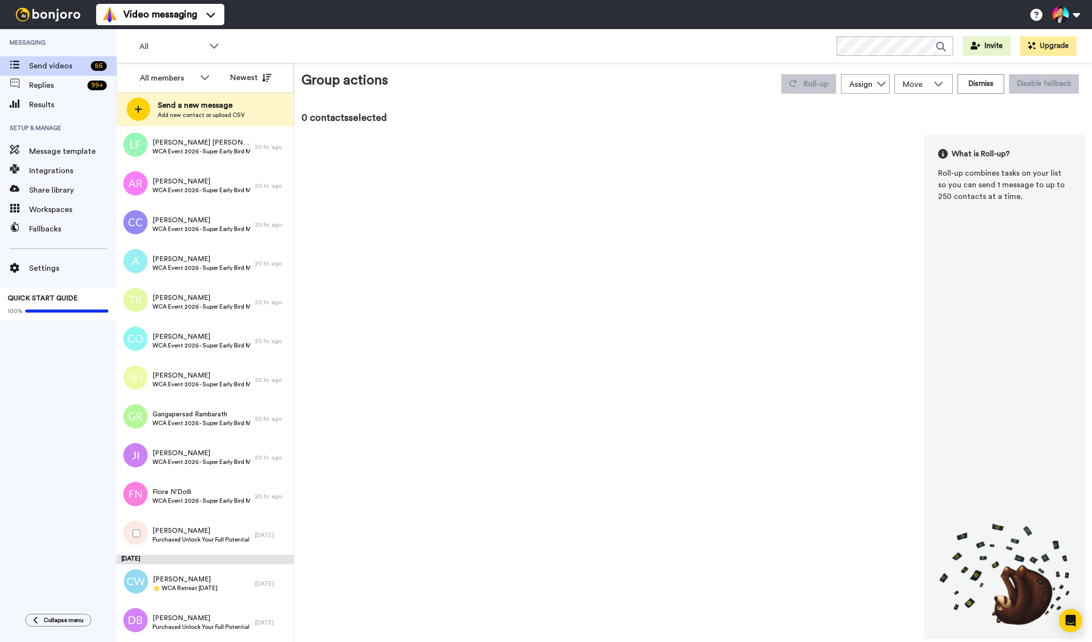
scroll to position [1538, 0]
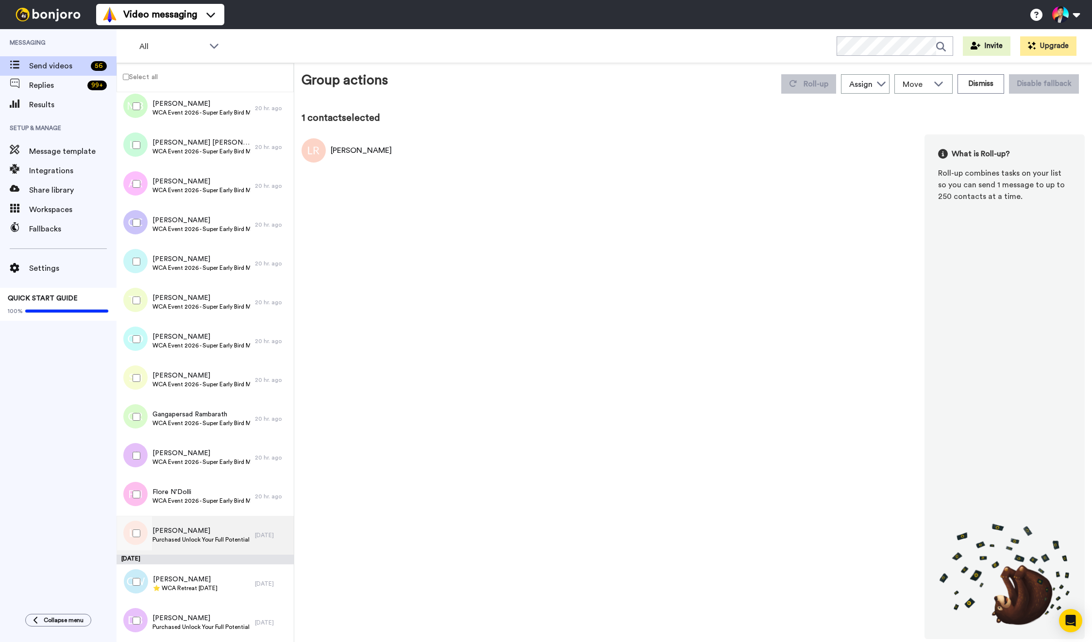
click at [179, 534] on span "Lisa Rapino" at bounding box center [201, 531] width 98 height 10
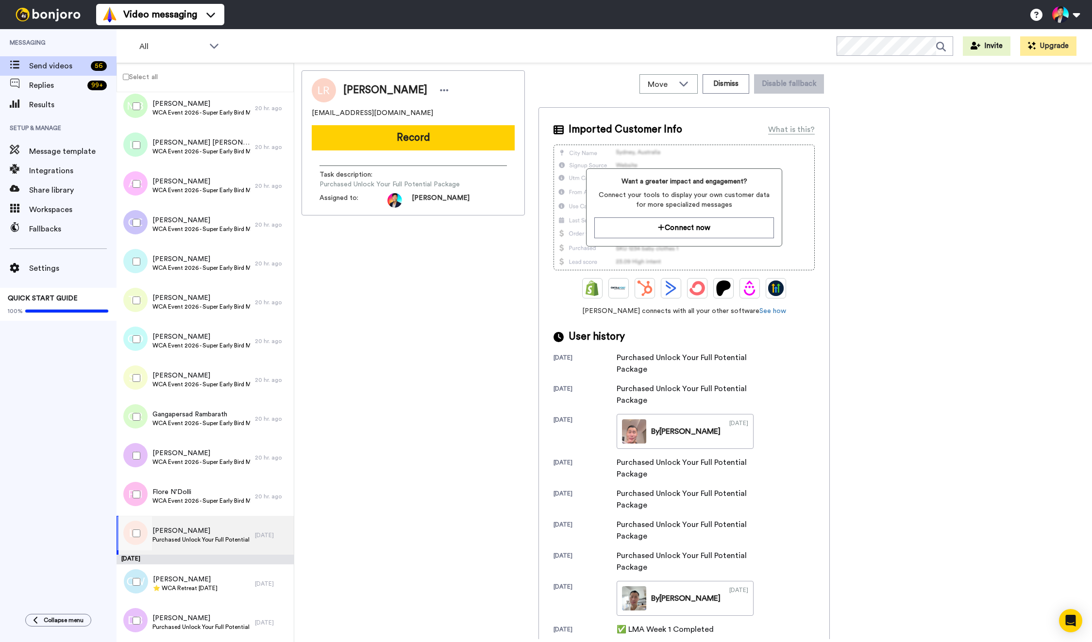
click at [741, 73] on div "Move WORKSPACES View all Default Task List Thanking LMA Event - Reminders + Add…" at bounding box center [683, 83] width 291 height 27
click at [725, 90] on button "Dismiss" at bounding box center [726, 83] width 47 height 19
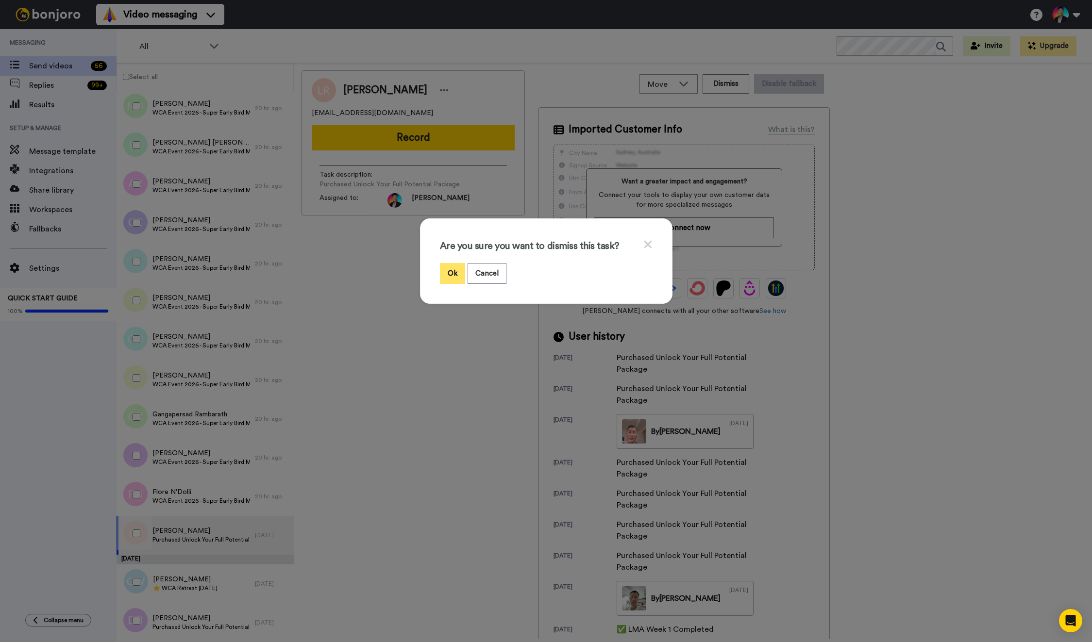
click at [454, 274] on button "Ok" at bounding box center [452, 273] width 25 height 21
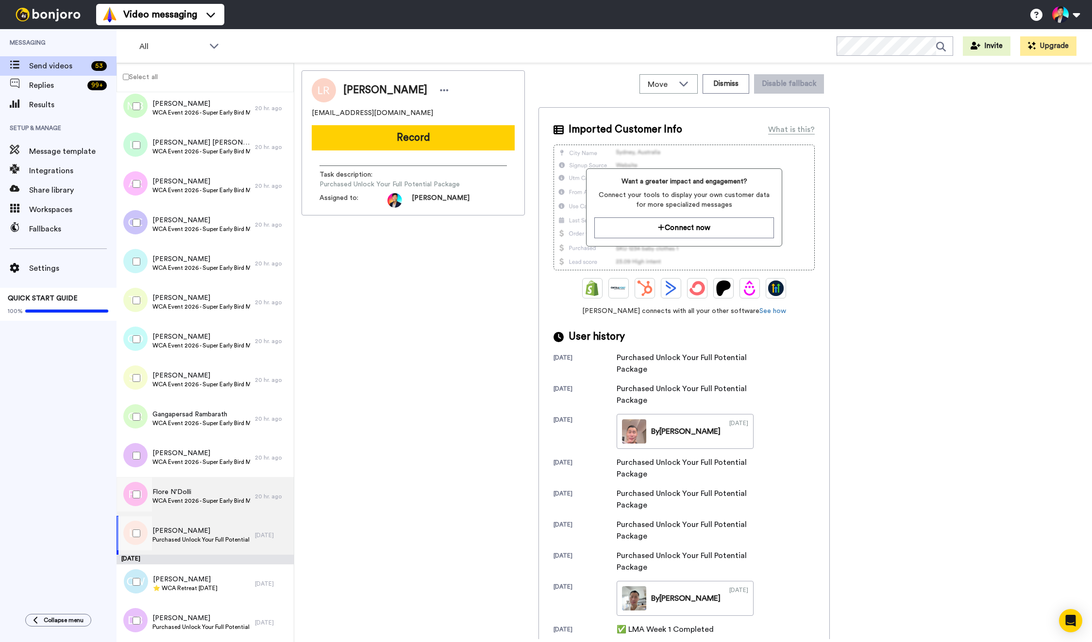
scroll to position [1533, 0]
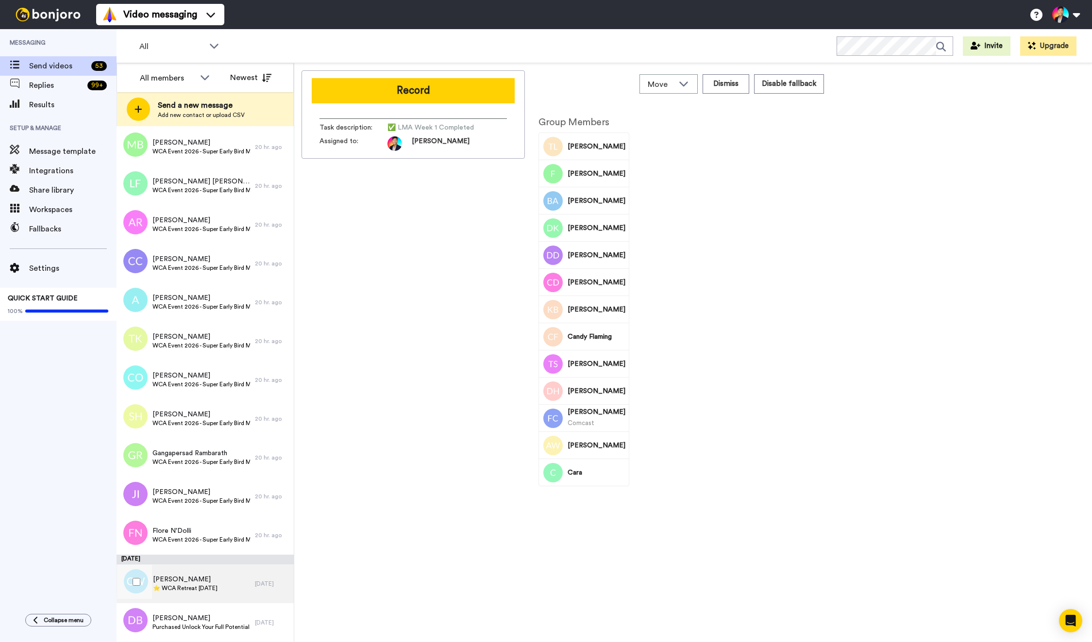
click at [193, 598] on div "Cecilyn Williams ⭐️ WCA Retreat 15th July 2026" at bounding box center [186, 584] width 138 height 39
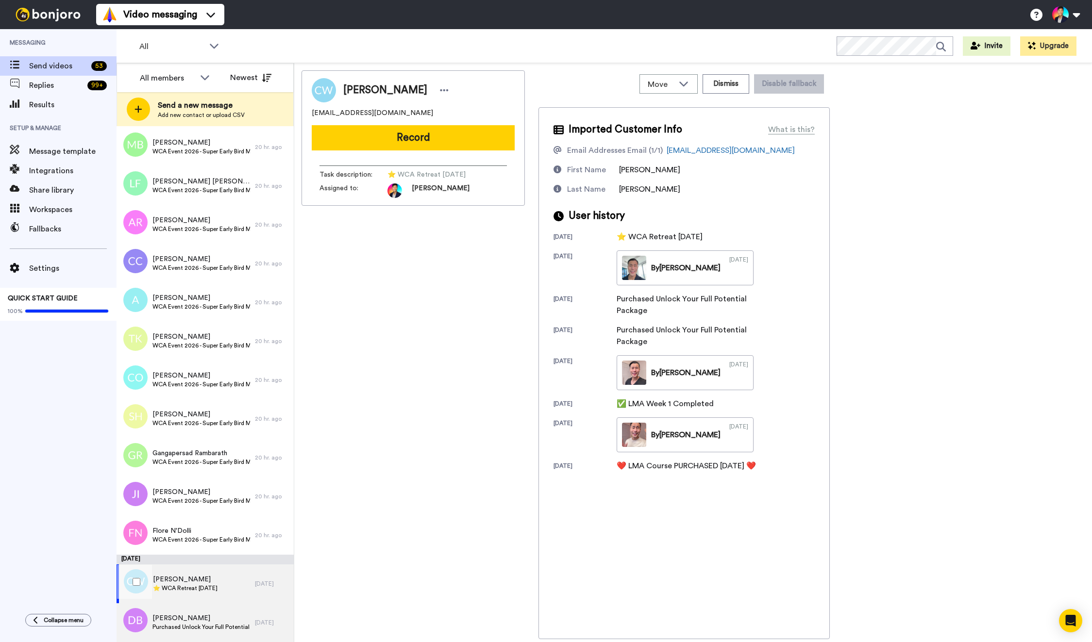
click at [192, 617] on span "David Brasser" at bounding box center [201, 619] width 98 height 10
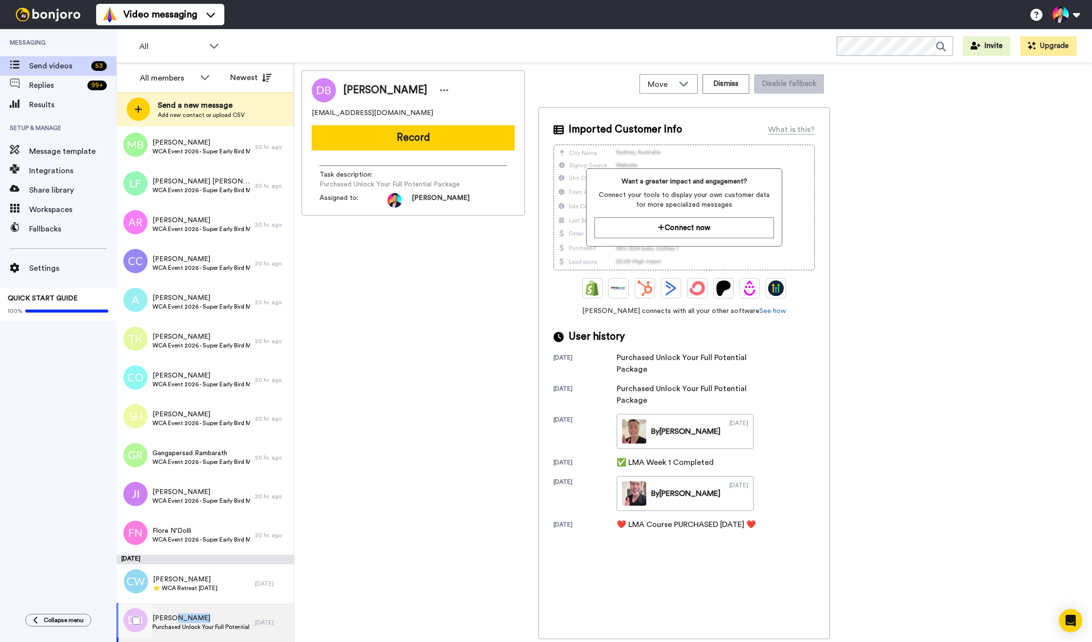
click at [192, 617] on span "David Brasser" at bounding box center [201, 619] width 98 height 10
click at [189, 591] on span "⭐️ WCA Retreat 15th July 2026" at bounding box center [185, 589] width 65 height 8
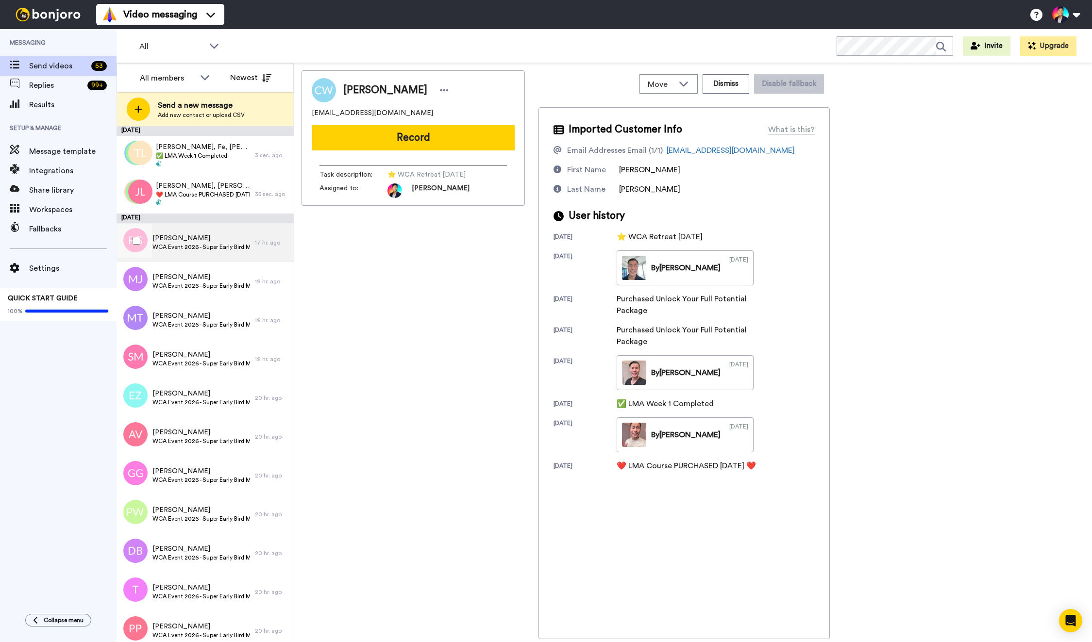
click at [179, 250] on span "WCA Event 2026 - Super Early Bird Member Joined" at bounding box center [201, 247] width 98 height 8
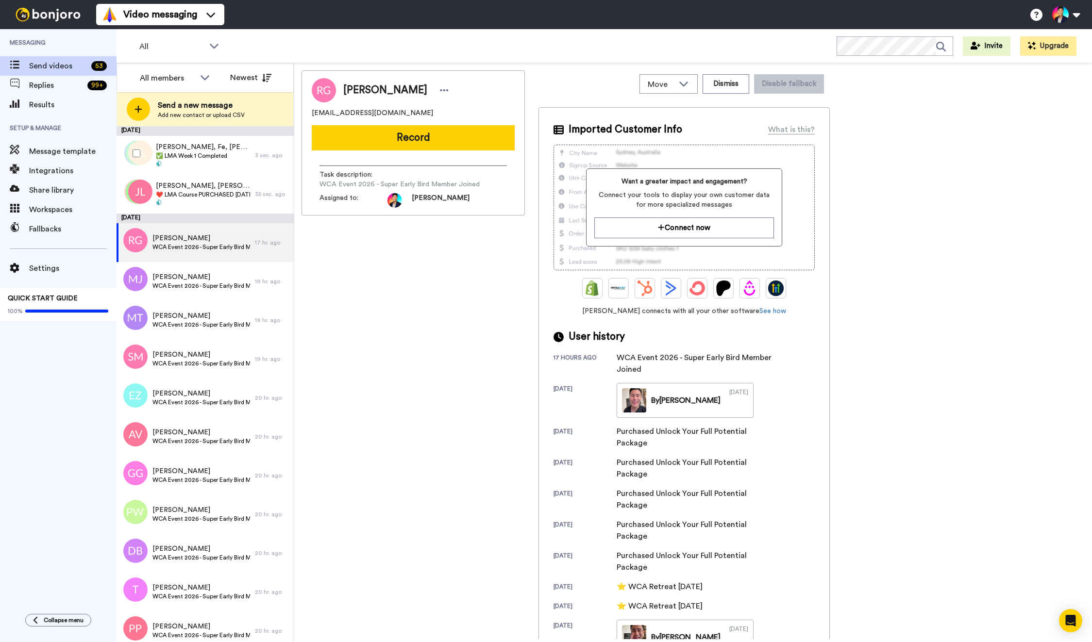
click at [132, 147] on div at bounding box center [134, 153] width 35 height 34
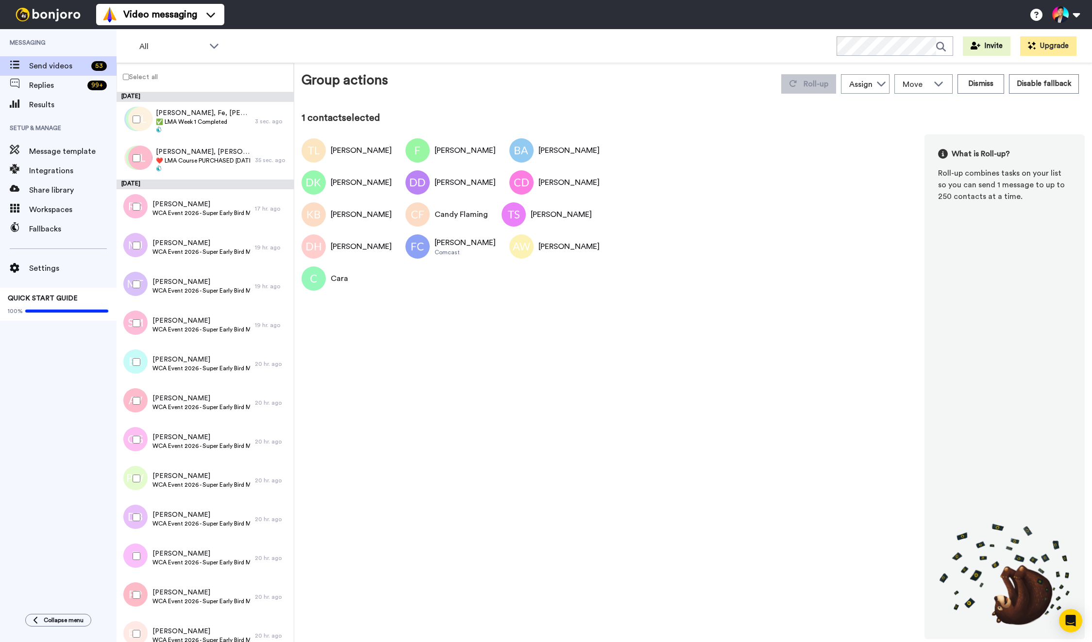
click at [131, 76] on label "Select all" at bounding box center [137, 77] width 41 height 12
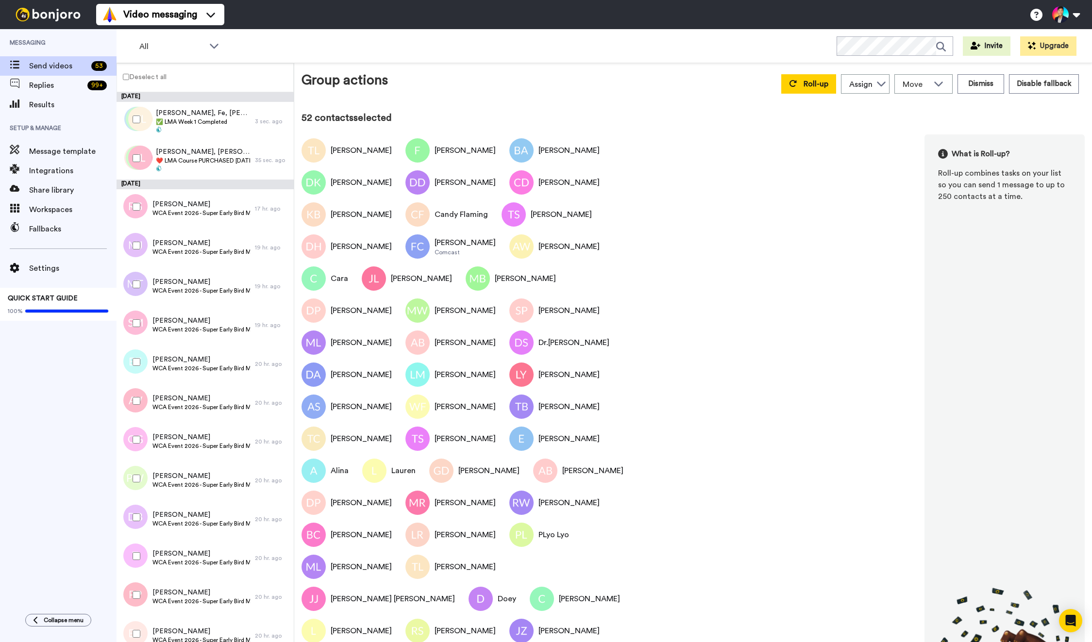
click at [141, 112] on div at bounding box center [134, 119] width 35 height 34
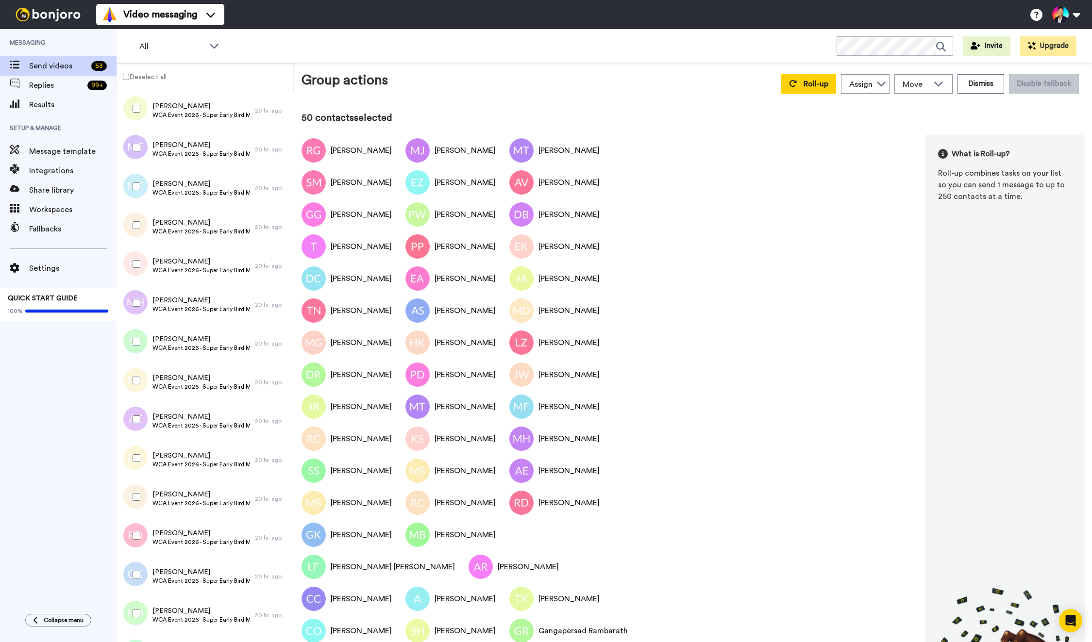
scroll to position [1499, 0]
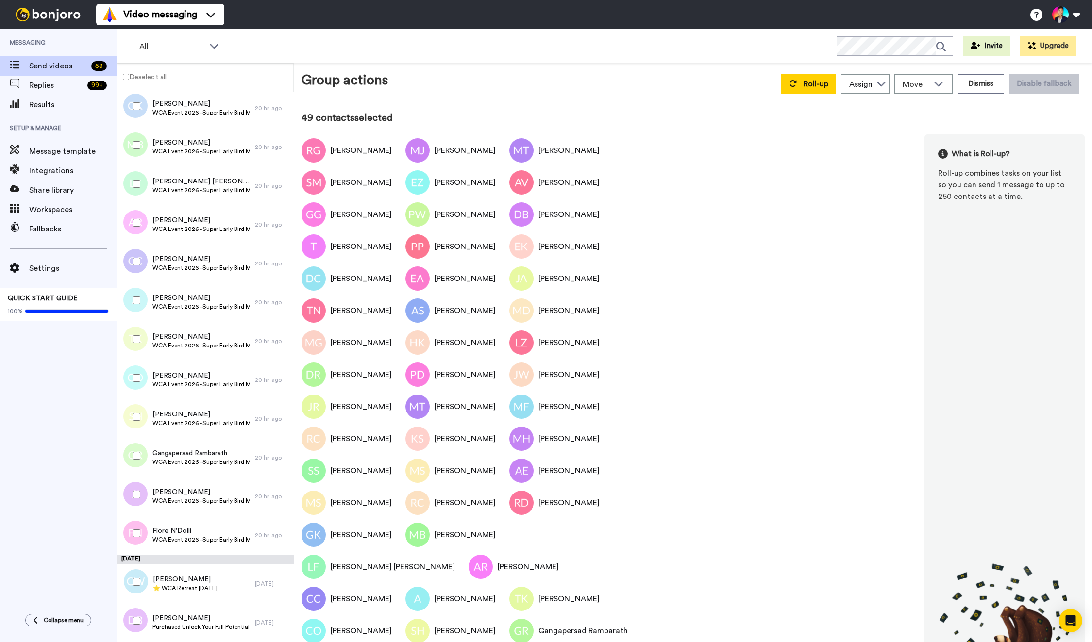
click at [138, 613] on div at bounding box center [134, 621] width 35 height 34
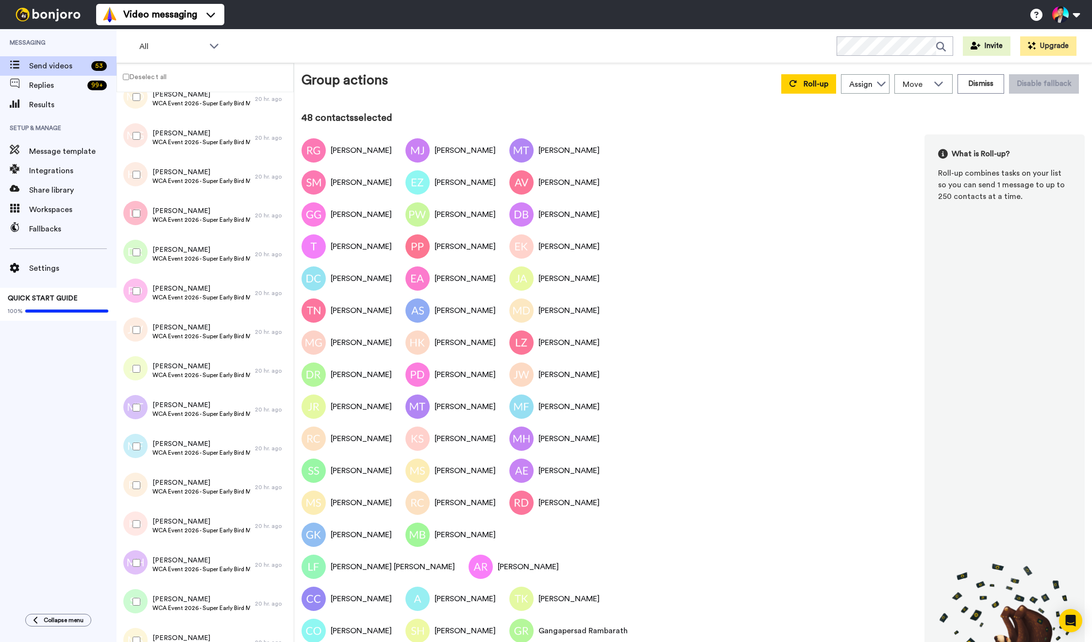
scroll to position [0, 0]
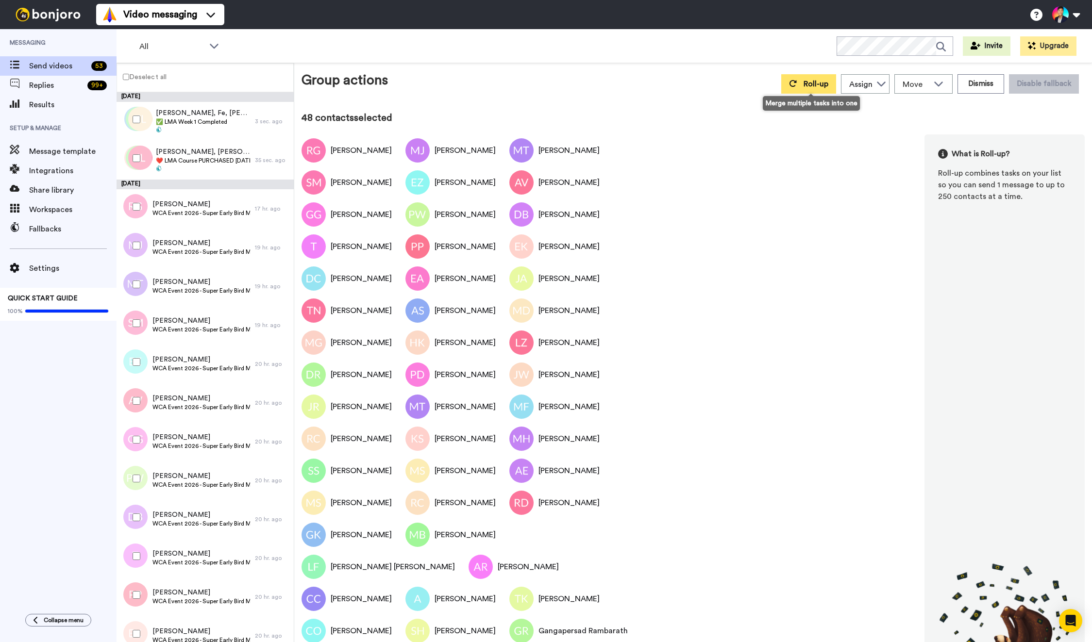
click at [815, 80] on span "Roll-up" at bounding box center [816, 84] width 25 height 8
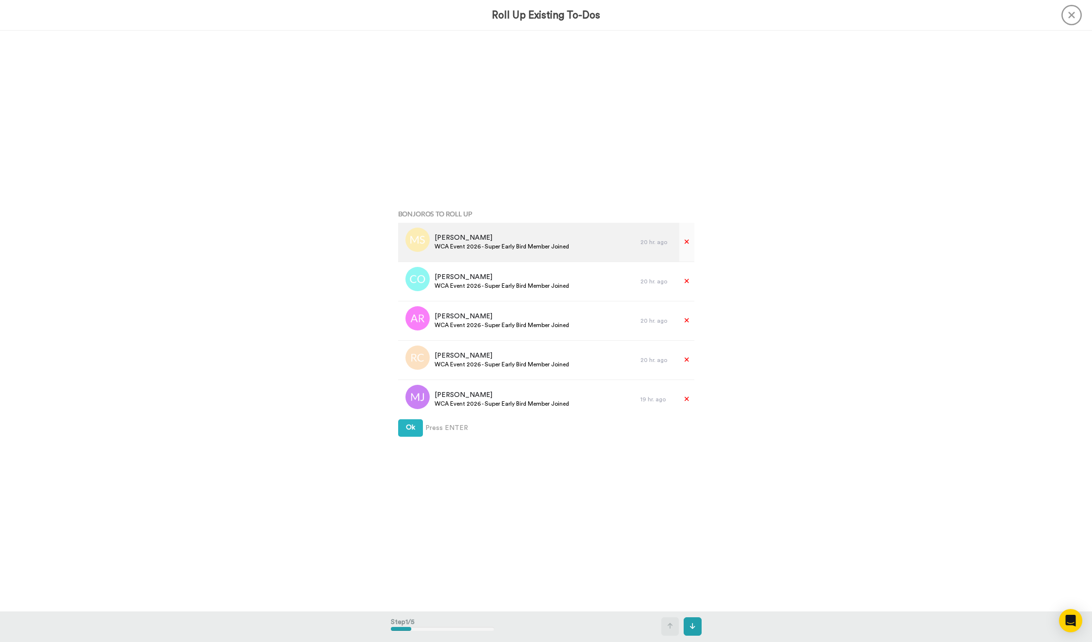
click at [466, 249] on span "WCA Event 2026 - Super Early Bird Member Joined" at bounding box center [502, 247] width 135 height 8
copy div "WCA Event 2026 - Super Early Bird Member Joined"
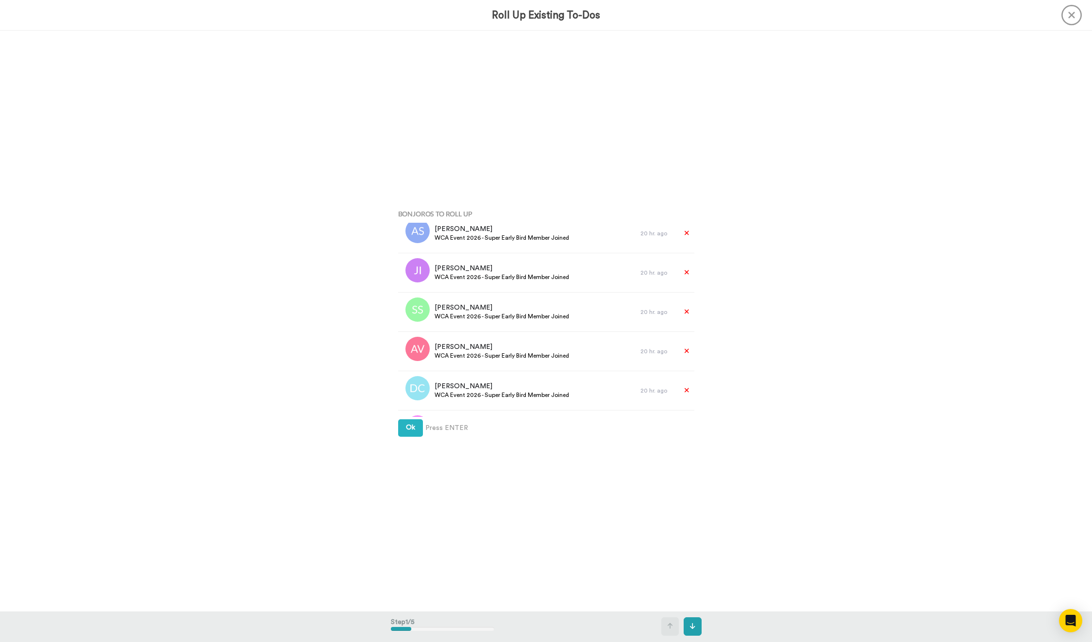
scroll to position [1694, 0]
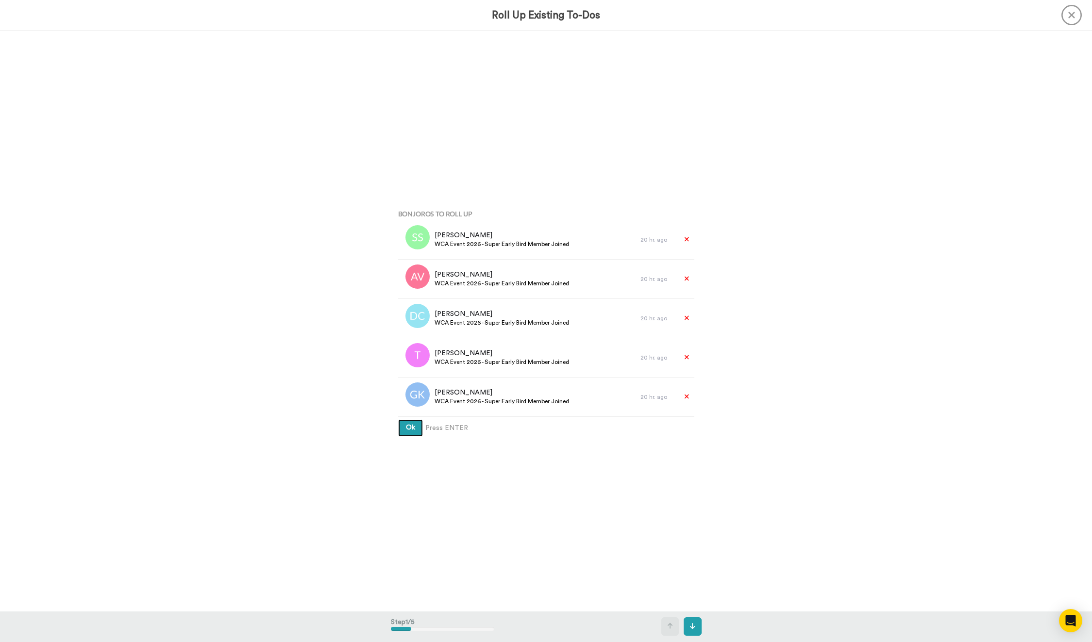
click at [409, 436] on button "Ok" at bounding box center [410, 428] width 25 height 17
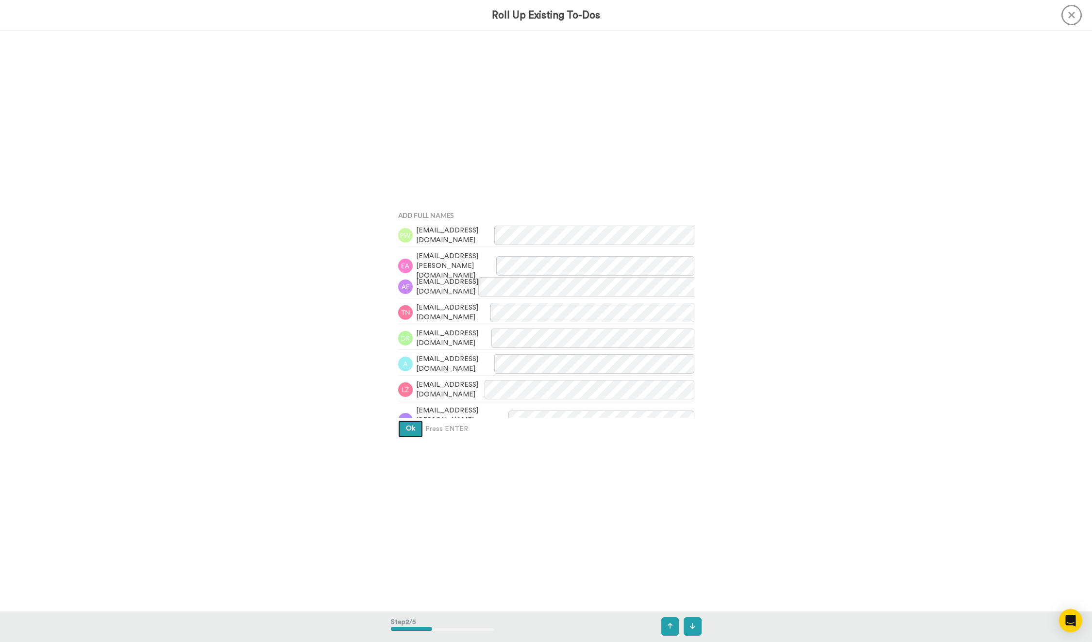
click at [409, 436] on button "Ok" at bounding box center [410, 428] width 25 height 17
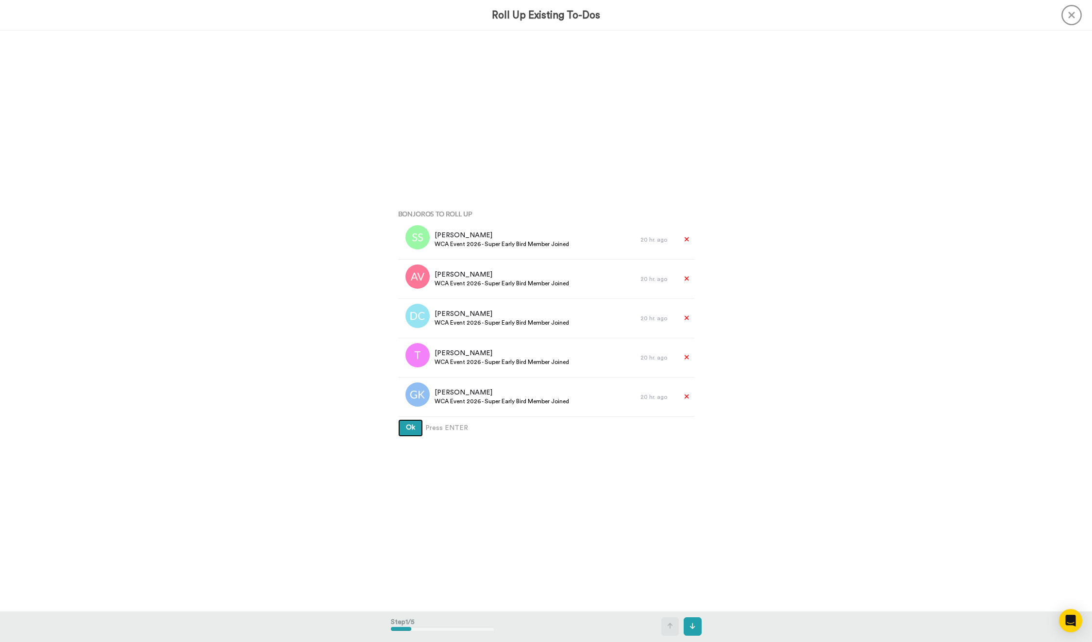
click at [406, 431] on span "Ok" at bounding box center [410, 427] width 9 height 7
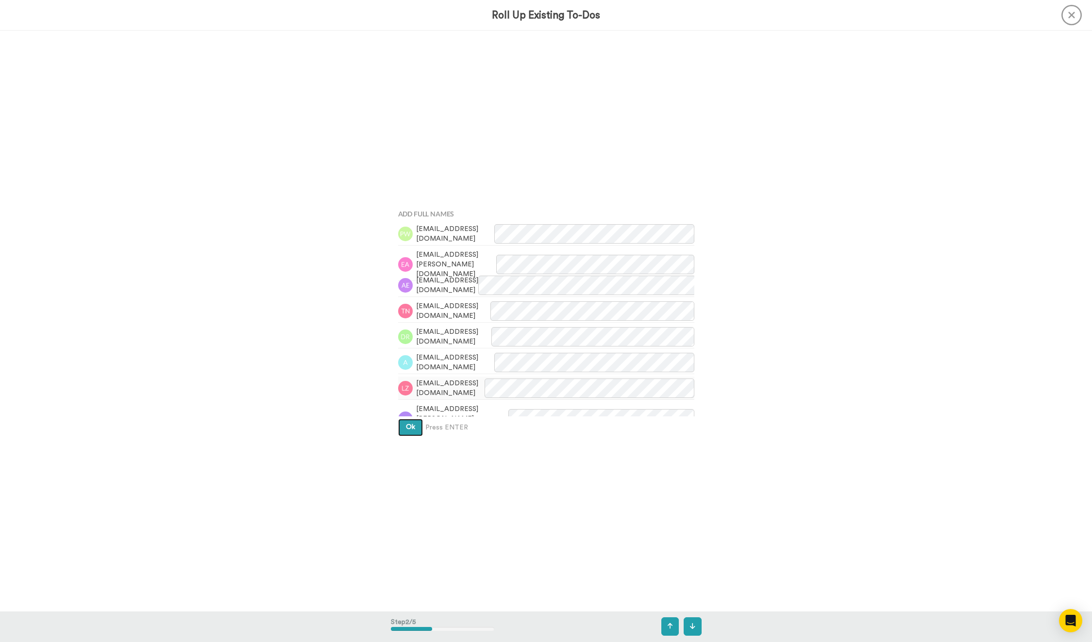
click at [406, 429] on span "Ok" at bounding box center [410, 427] width 9 height 7
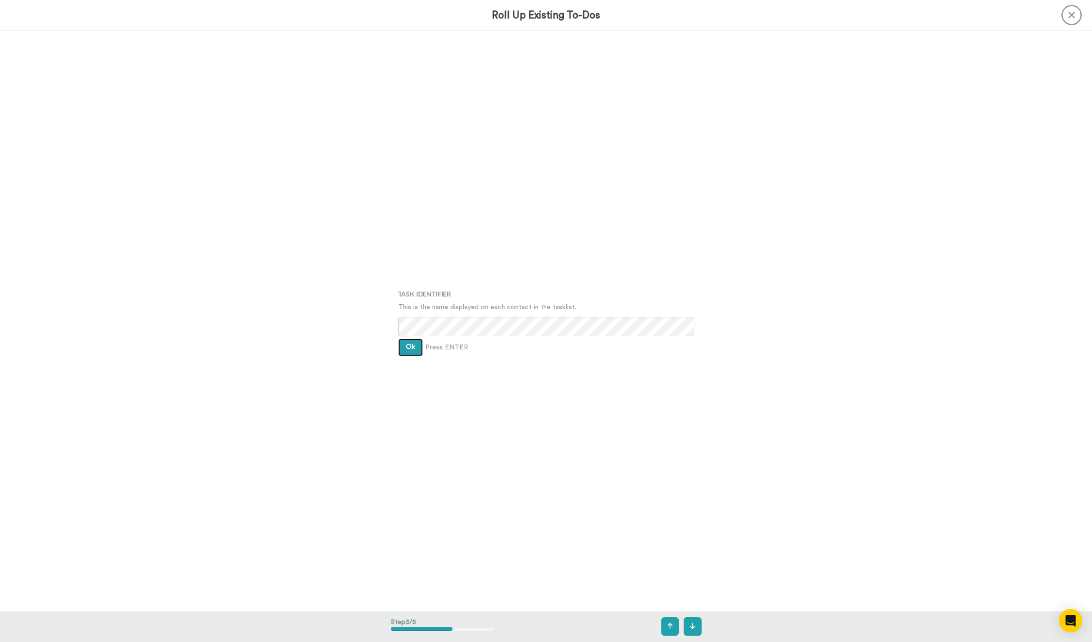
click at [410, 345] on span "Ok" at bounding box center [410, 347] width 9 height 7
click at [410, 345] on button "Ok" at bounding box center [410, 340] width 25 height 17
click at [415, 360] on button "Create" at bounding box center [416, 355] width 37 height 17
click at [353, 371] on div "Bonjoros To Roll Up Margaret Stoch WCA Event 2026 - Super Early Bird Member Joi…" at bounding box center [546, 321] width 1092 height 581
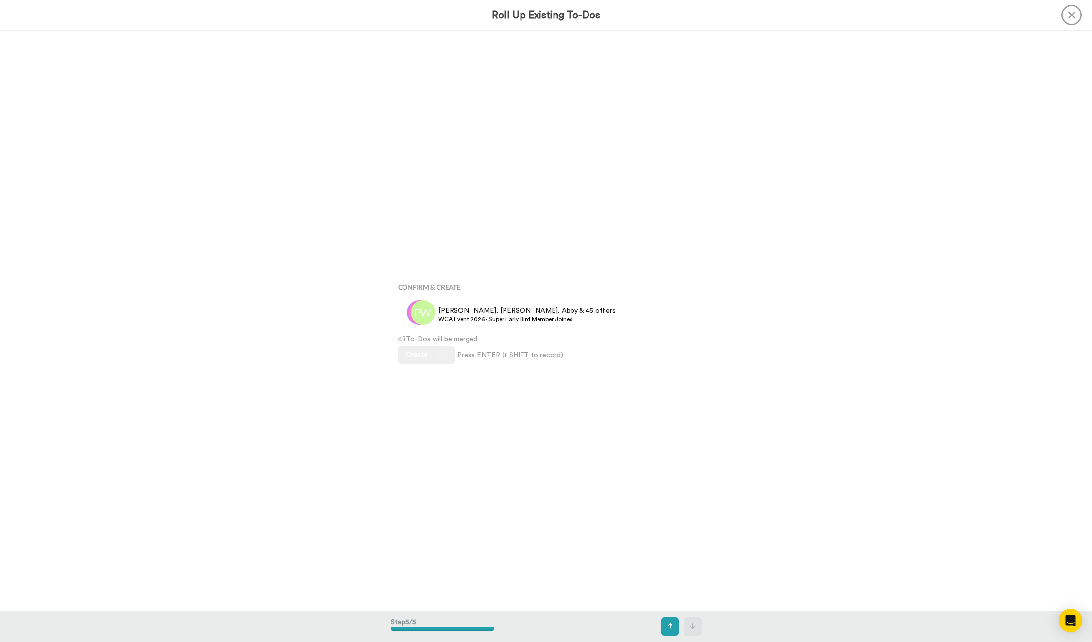
click at [155, 155] on div "Bonjoros To Roll Up Margaret Stoch WCA Event 2026 - Super Early Bird Member Joi…" at bounding box center [546, 321] width 1092 height 581
click at [154, 220] on div "Bonjoros To Roll Up Margaret Stoch WCA Event 2026 - Super Early Bird Member Joi…" at bounding box center [546, 321] width 1092 height 581
click at [208, 304] on div "Bonjoros To Roll Up Margaret Stoch WCA Event 2026 - Super Early Bird Member Joi…" at bounding box center [546, 321] width 1092 height 581
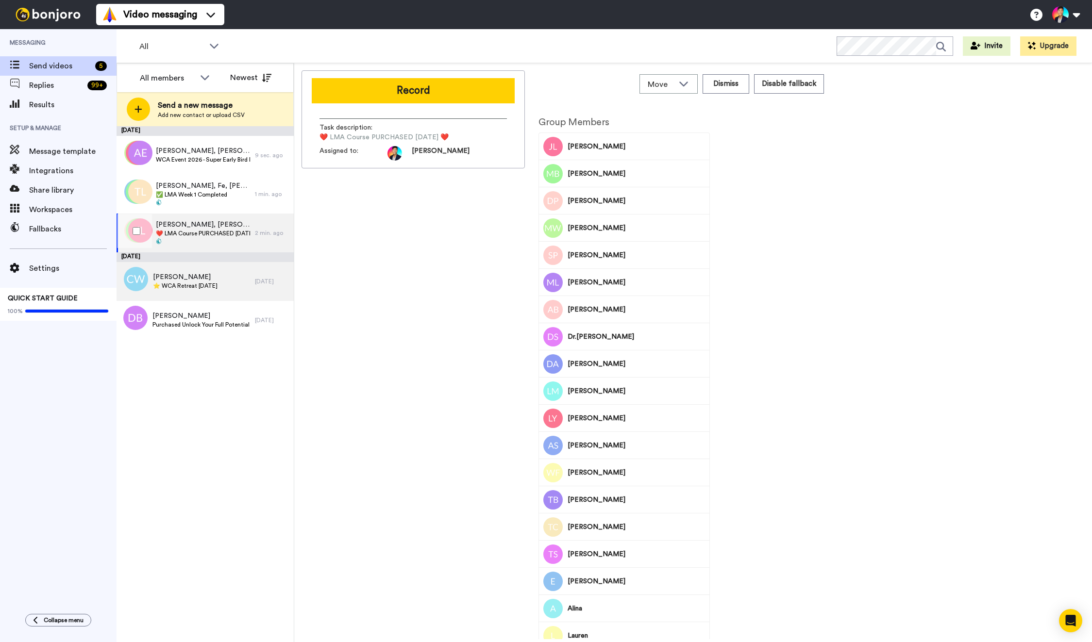
click at [192, 263] on div "[PERSON_NAME] ⭐️ WCA Retreat [DATE]" at bounding box center [186, 281] width 138 height 39
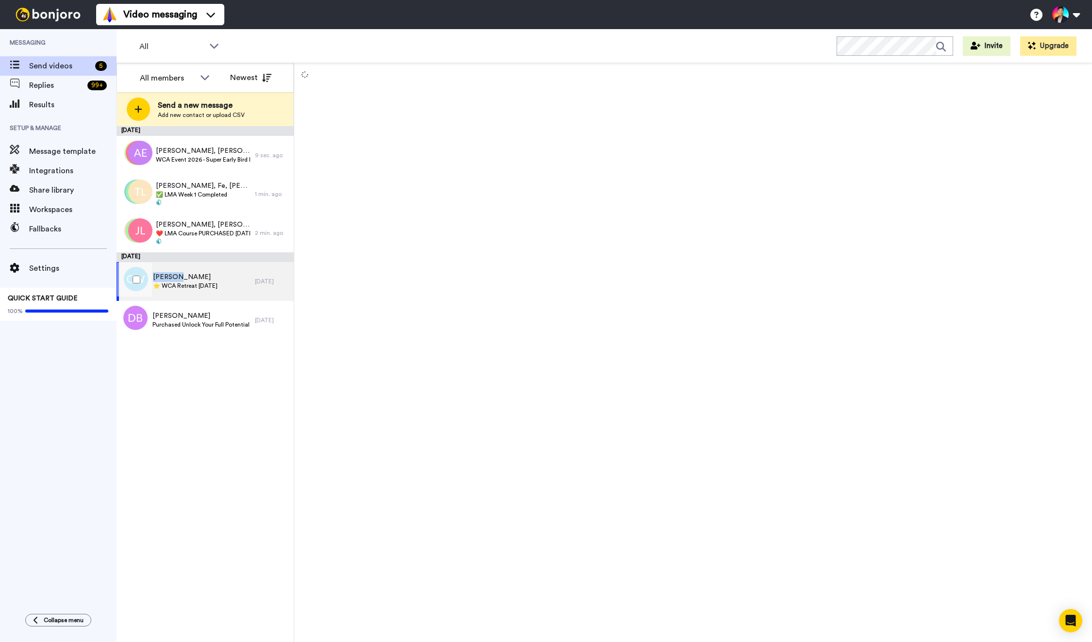
click at [192, 263] on div "[PERSON_NAME] ⭐️ WCA Retreat [DATE]" at bounding box center [186, 281] width 138 height 39
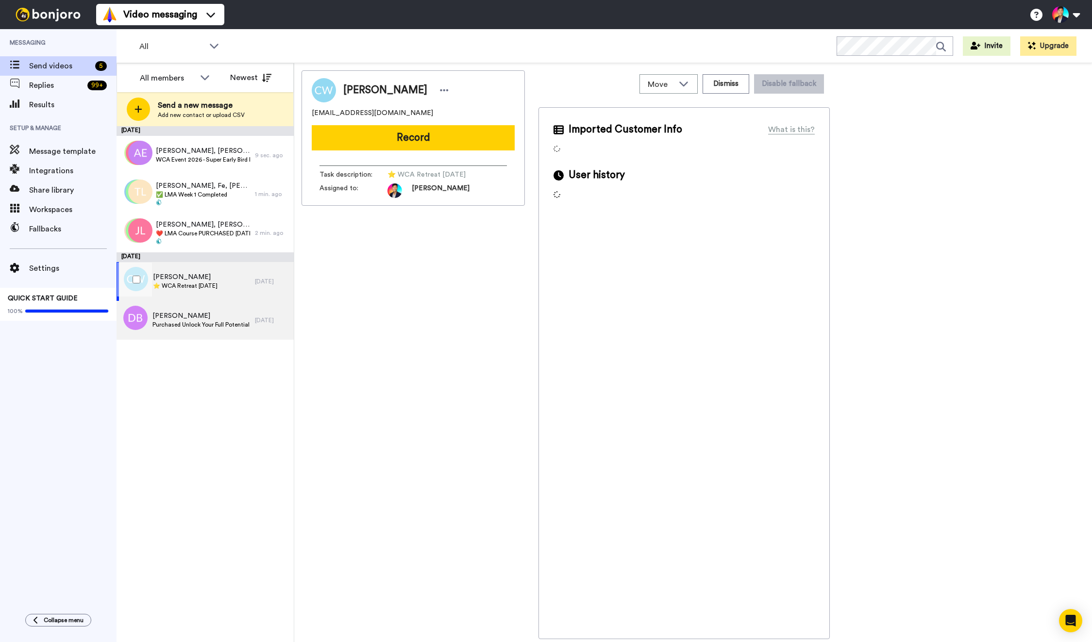
click at [194, 308] on div "[PERSON_NAME] Purchased Unlock Your Full Potential Package" at bounding box center [186, 320] width 138 height 39
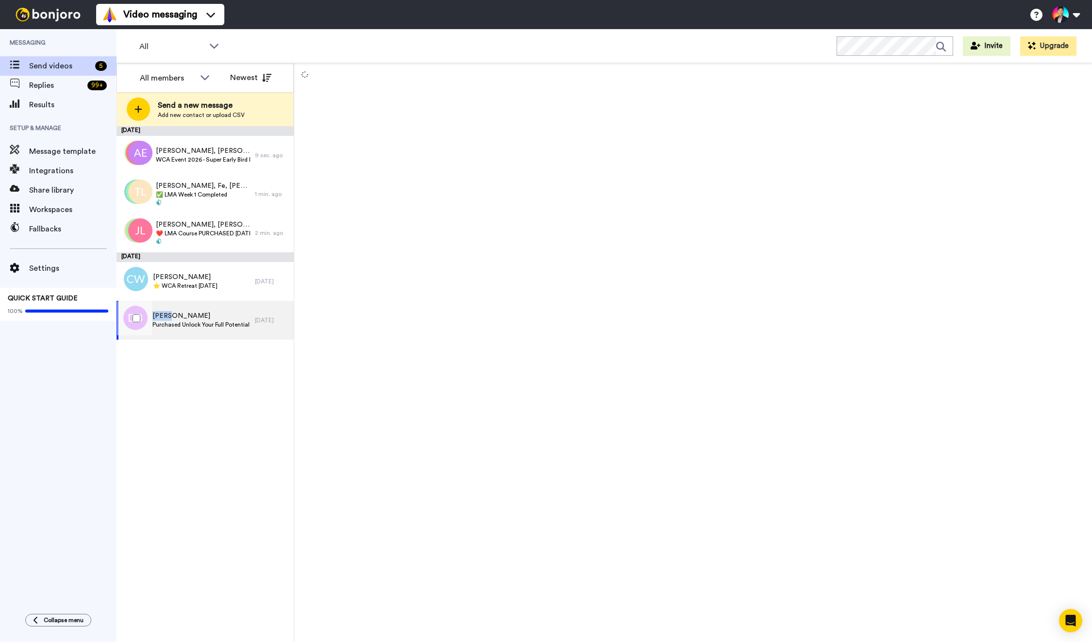
click at [194, 308] on div "[PERSON_NAME] Purchased Unlock Your Full Potential Package" at bounding box center [186, 320] width 138 height 39
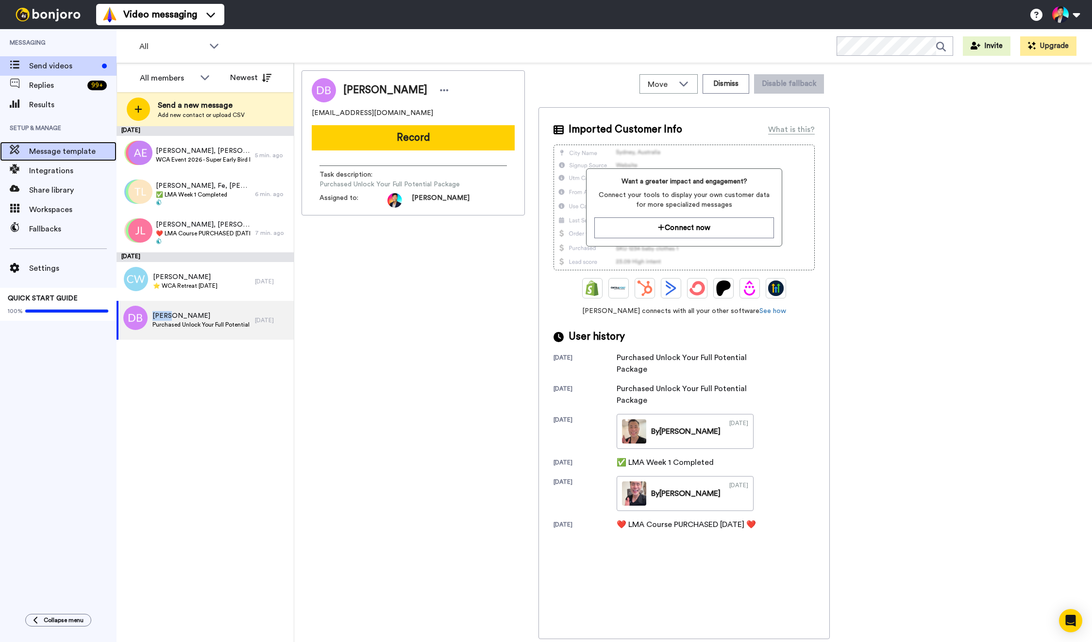
click at [67, 151] on span "Message template" at bounding box center [72, 152] width 87 height 12
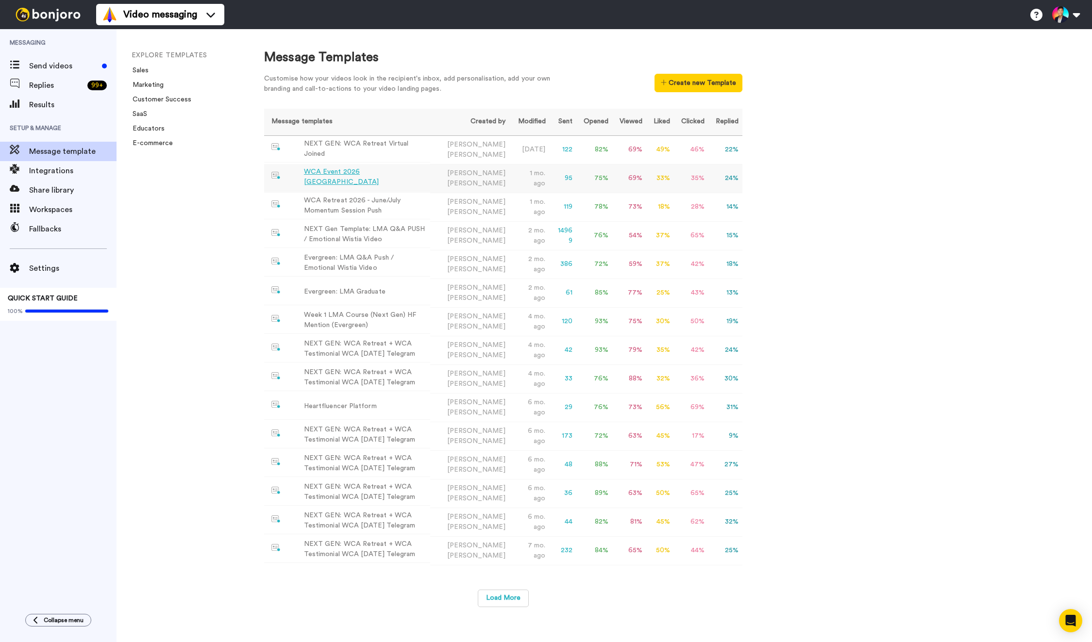
click at [410, 180] on td "WCA Event 2026 [GEOGRAPHIC_DATA]" at bounding box center [347, 177] width 166 height 27
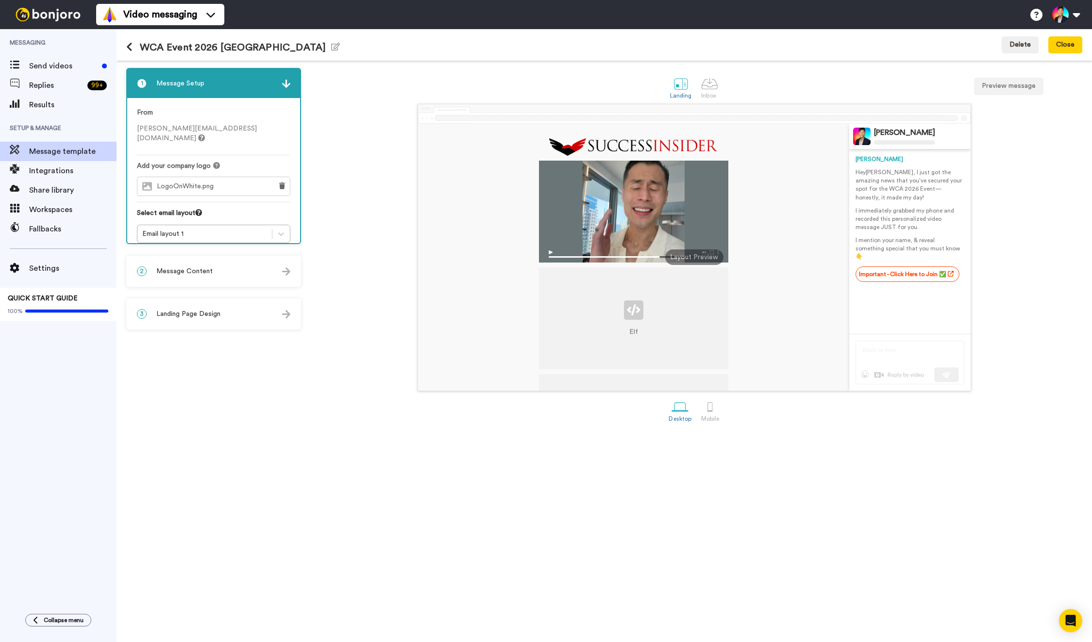
click at [344, 225] on div "Elf Wistia, Inc. [PERSON_NAME] [PERSON_NAME] Hey [PERSON_NAME] , I just got the…" at bounding box center [694, 247] width 776 height 287
click at [346, 286] on div "Elf Wistia, Inc. [PERSON_NAME] [PERSON_NAME] Hey [PERSON_NAME] , I just got the…" at bounding box center [694, 247] width 776 height 287
click at [347, 286] on div "Elf Wistia, Inc. [PERSON_NAME] [PERSON_NAME] Hey [PERSON_NAME] , I just got the…" at bounding box center [694, 247] width 776 height 287
click at [222, 303] on div "3 Landing Page Design" at bounding box center [213, 314] width 173 height 29
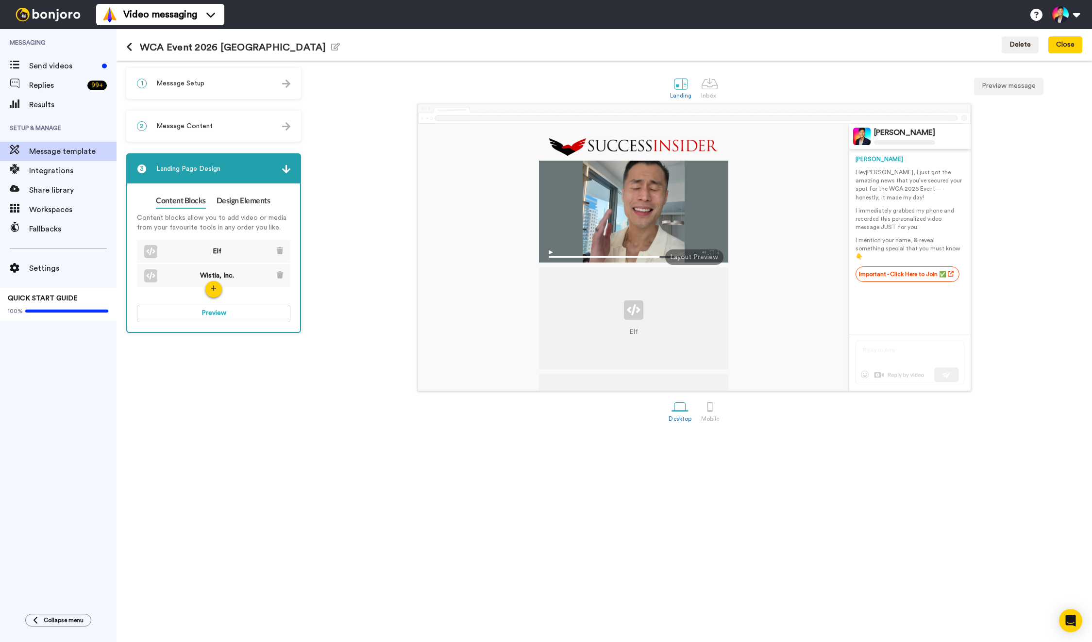
click at [349, 278] on div "Elf Wistia, Inc. [PERSON_NAME] [PERSON_NAME] Hey [PERSON_NAME] , I just got the…" at bounding box center [694, 247] width 776 height 287
click at [286, 142] on div "1 Message Setup From [PERSON_NAME][EMAIL_ADDRESS][DOMAIN_NAME] Add your company…" at bounding box center [216, 351] width 180 height 567
click at [277, 137] on div "2 Message Content" at bounding box center [213, 126] width 173 height 29
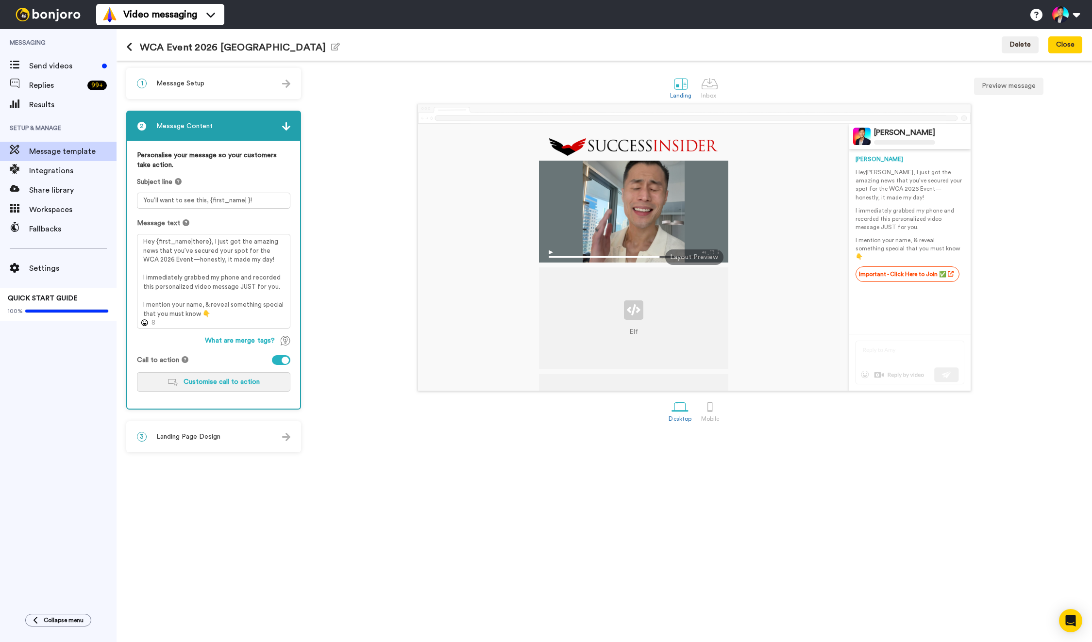
click at [235, 383] on span "Customise call to action" at bounding box center [222, 382] width 76 height 7
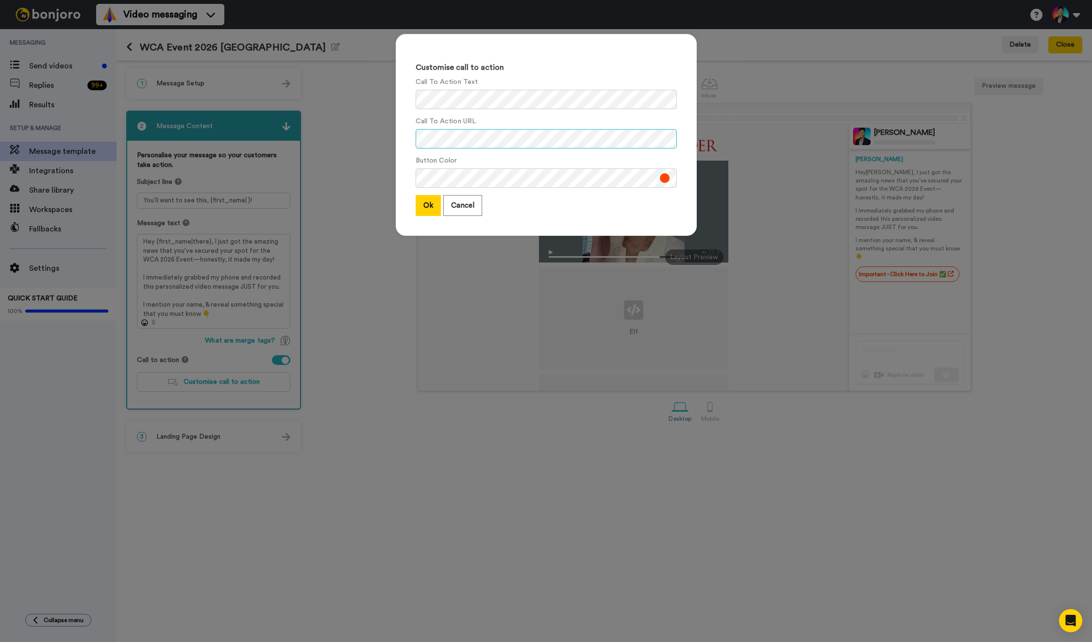
scroll to position [0, 26]
click at [427, 203] on button "Ok" at bounding box center [428, 205] width 25 height 21
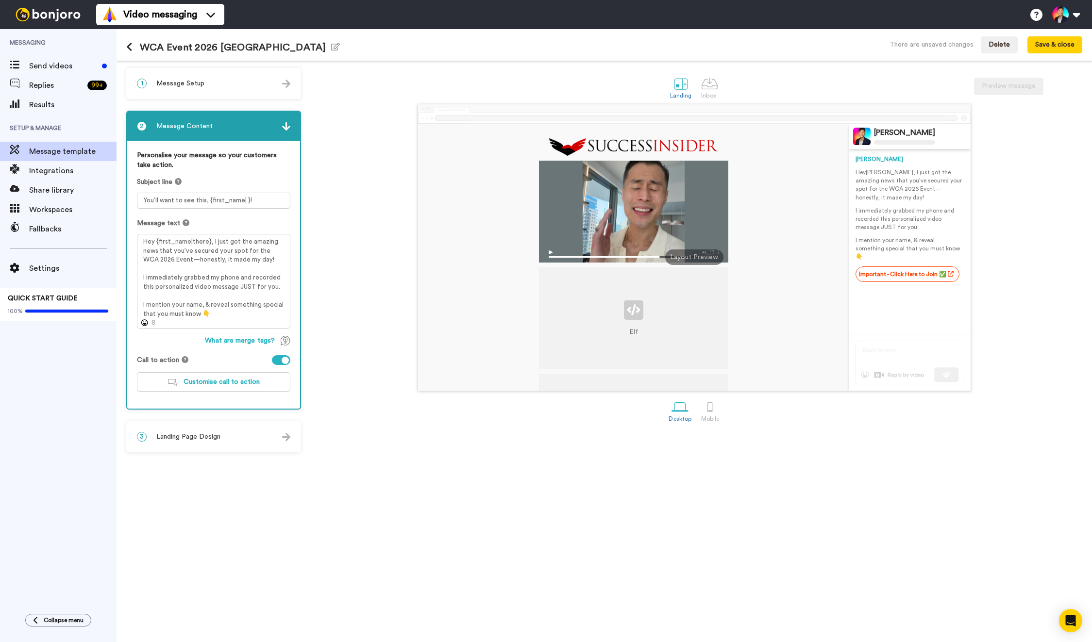
click at [386, 273] on div "Elf Wistia, Inc. [PERSON_NAME] [PERSON_NAME] Hey [PERSON_NAME] , I just got the…" at bounding box center [694, 247] width 776 height 287
click at [381, 282] on div "Elf Wistia, Inc. [PERSON_NAME] [PERSON_NAME] Hey [PERSON_NAME] , I just got the…" at bounding box center [694, 247] width 776 height 287
click at [338, 413] on div "Desktop Mobile" at bounding box center [694, 411] width 776 height 34
click at [143, 200] on textarea "You’ll want to see this, {first_name| }!" at bounding box center [213, 201] width 153 height 16
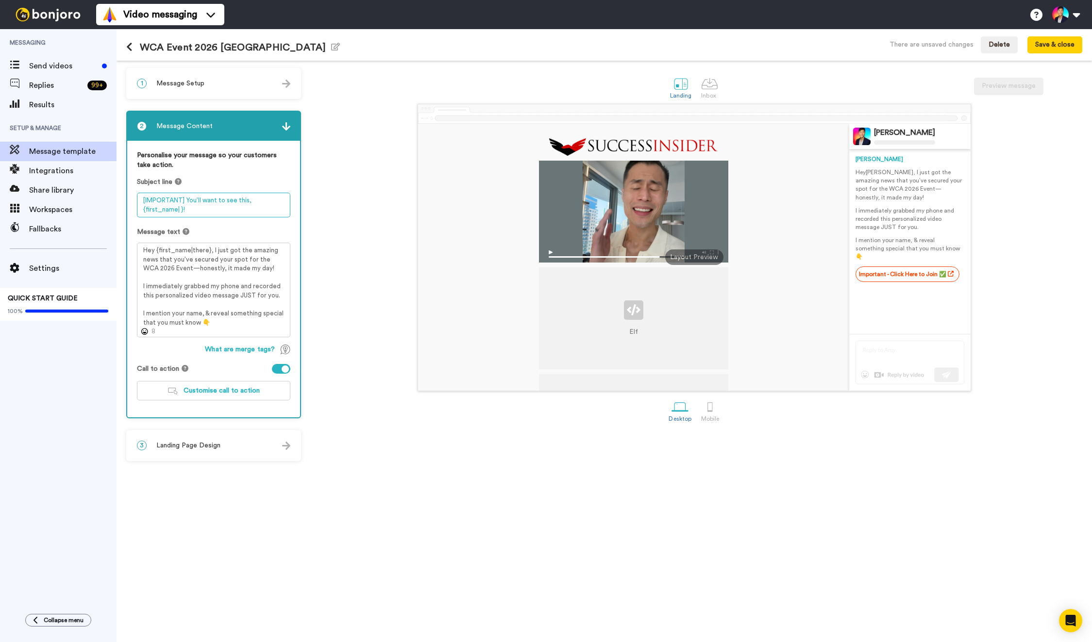
drag, startPoint x: 252, startPoint y: 200, endPoint x: 191, endPoint y: 199, distance: 61.2
click at [192, 199] on textarea "[IMPORTANT] You’ll want to see this, {first_name| }!" at bounding box center [213, 205] width 153 height 25
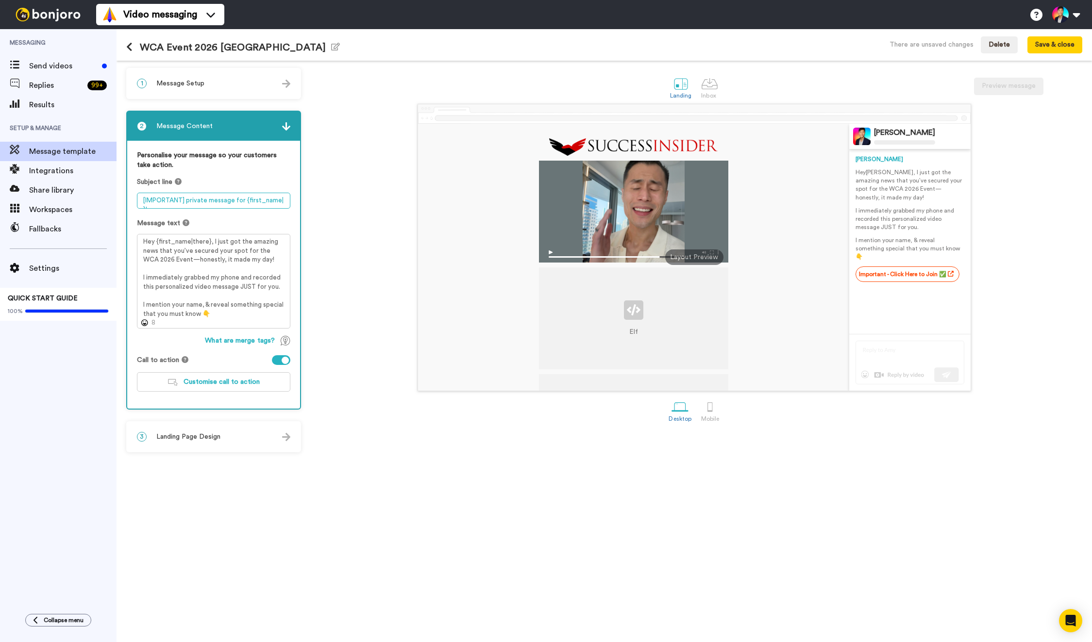
click at [285, 200] on textarea "[IMPORTANT] private message for {first_name| }!" at bounding box center [213, 201] width 153 height 16
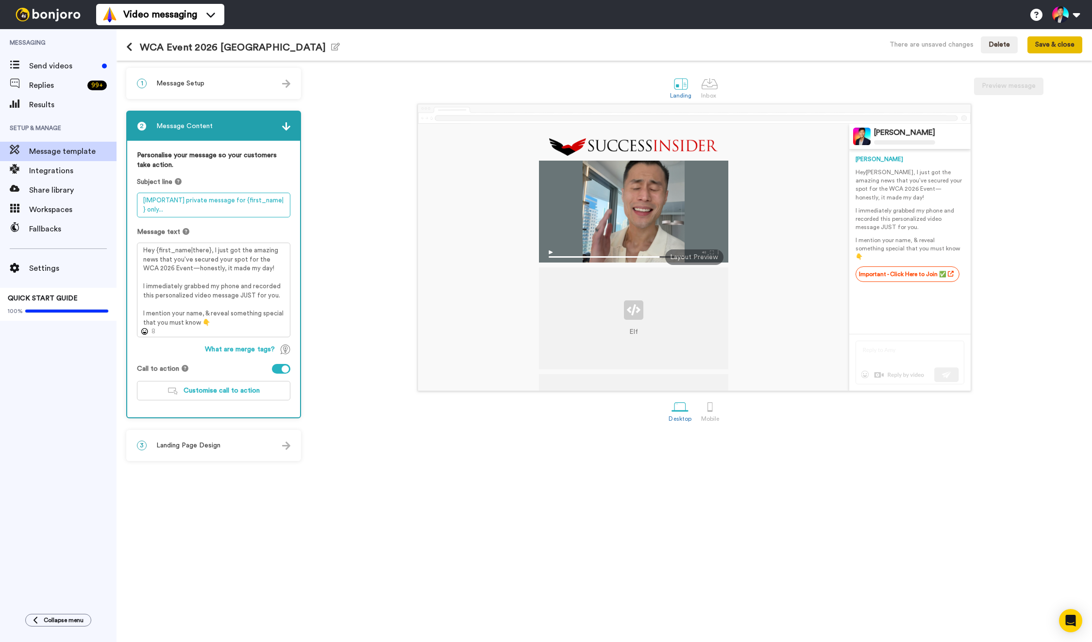
type textarea "[IMPORTANT] private message for {first_name| } only..."
click at [1055, 43] on button "Save & close" at bounding box center [1054, 44] width 55 height 17
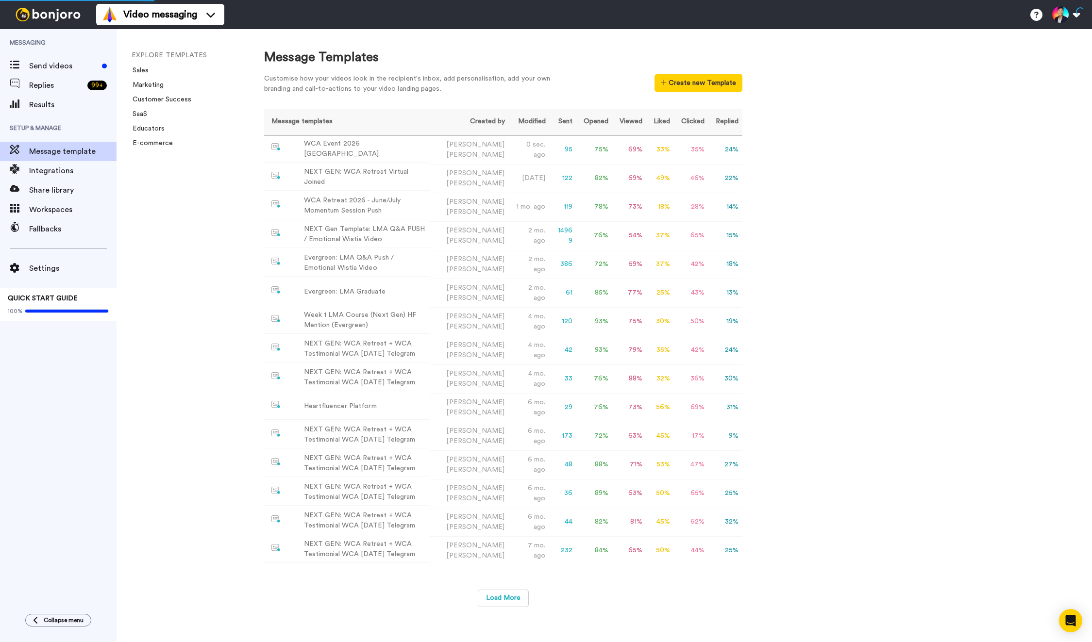
click at [194, 209] on div "EXPLORE TEMPLATES Sales Marketing Customer Success SaaS Educators E-commerce" at bounding box center [181, 335] width 128 height 613
click at [79, 71] on span "Send videos" at bounding box center [63, 66] width 69 height 12
